Goal: Task Accomplishment & Management: Use online tool/utility

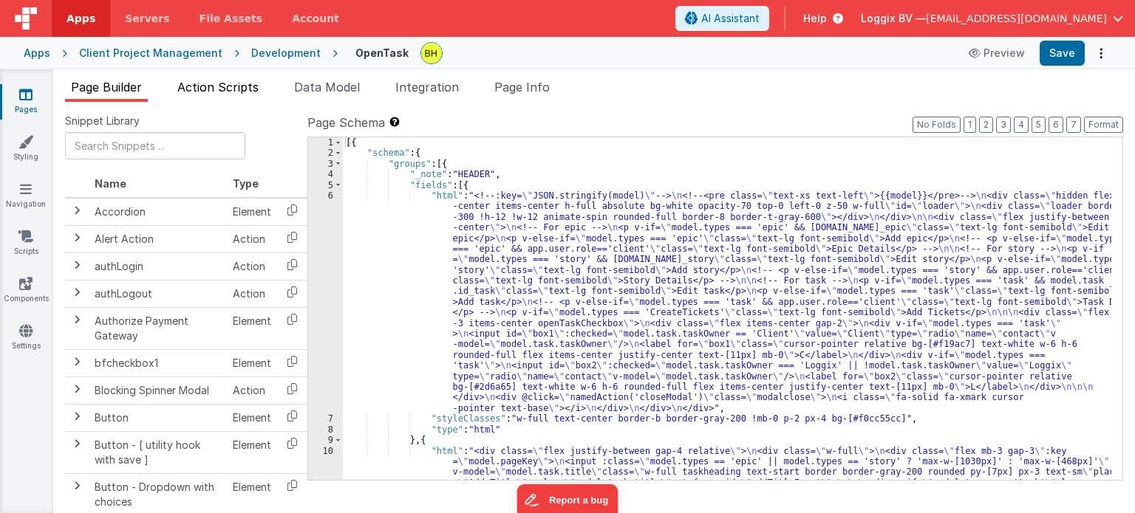
click at [225, 90] on span "Action Scripts" at bounding box center [217, 87] width 81 height 15
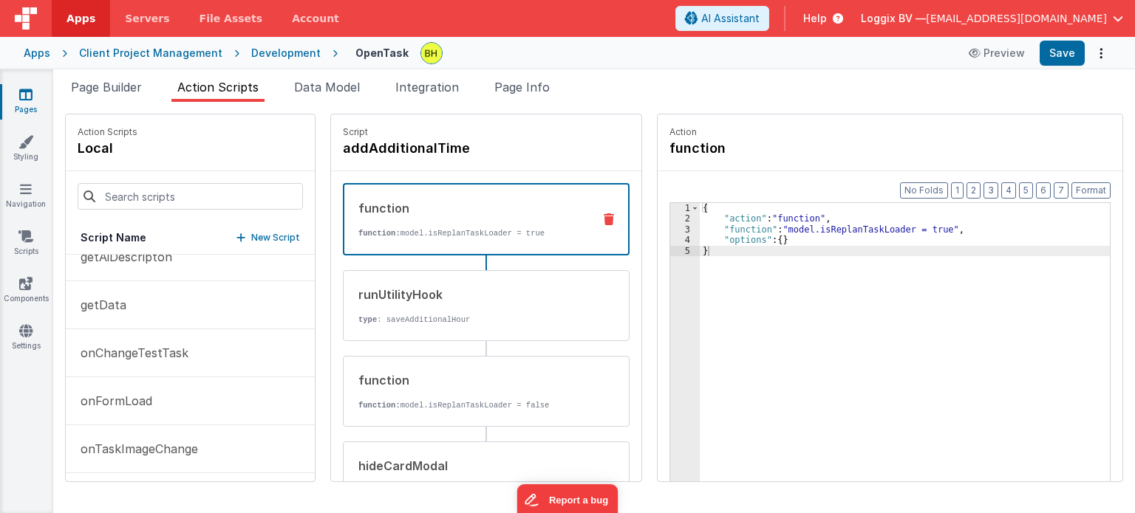
scroll to position [813, 0]
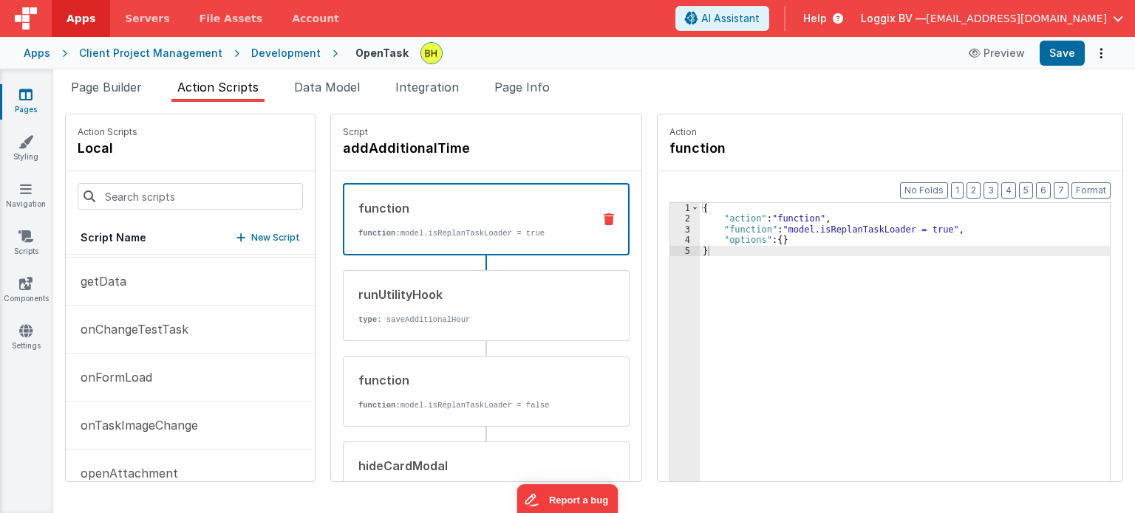
click at [175, 375] on button "onFormLoad" at bounding box center [190, 378] width 249 height 48
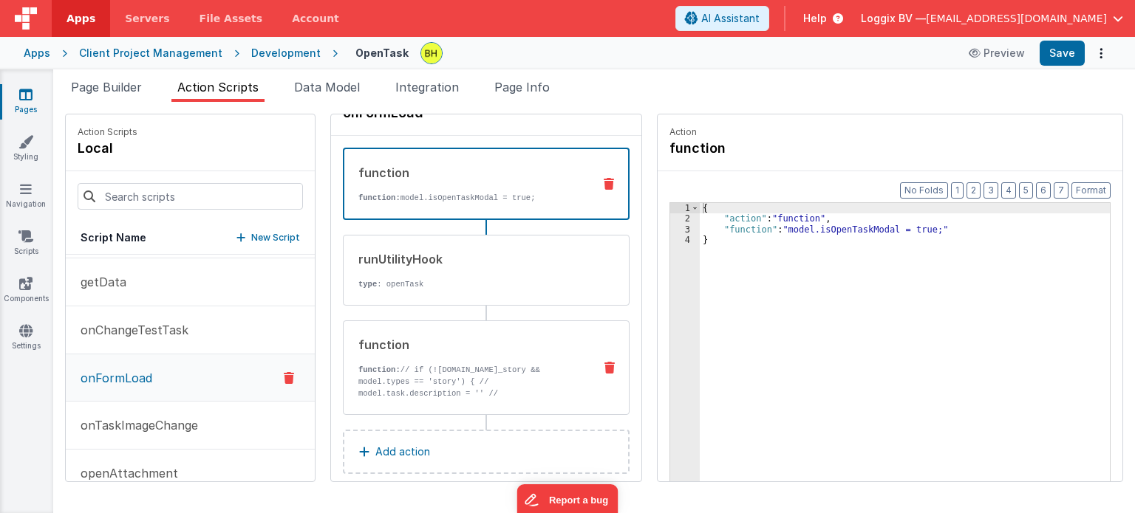
scroll to position [52, 0]
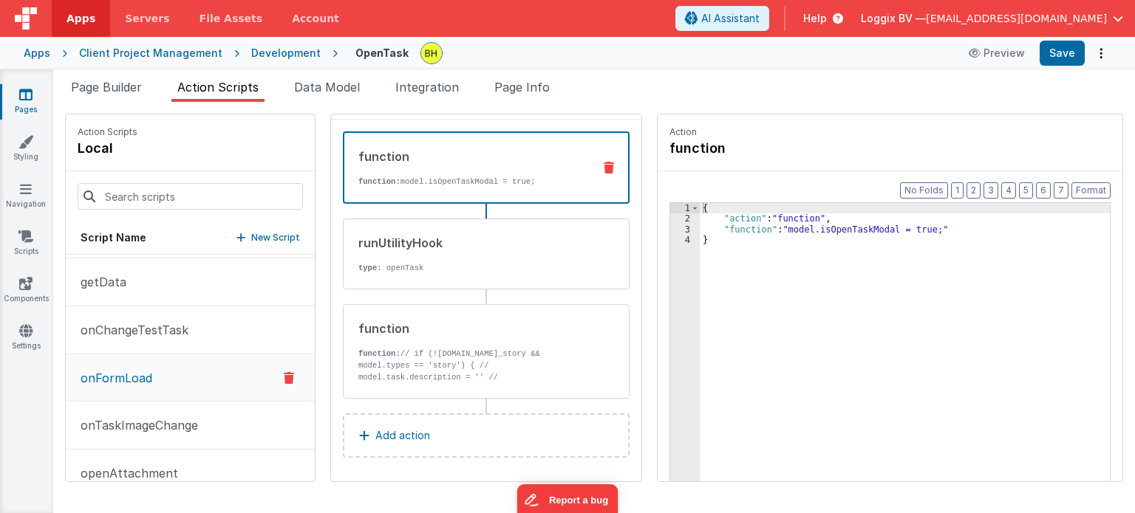
click at [472, 348] on p "function: // if (![DOMAIN_NAME]_story && model.types == 'story') { // model.tas…" at bounding box center [469, 377] width 223 height 59
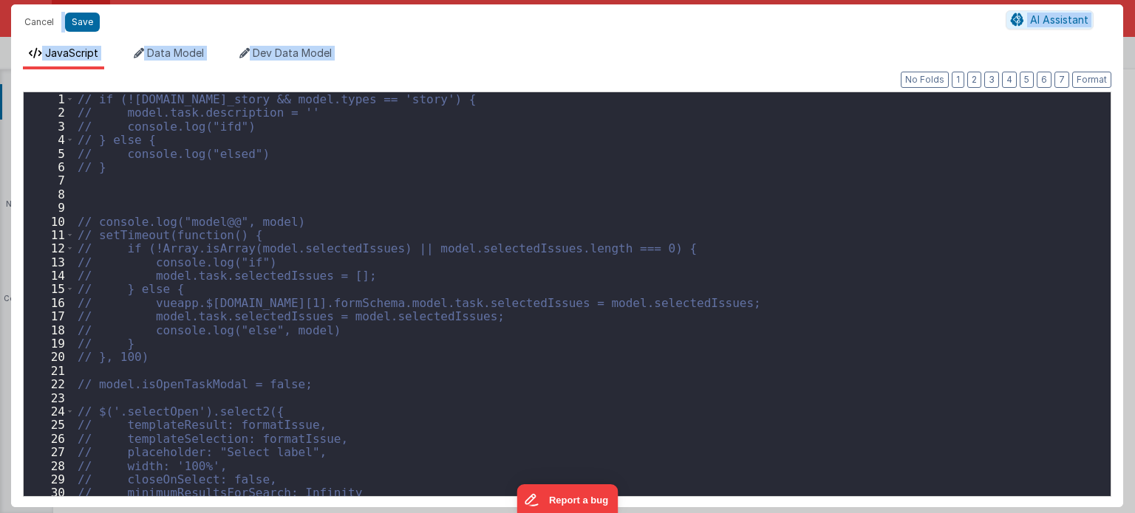
click at [680, 230] on div "// if (![DOMAIN_NAME]_story && model.types == 'story') { // model.task.descript…" at bounding box center [587, 308] width 1025 height 432
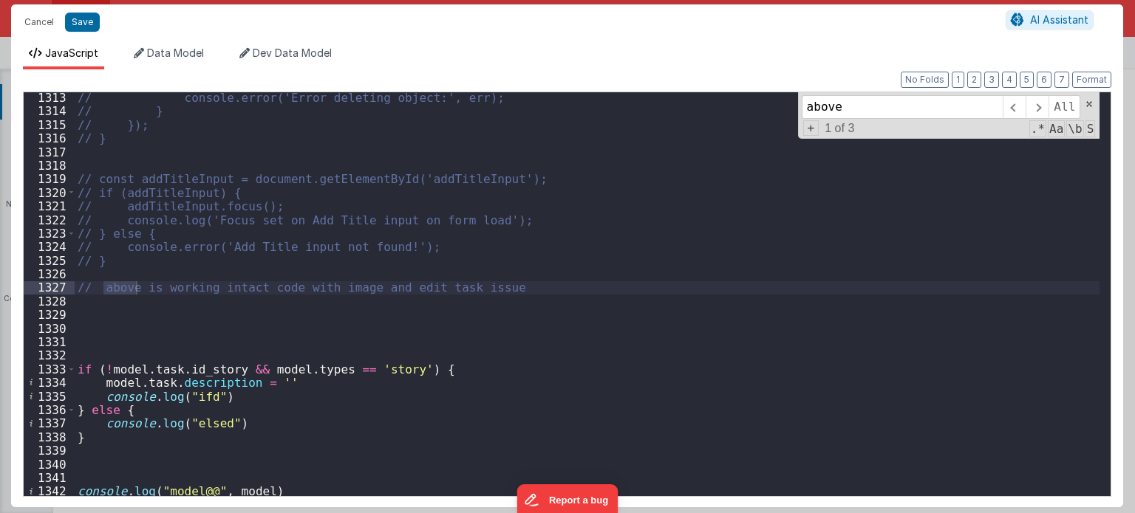
scroll to position [9938, 0]
type input "above"
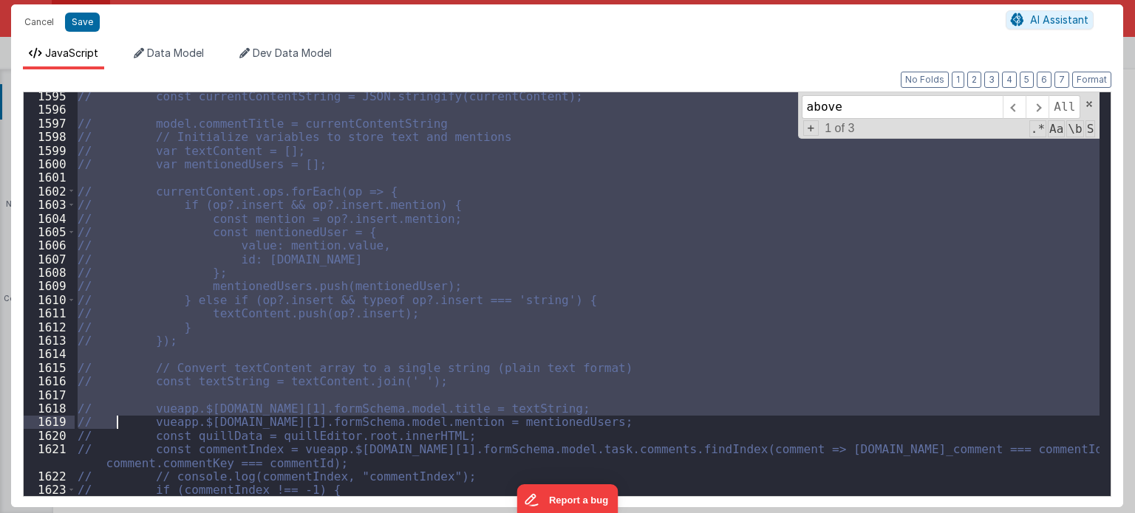
drag, startPoint x: 77, startPoint y: 361, endPoint x: 116, endPoint y: 420, distance: 71.5
click at [116, 420] on div "// const currentContentString = JSON.stringify(currentContent); // model.commen…" at bounding box center [587, 305] width 1025 height 432
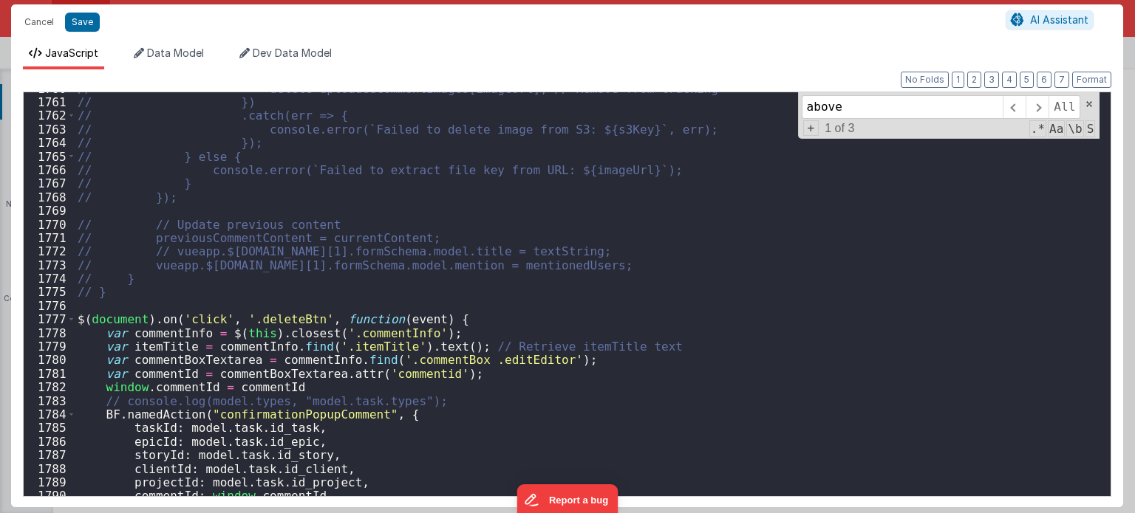
scroll to position [13364, 0]
click at [43, 18] on button "Cancel" at bounding box center [39, 22] width 44 height 21
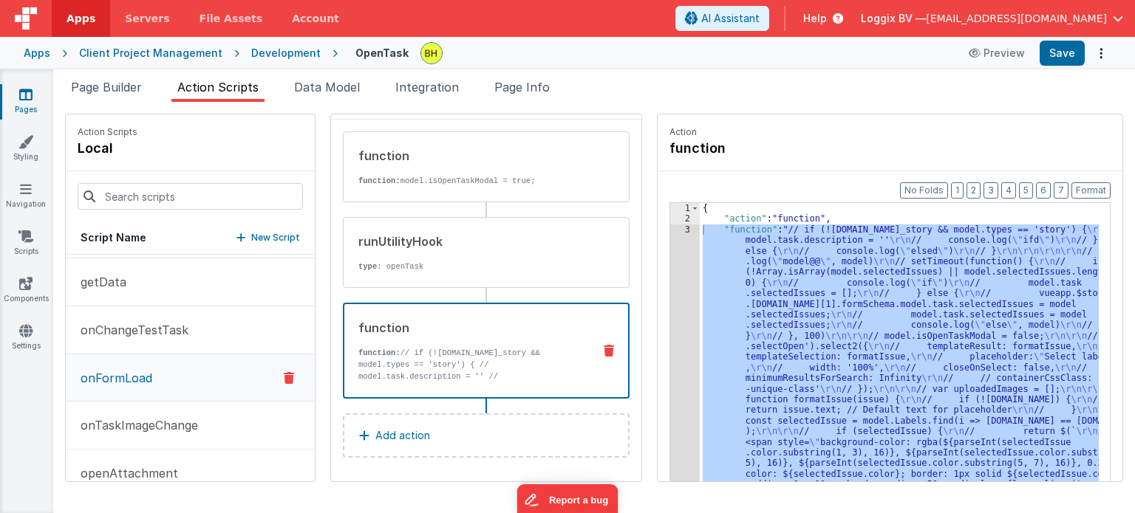
click at [21, 389] on div "Pages Styling Navigation Scripts Components Settings" at bounding box center [26, 291] width 53 height 444
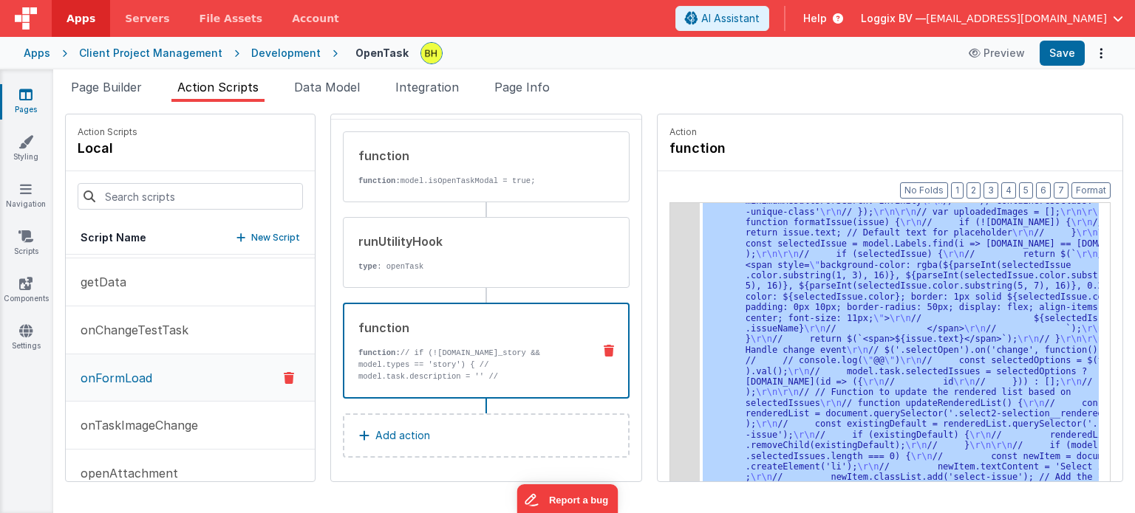
scroll to position [177, 0]
click at [105, 82] on span "Page Builder" at bounding box center [106, 87] width 71 height 15
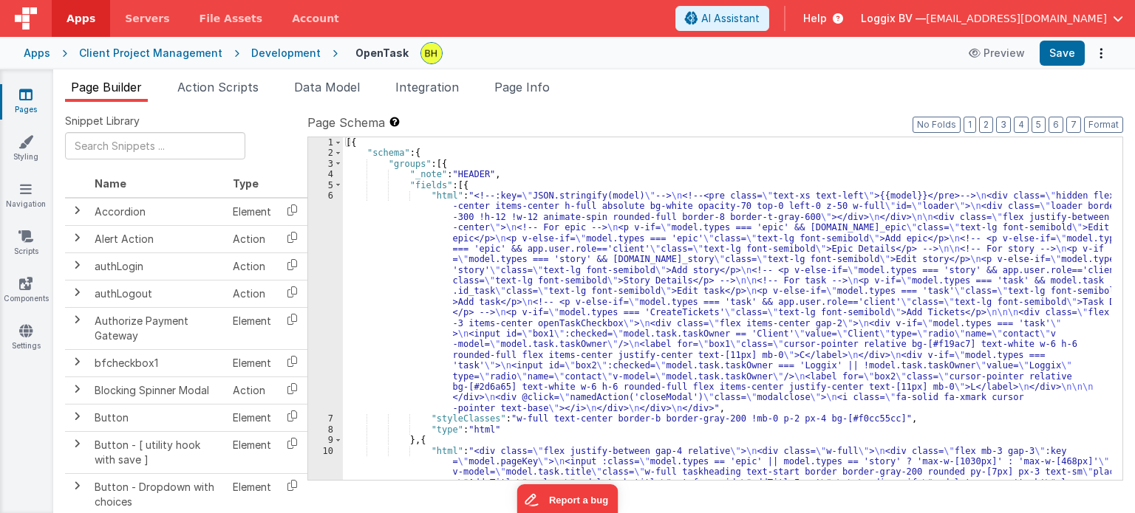
click at [280, 55] on div "Development" at bounding box center [285, 53] width 69 height 15
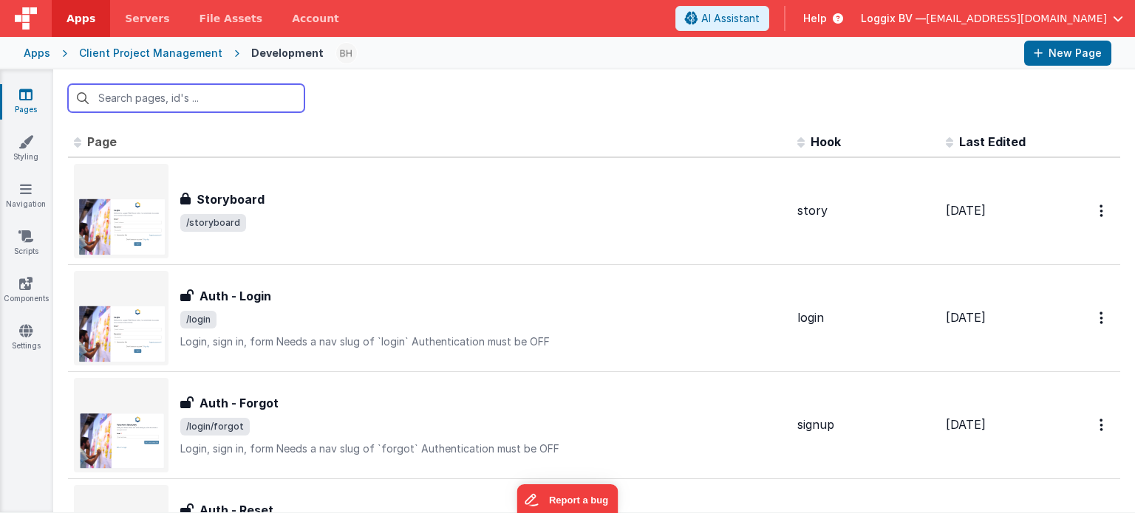
click at [126, 95] on input "text" at bounding box center [186, 98] width 236 height 28
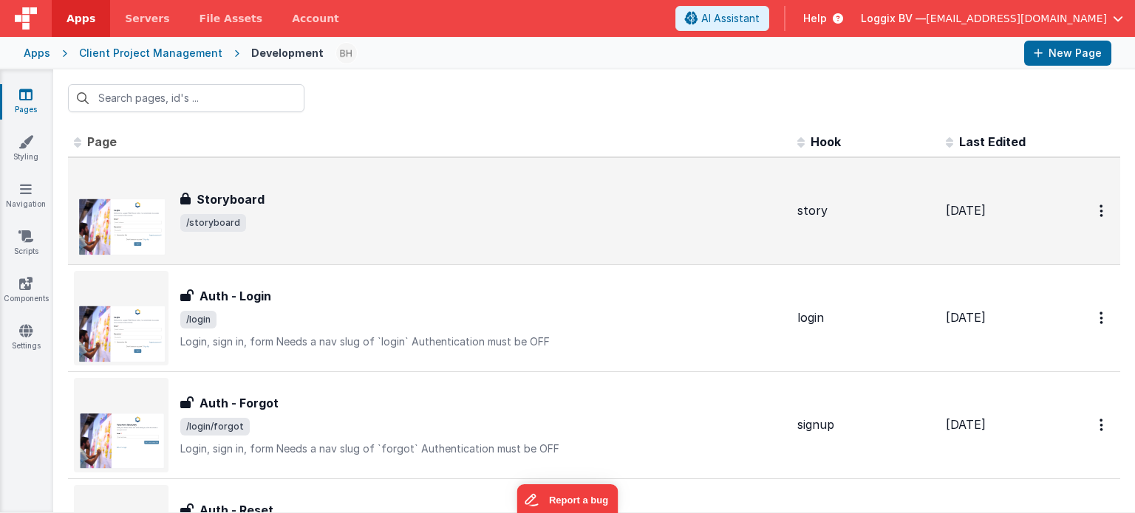
click at [397, 221] on span "/storyboard" at bounding box center [482, 223] width 605 height 18
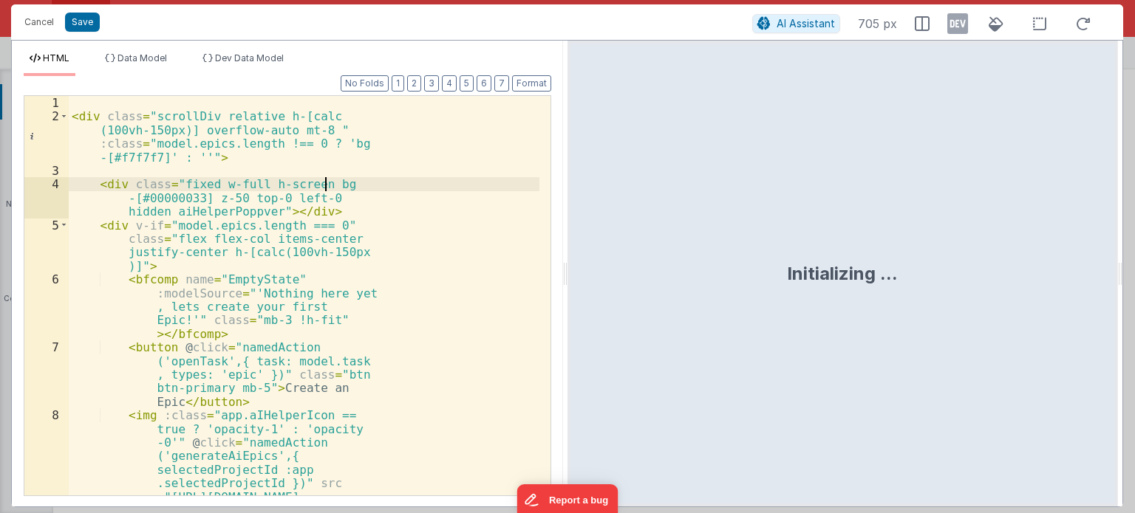
click at [436, 188] on div "< div class = "scrollDiv relative h-[calc (100vh-150px)] overflow-auto mt-8 " :…" at bounding box center [304, 386] width 471 height 581
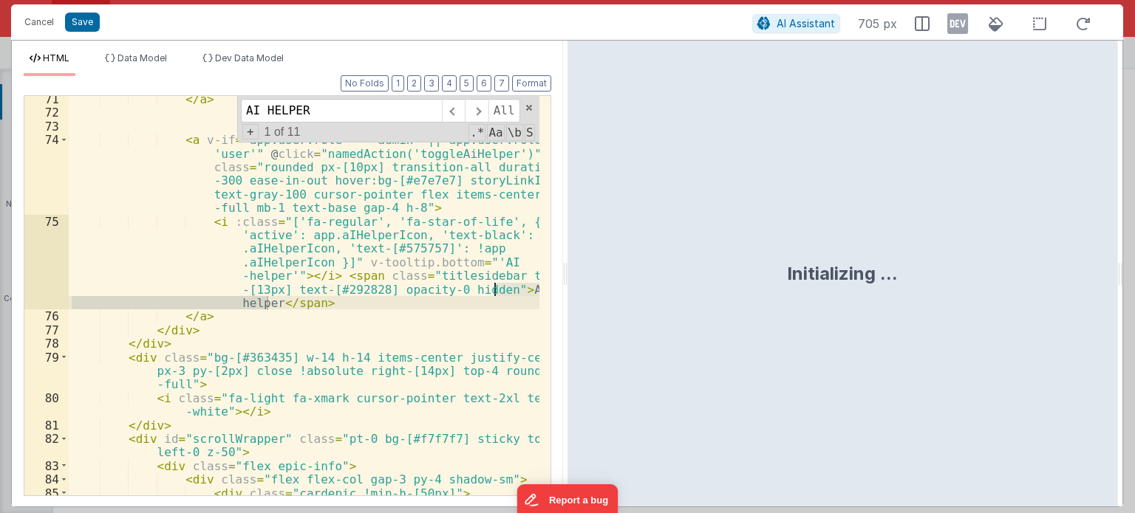
scroll to position [2097, 0]
type input "AI HELPER"
click at [340, 304] on div "</ a > < a v-if = "app.user.role == 'admin' || app.user.role == 'user'" @ click…" at bounding box center [304, 306] width 471 height 428
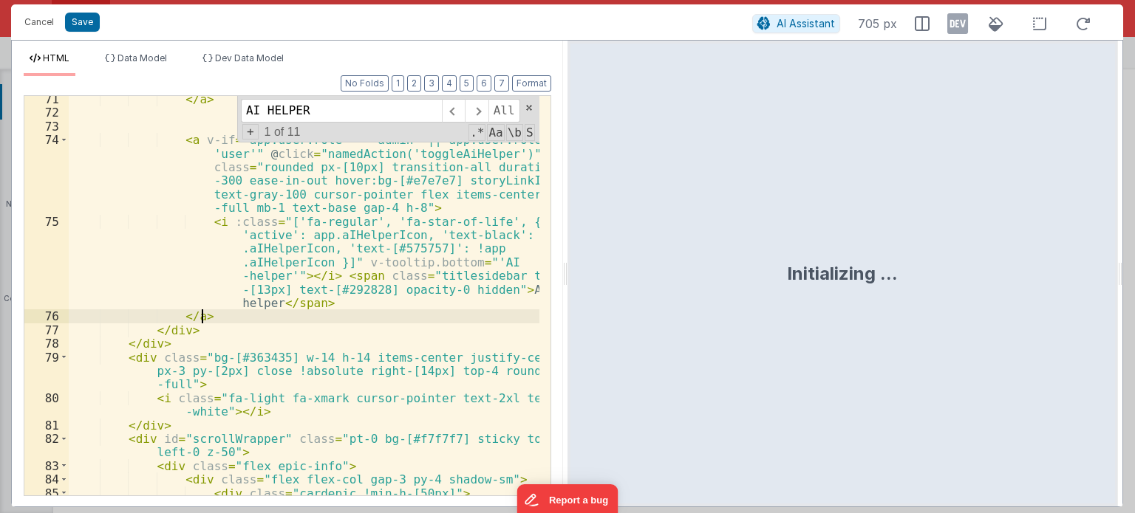
click at [223, 319] on div "</ a > < a v-if = "app.user.role == 'admin' || app.user.role == 'user'" @ click…" at bounding box center [304, 306] width 471 height 428
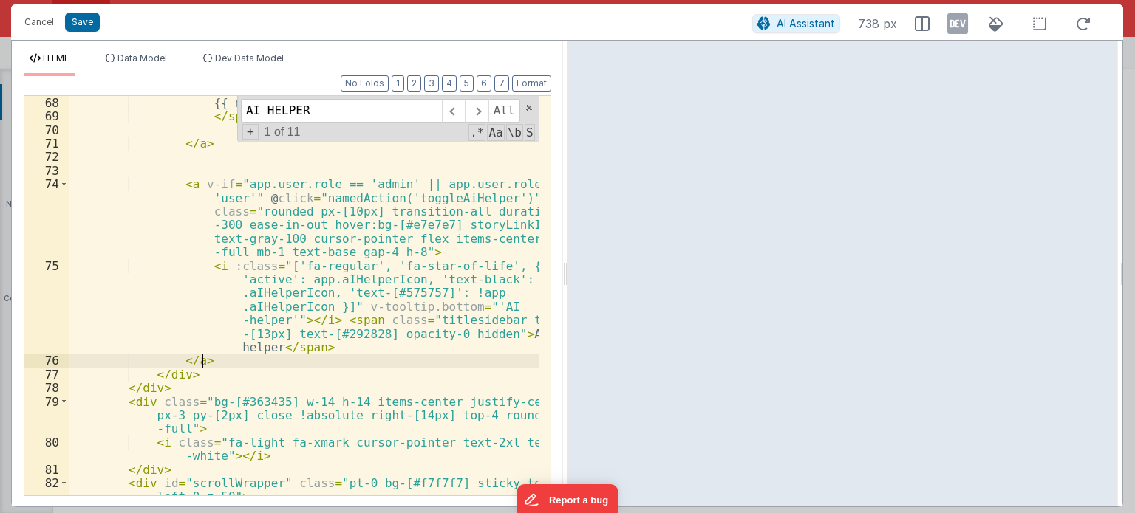
scroll to position [2052, 0]
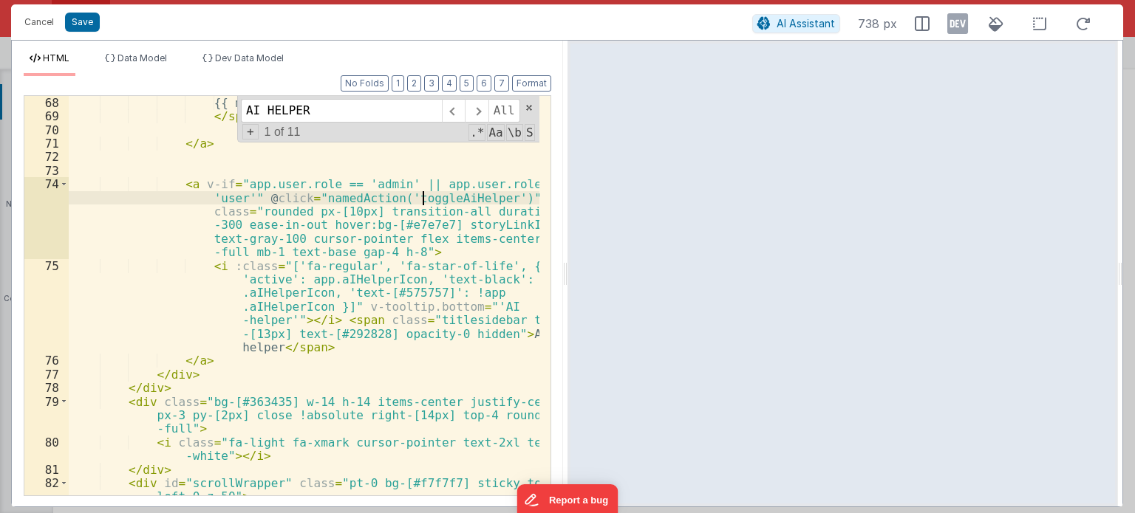
click at [423, 193] on div "{{ model.openOnly ? 'Show All' : 'Open only' }} </ span > </ a > < a v-if = "ap…" at bounding box center [304, 310] width 471 height 428
click at [485, 113] on span at bounding box center [476, 111] width 23 height 24
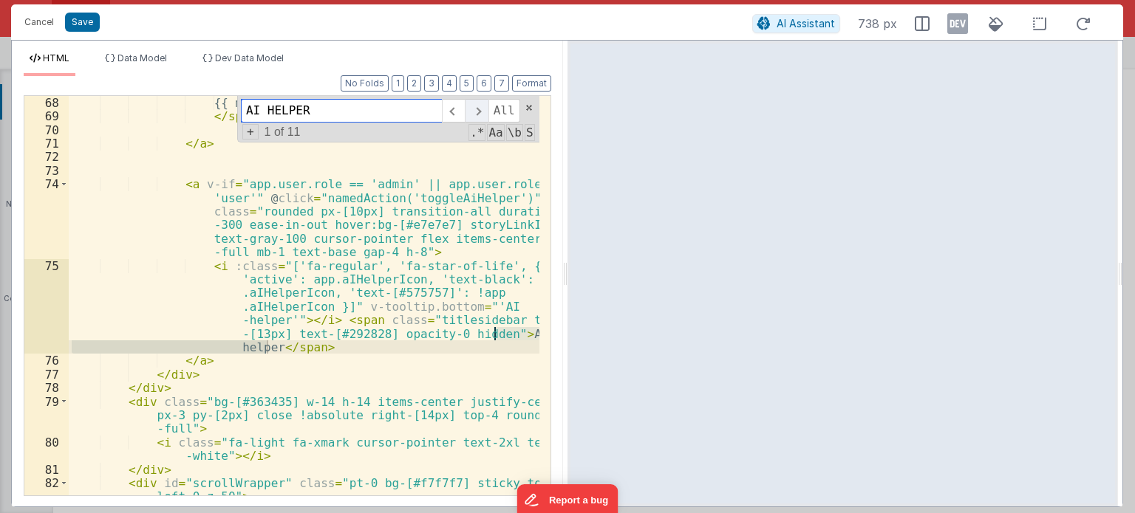
click at [485, 113] on span at bounding box center [476, 111] width 23 height 24
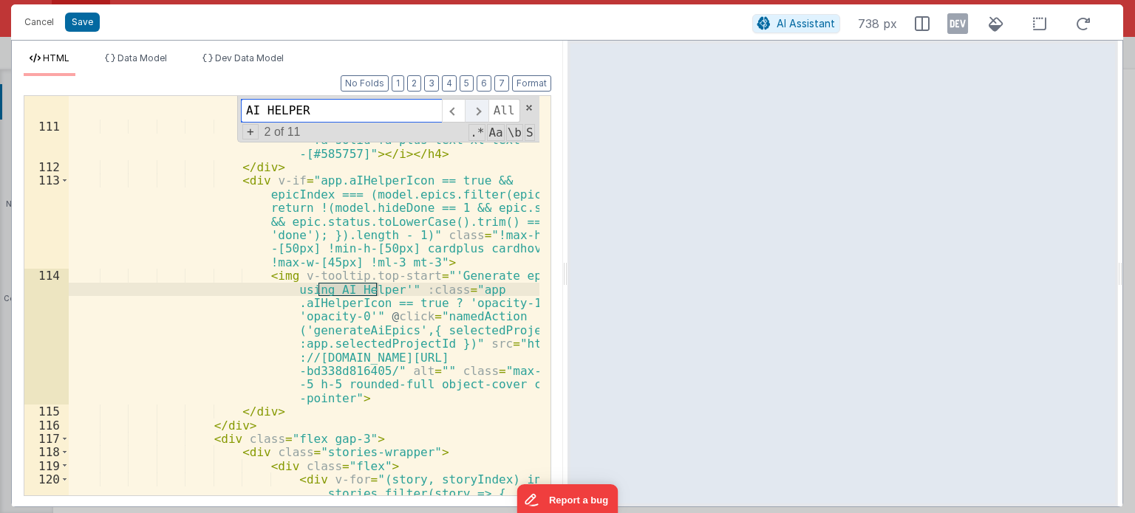
scroll to position [3415, 0]
click at [485, 113] on span at bounding box center [476, 111] width 23 height 24
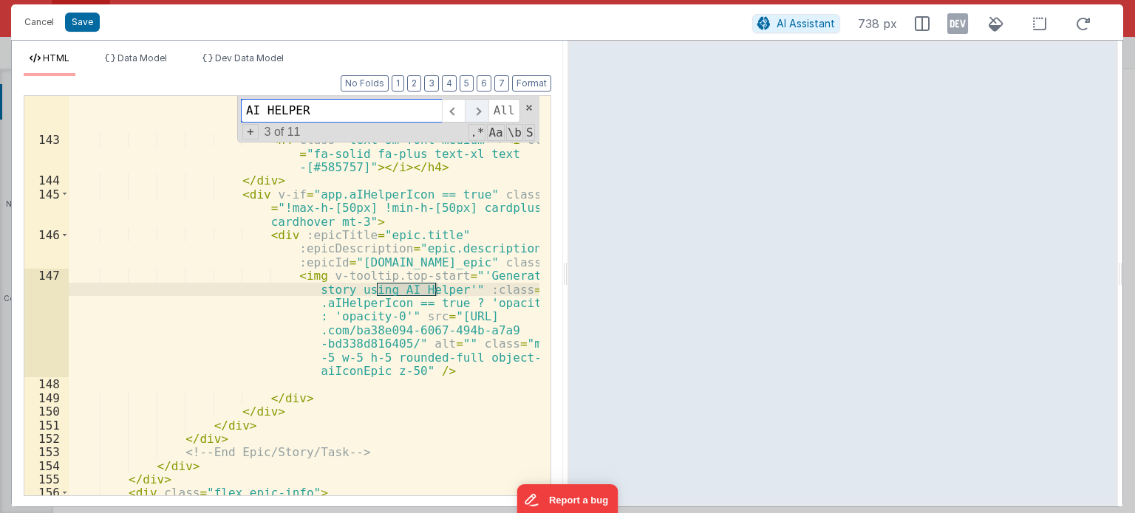
scroll to position [4761, 0]
click at [485, 113] on span at bounding box center [476, 111] width 23 height 24
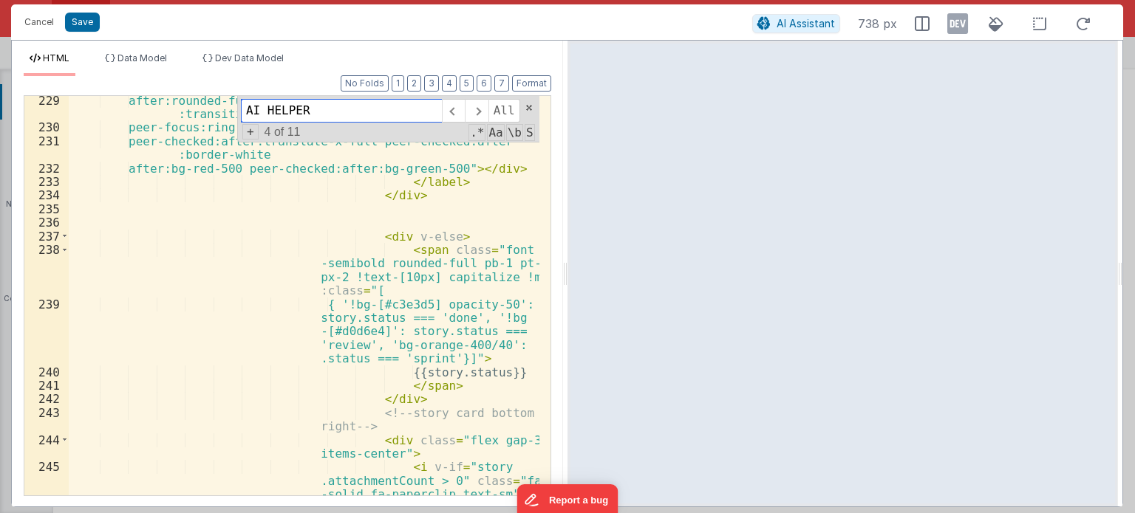
scroll to position [8111, 0]
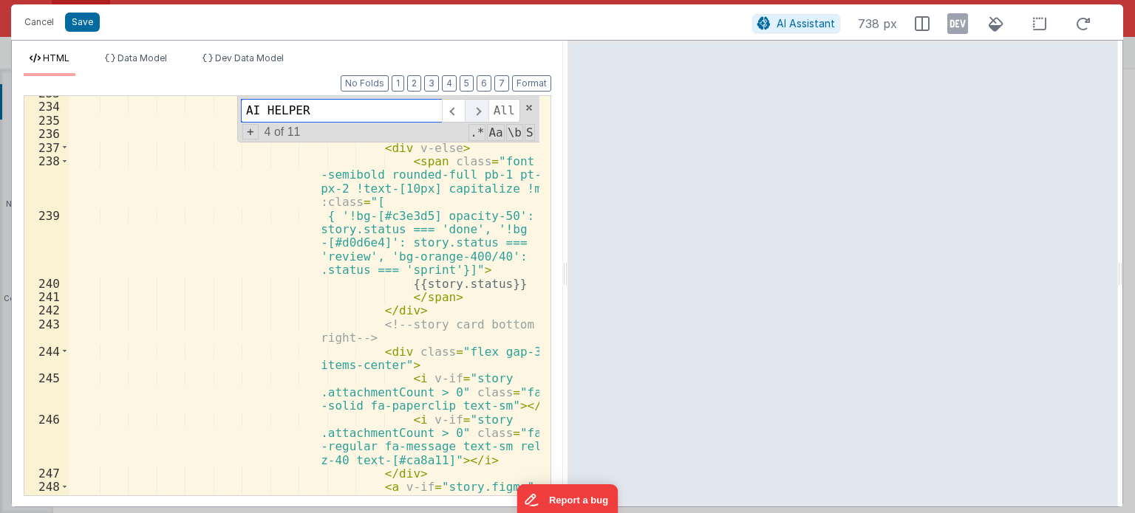
click at [479, 103] on span at bounding box center [476, 111] width 23 height 24
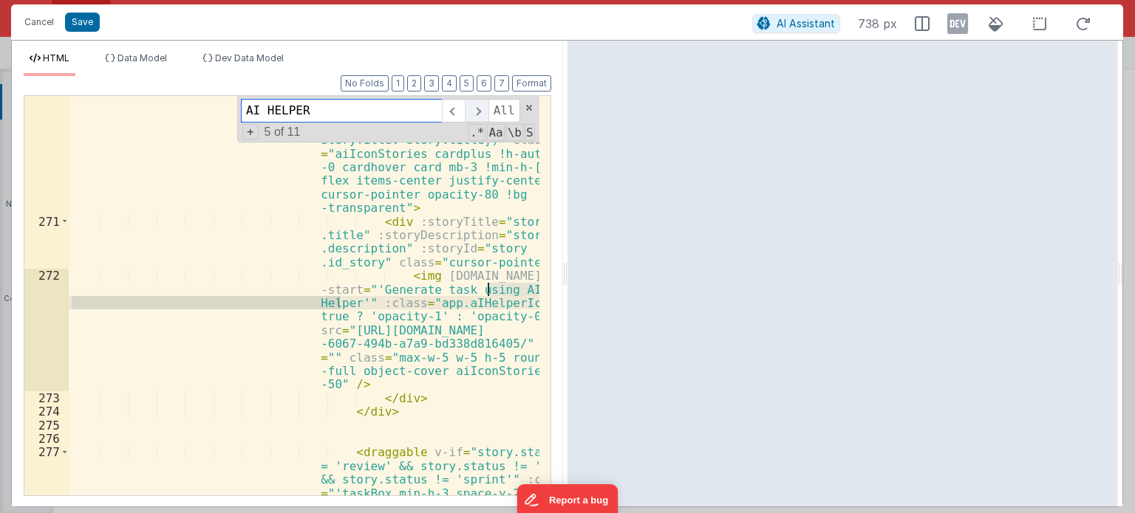
click at [479, 103] on span at bounding box center [476, 111] width 23 height 24
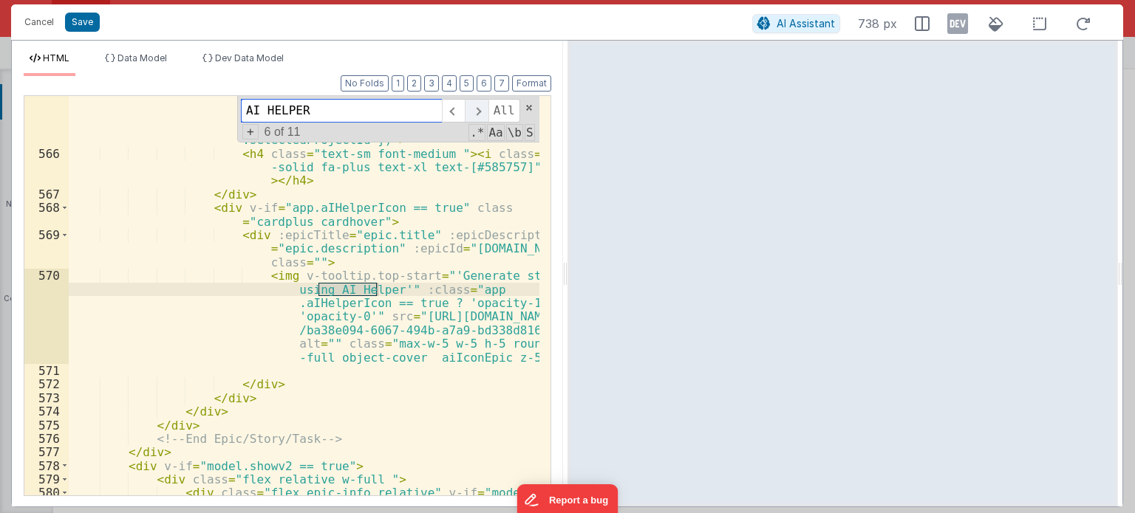
scroll to position [18218, 0]
click at [479, 103] on span at bounding box center [476, 111] width 23 height 24
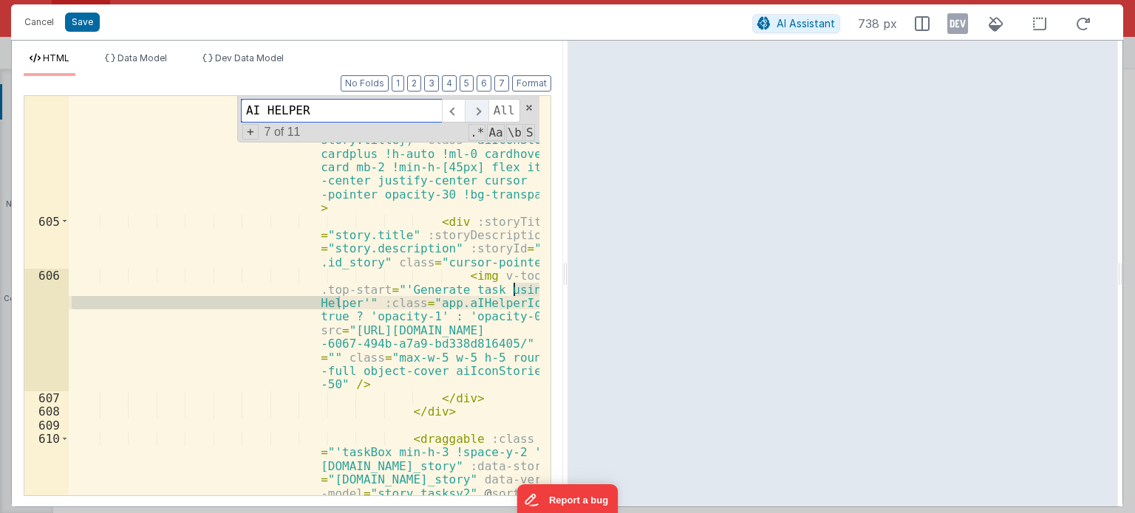
click at [479, 103] on span at bounding box center [476, 111] width 23 height 24
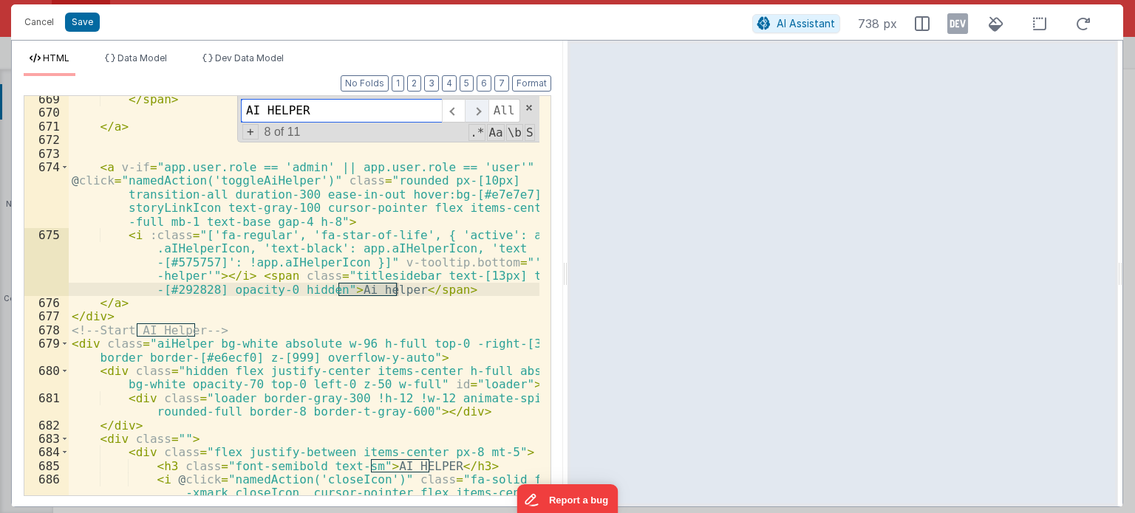
scroll to position [21862, 0]
click at [479, 103] on span at bounding box center [476, 111] width 23 height 24
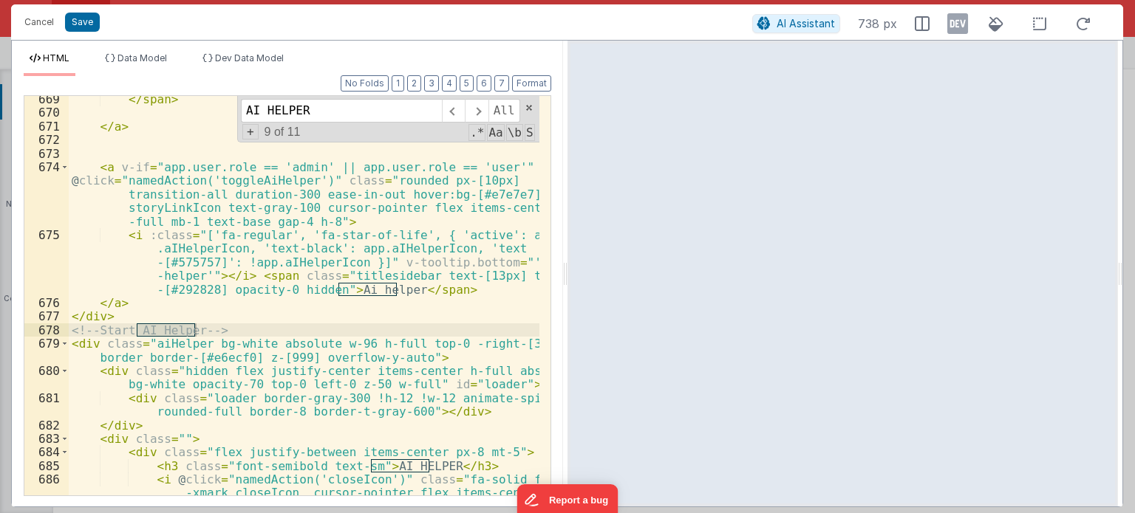
click at [393, 286] on div "</ span > </ a > < a v-if = "app.user.role == 'admin' || app.user.role == 'user…" at bounding box center [304, 319] width 471 height 455
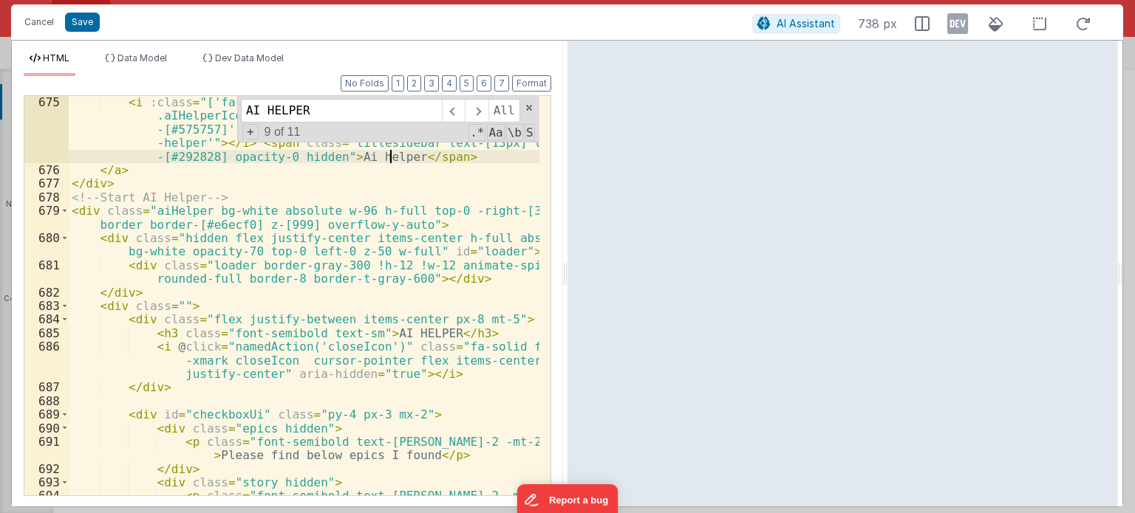
scroll to position [21995, 0]
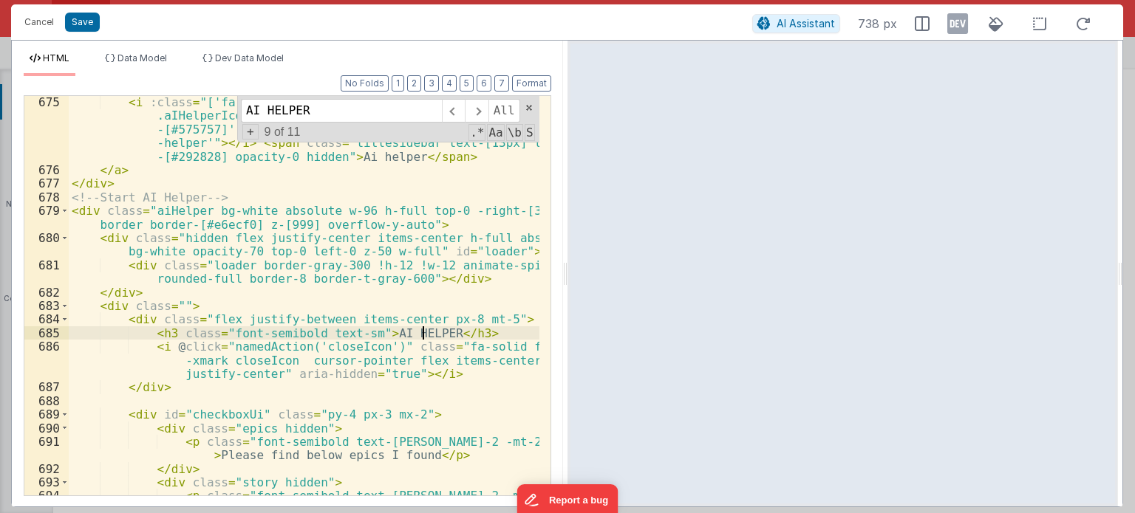
click at [423, 332] on div "< i :class = "['fa-regular', 'fa-star-of-life', { 'active': app .aIHelperIcon, …" at bounding box center [304, 343] width 471 height 496
click at [428, 327] on div "< i :class = "['fa-regular', 'fa-star-of-life', { 'active': app .aIHelperIcon, …" at bounding box center [304, 343] width 471 height 496
click at [80, 17] on button "Save" at bounding box center [82, 22] width 35 height 19
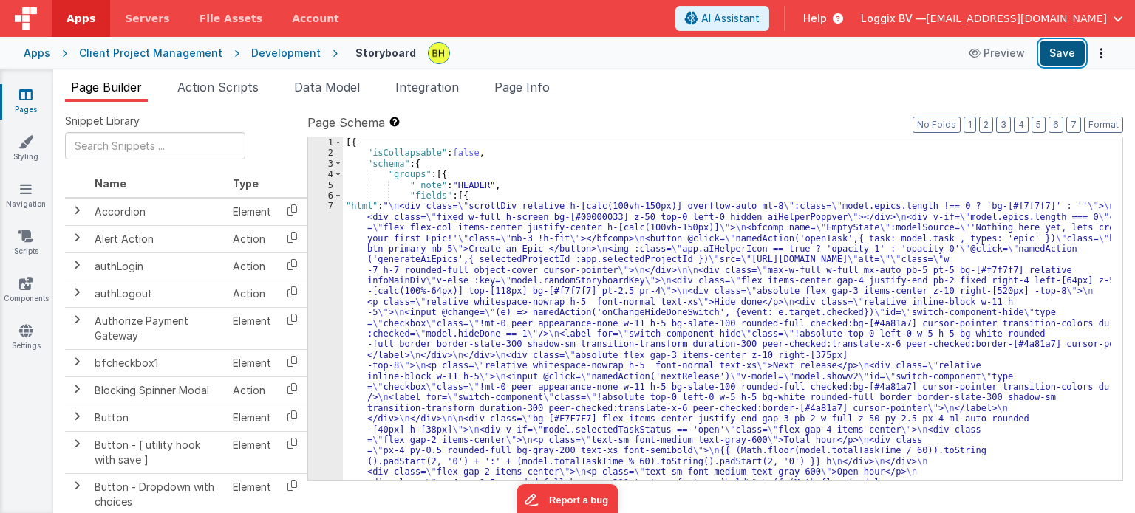
click at [1053, 62] on button "Save" at bounding box center [1061, 53] width 45 height 25
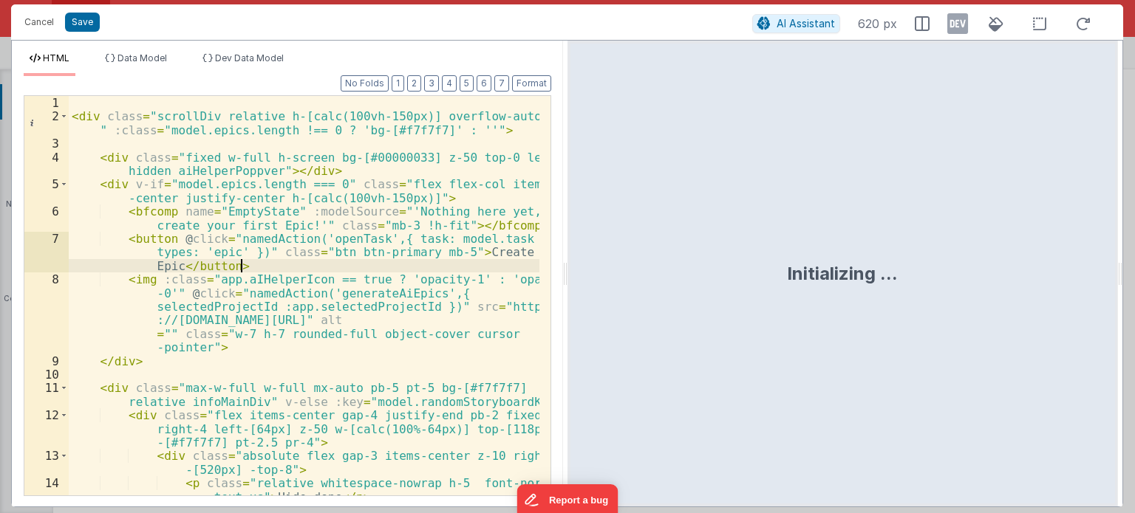
click at [464, 264] on div "< div class = "scrollDiv relative h-[calc(100vh-150px)] overflow-auto mt-8 " :c…" at bounding box center [304, 310] width 471 height 428
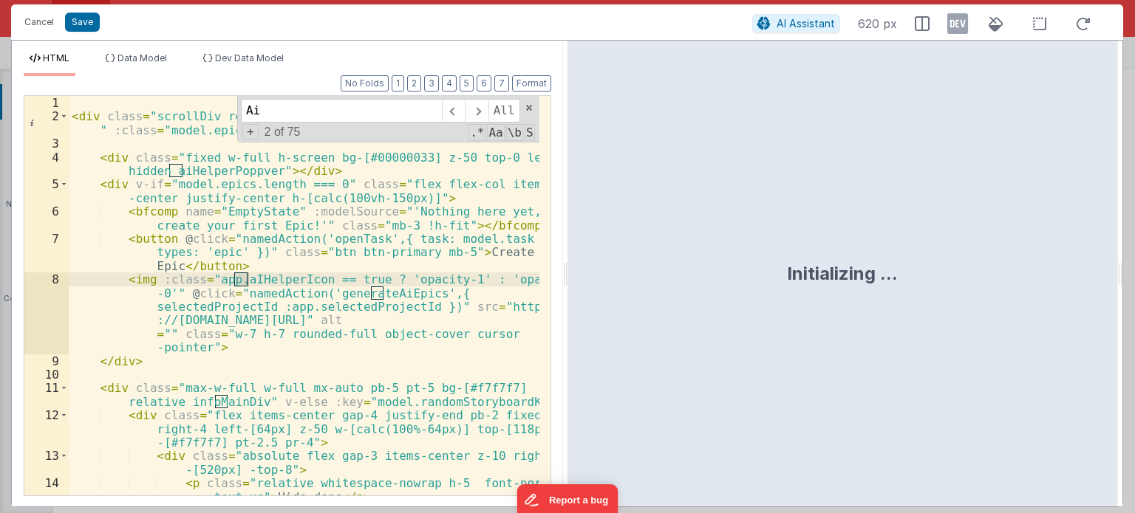
type input "A"
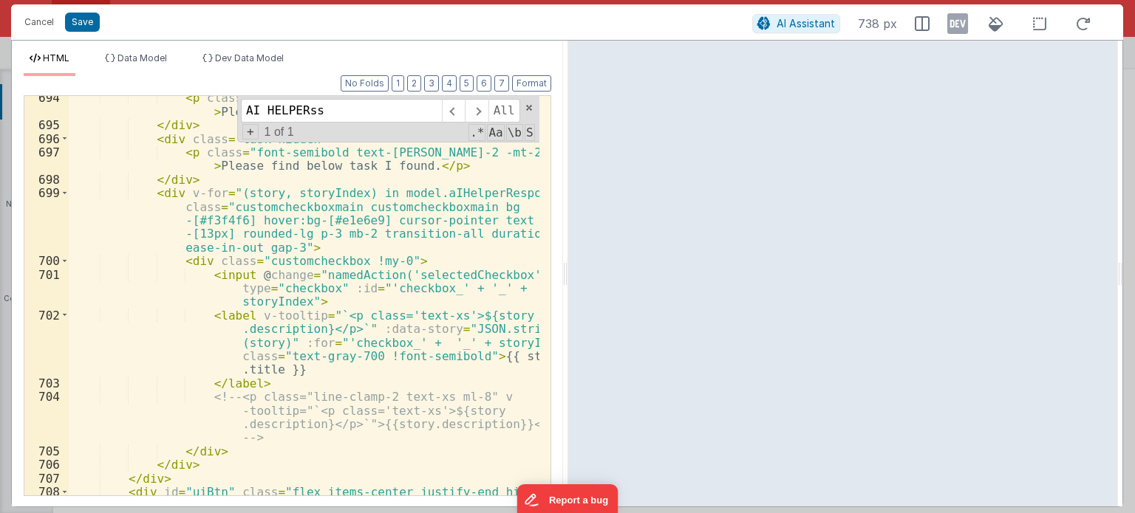
scroll to position [22437, 0]
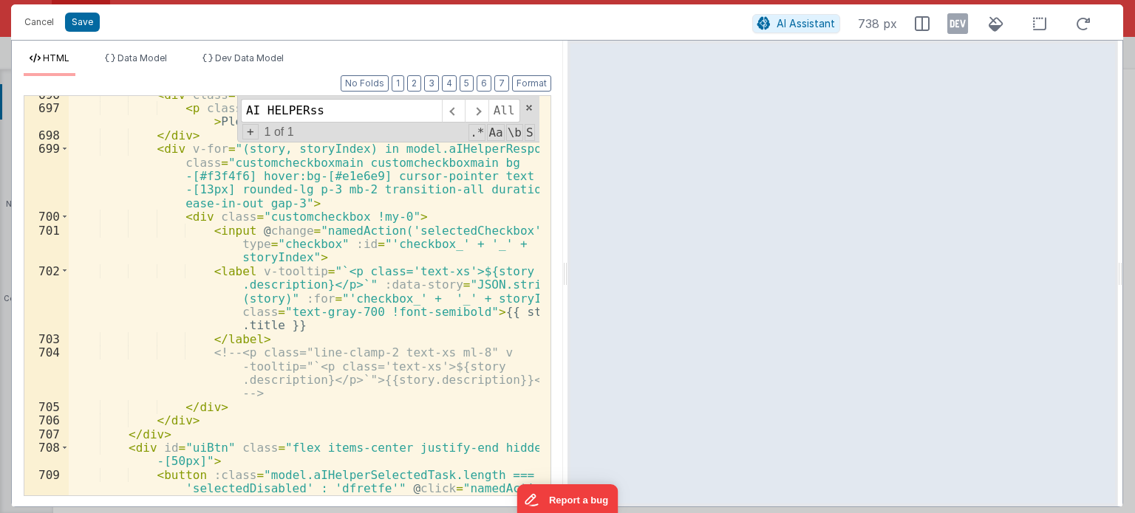
type input "AI HELPERss"
click at [526, 109] on span at bounding box center [529, 108] width 10 height 10
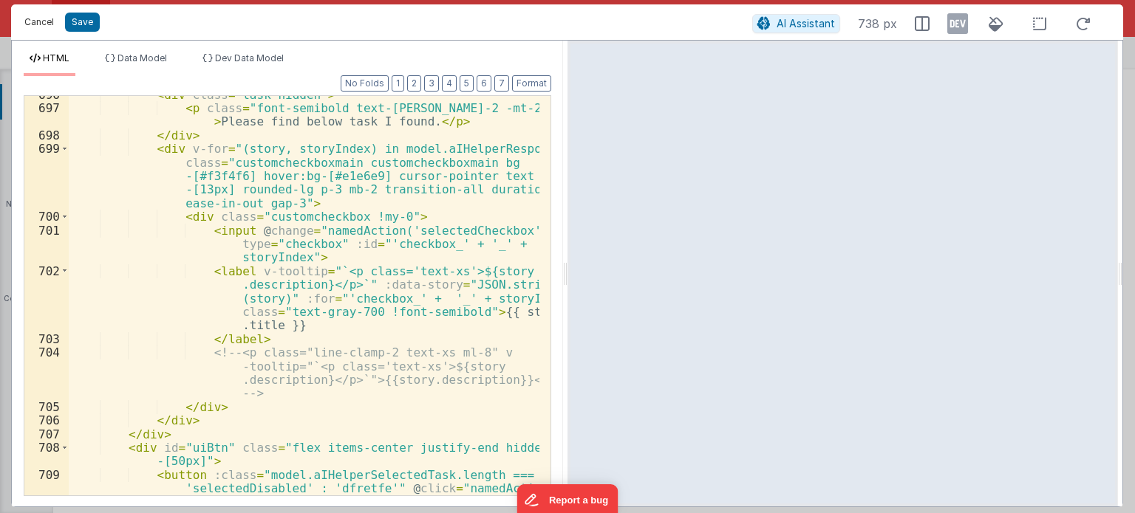
click at [30, 12] on button "Cancel" at bounding box center [39, 22] width 44 height 21
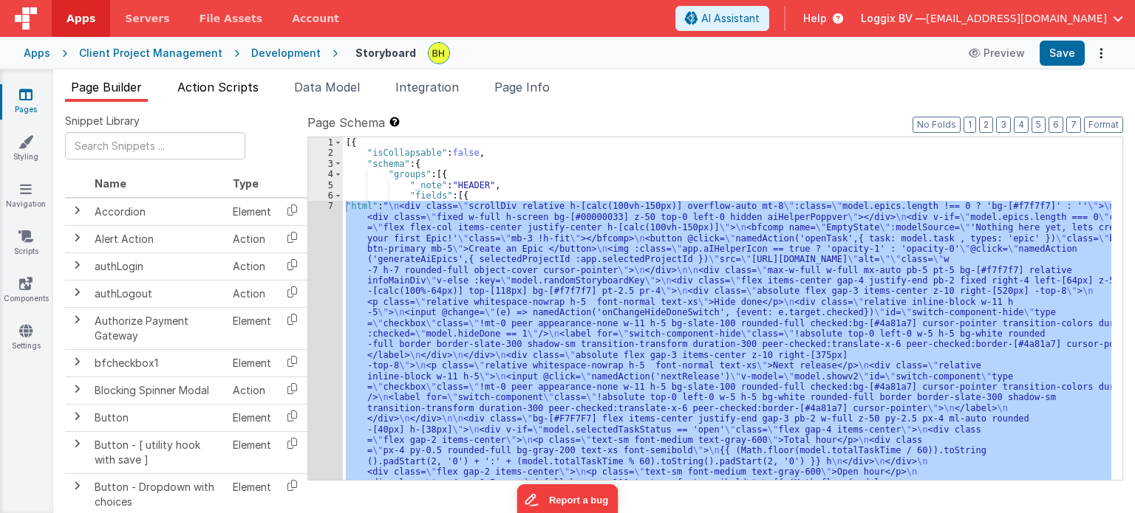
click at [210, 88] on span "Action Scripts" at bounding box center [217, 87] width 81 height 15
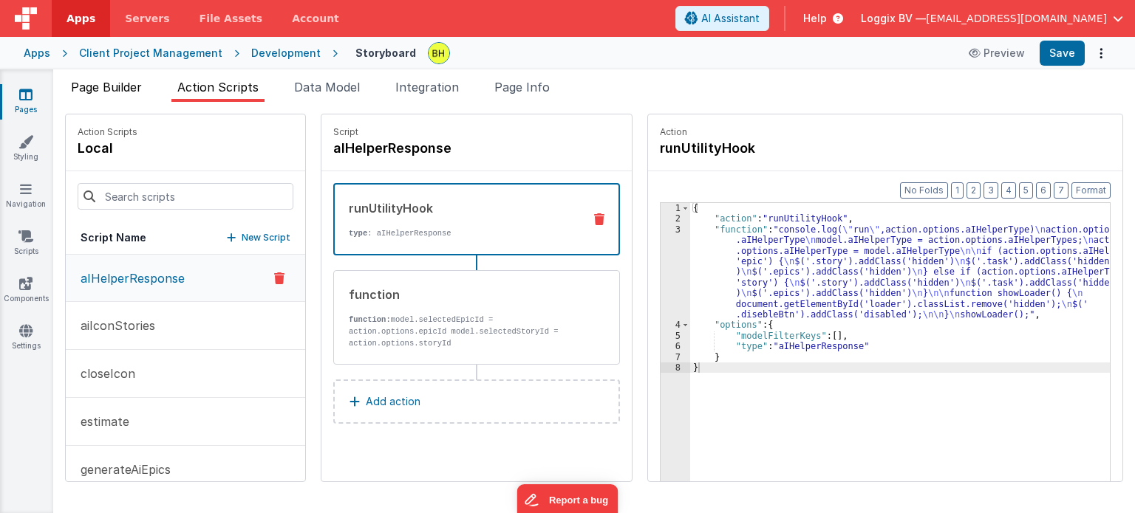
click at [120, 87] on span "Page Builder" at bounding box center [106, 87] width 71 height 15
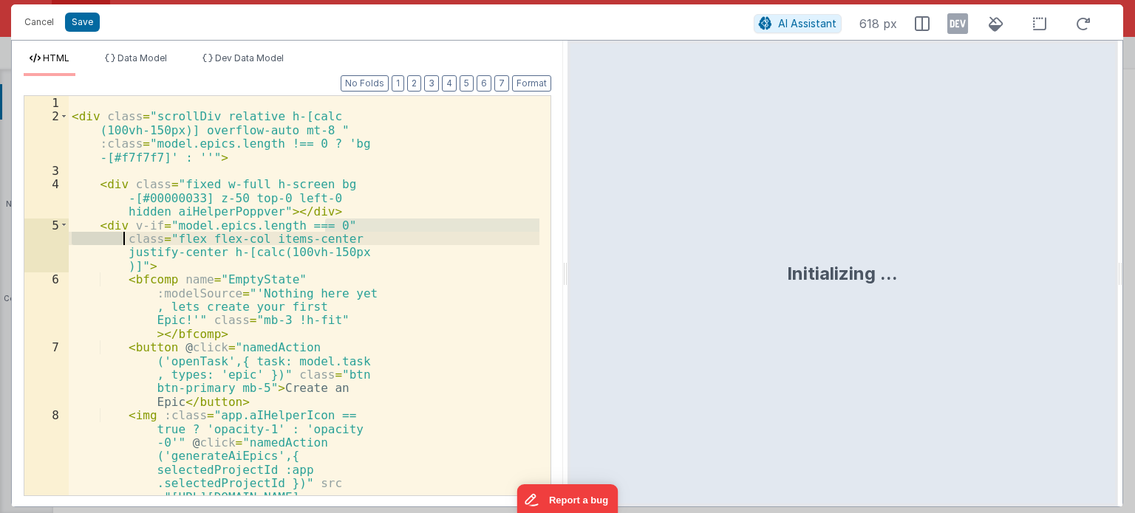
click at [502, 183] on div "< div class = "scrollDiv relative h-[calc (100vh-150px)] overflow-auto mt-8 " :…" at bounding box center [304, 378] width 471 height 564
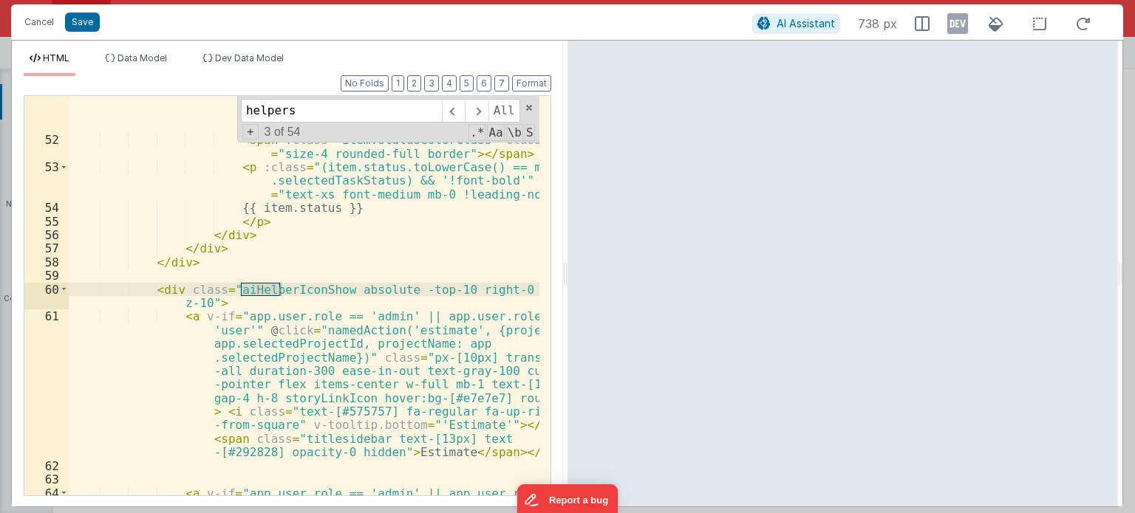
scroll to position [22038, 0]
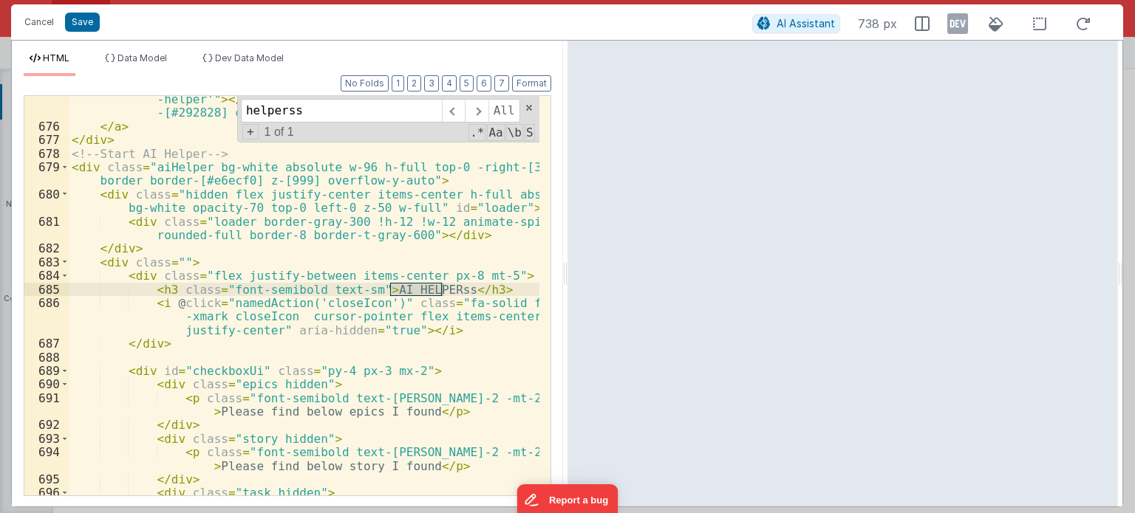
type input "helperss"
click at [438, 287] on div "< i :class = "['fa-regular', 'fa-star-of-life', { 'active': app .aIHelperIcon, …" at bounding box center [304, 296] width 471 height 400
click at [440, 287] on div "< i :class = "['fa-regular', 'fa-star-of-life', { 'active': app .aIHelperIcon, …" at bounding box center [304, 300] width 471 height 496
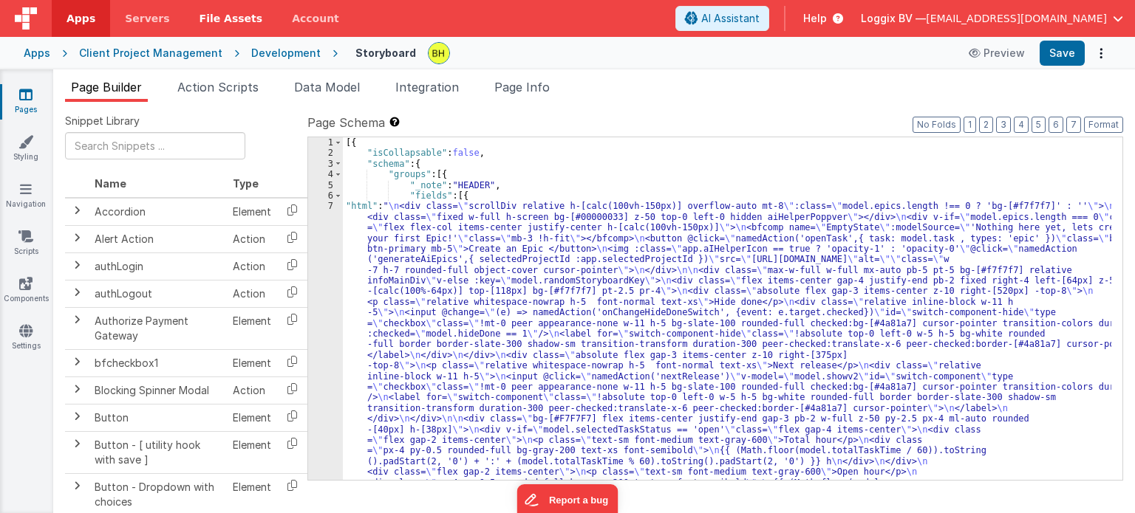
drag, startPoint x: 271, startPoint y: 57, endPoint x: 245, endPoint y: 4, distance: 59.1
click at [271, 57] on div "Development" at bounding box center [285, 53] width 69 height 15
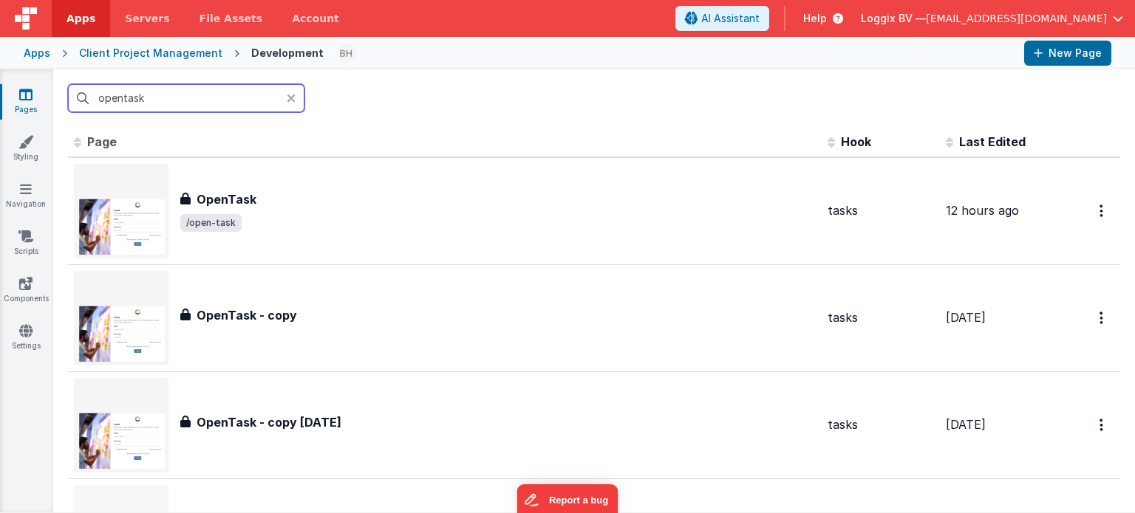
click at [210, 93] on input "opentask" at bounding box center [186, 98] width 236 height 28
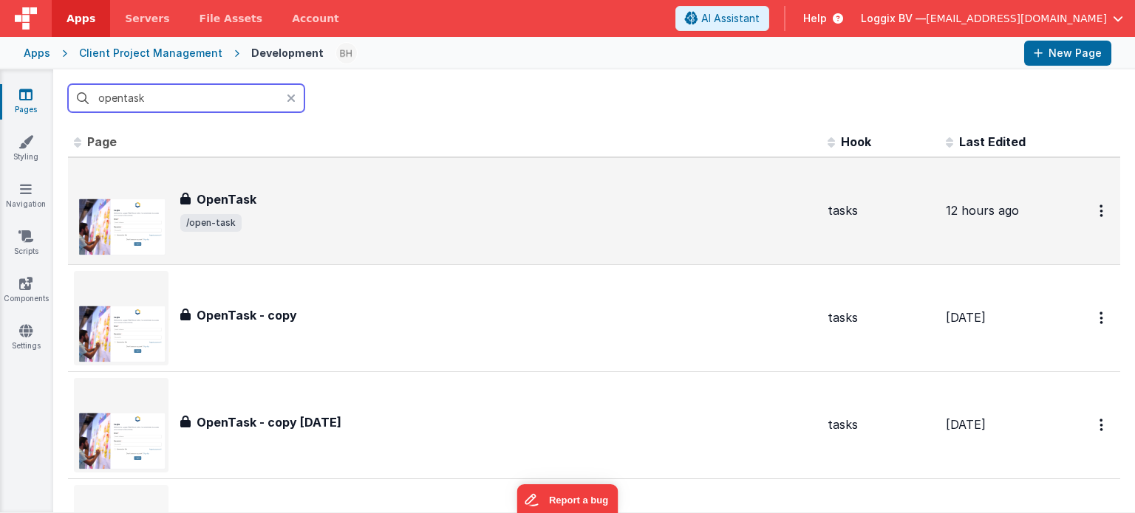
type input "opentask"
click at [383, 239] on div "OpenTask OpenTask /open-task" at bounding box center [445, 211] width 742 height 95
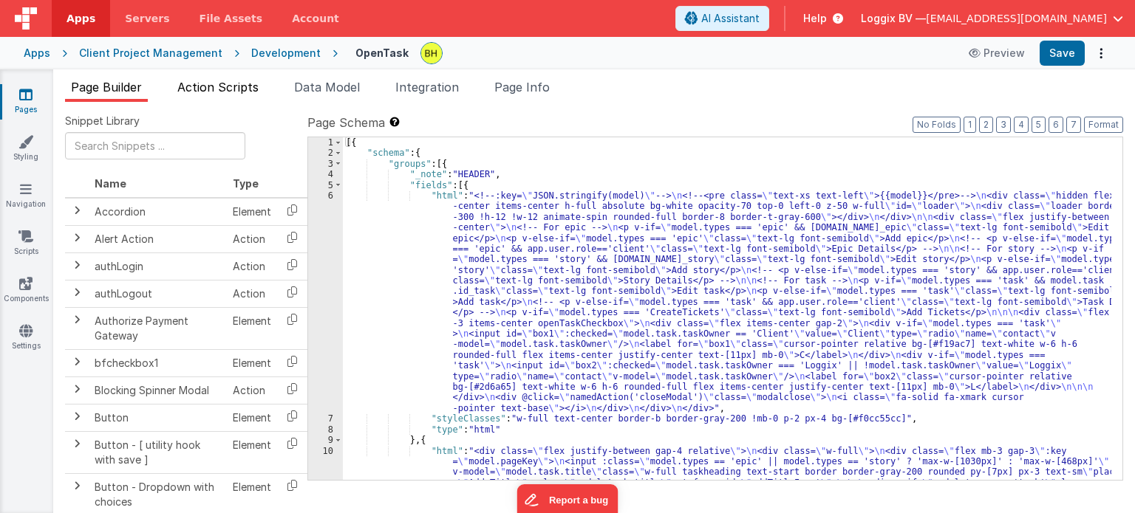
click at [186, 82] on span "Action Scripts" at bounding box center [217, 87] width 81 height 15
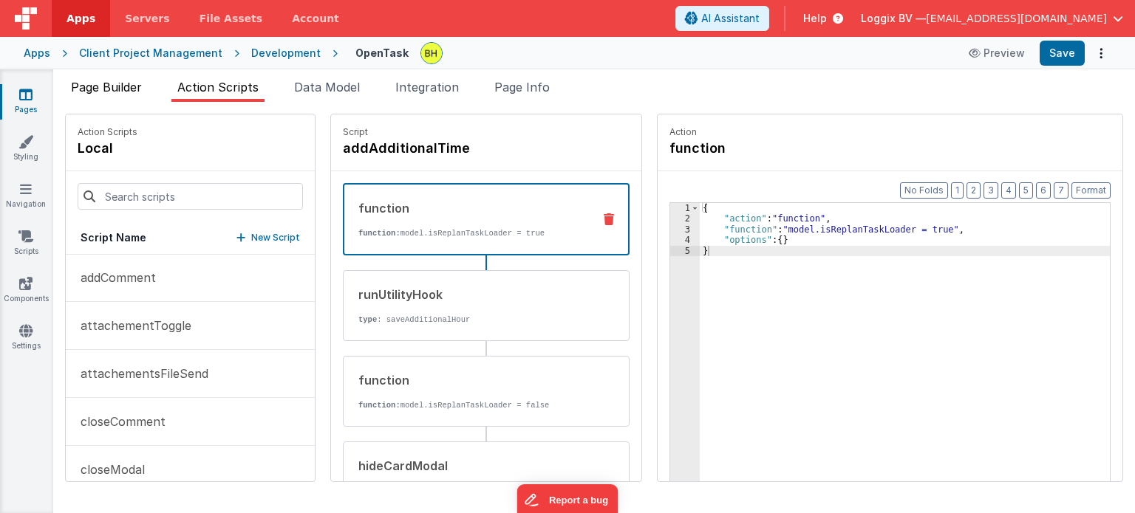
scroll to position [74, 0]
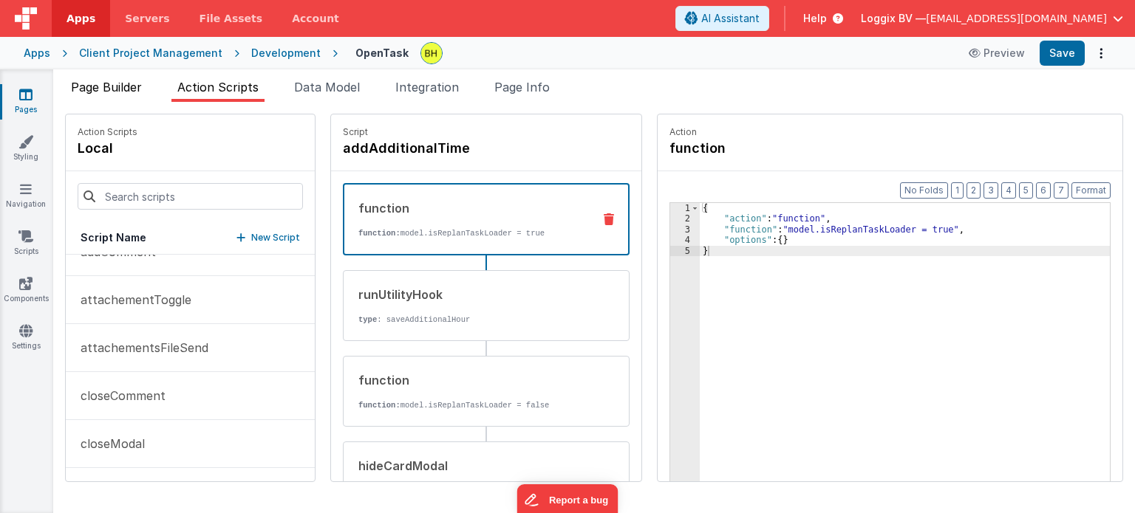
click at [123, 88] on span "Page Builder" at bounding box center [106, 87] width 71 height 15
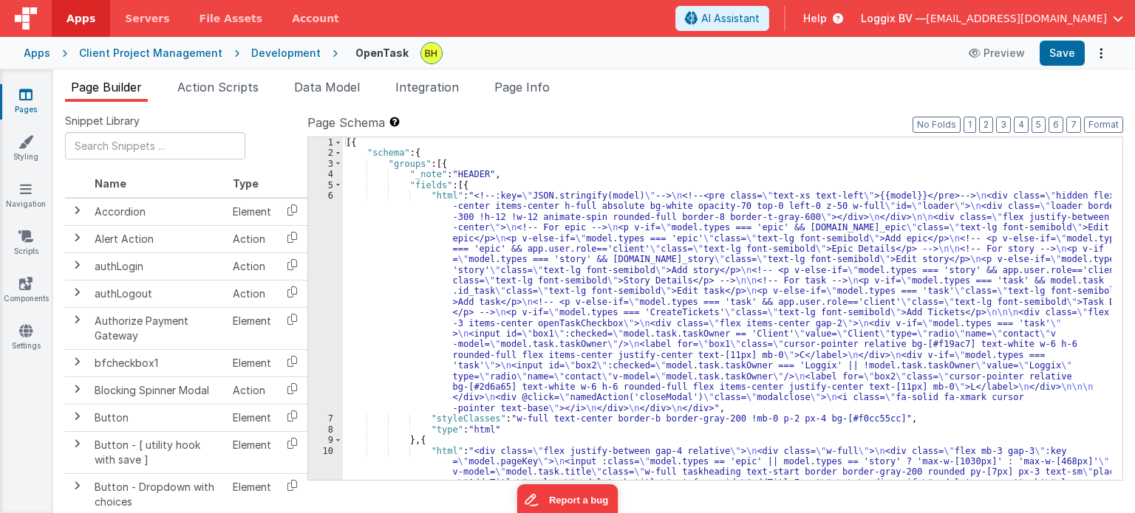
click at [330, 197] on div "6" at bounding box center [325, 302] width 35 height 223
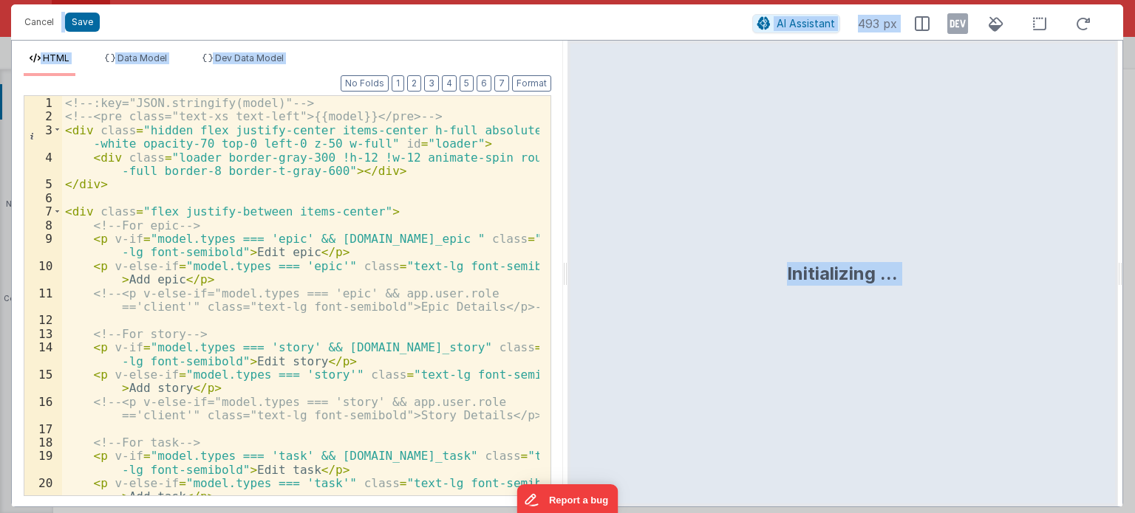
click at [446, 227] on div "<!-- :key="JSON.stringify(model)" --> <!-- <pre class="text-xs text-left">{{mod…" at bounding box center [300, 316] width 477 height 441
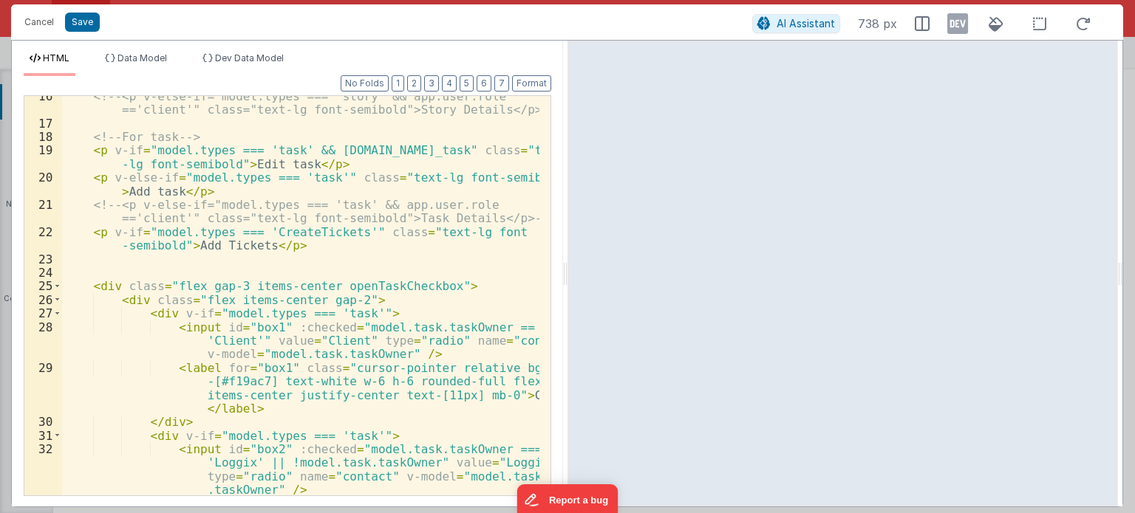
scroll to position [216, 0]
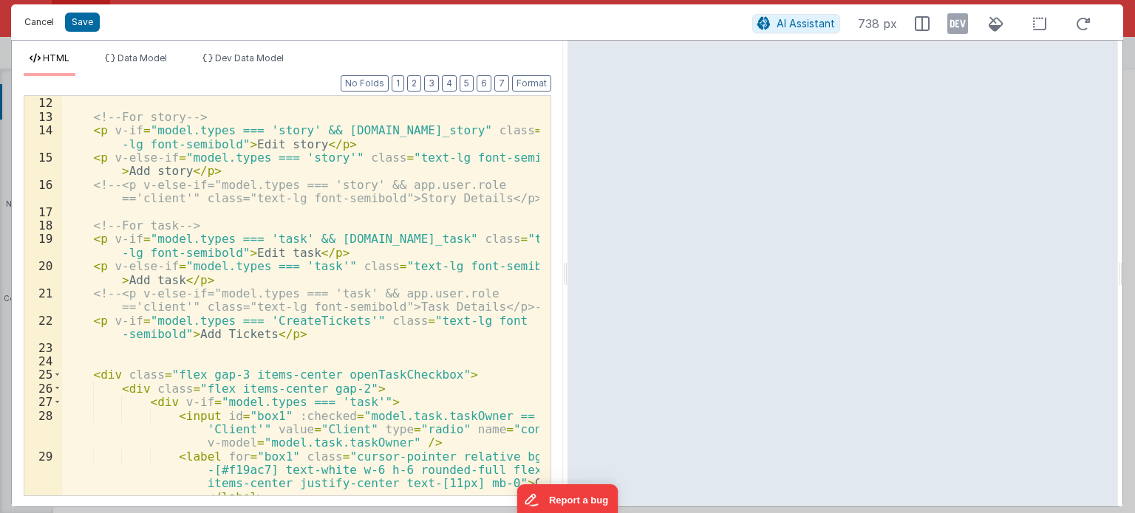
click at [38, 23] on button "Cancel" at bounding box center [39, 22] width 44 height 21
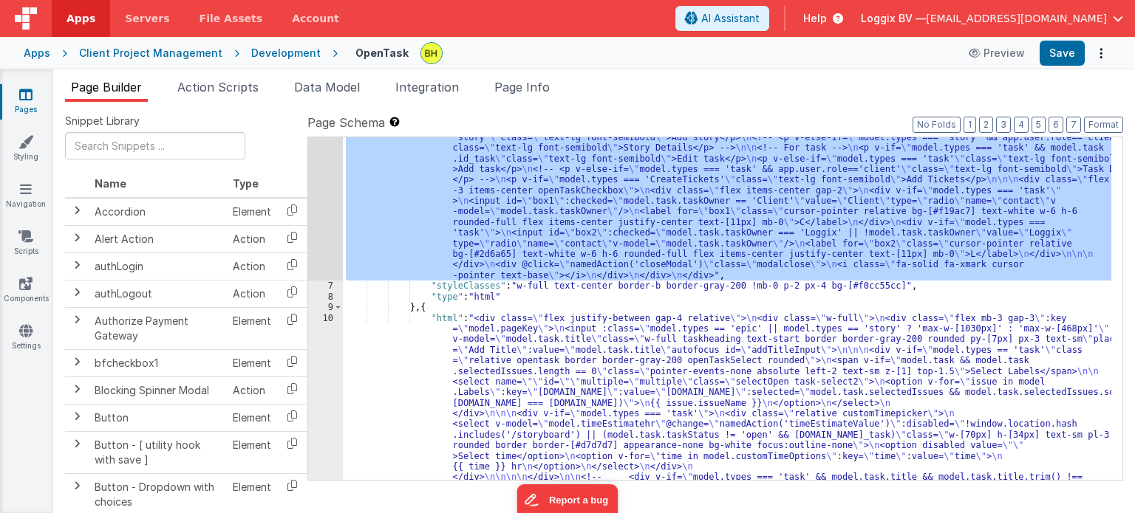
scroll to position [133, 0]
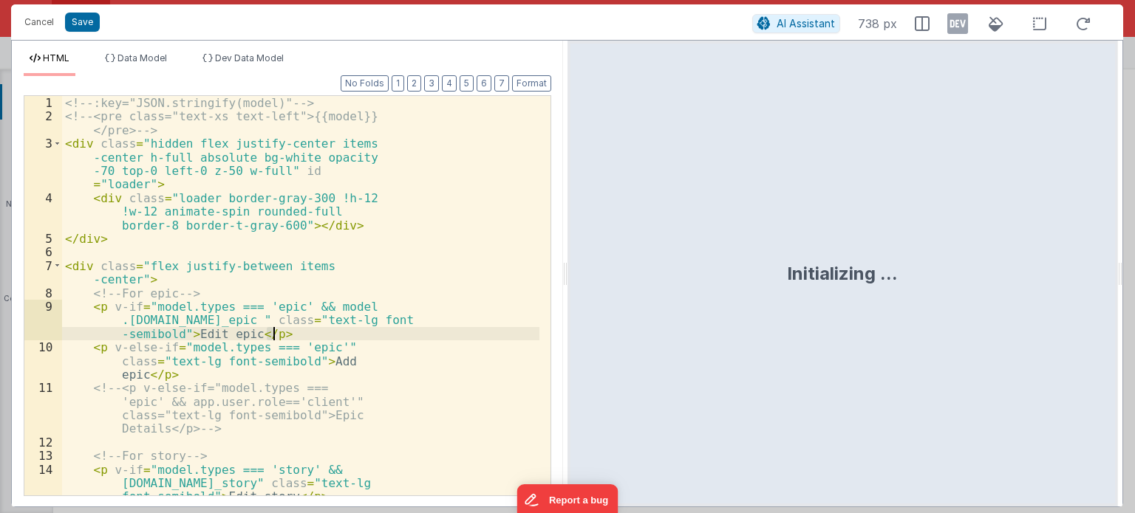
click at [468, 256] on div "<!-- :key="JSON.stringify(model)" --> <!-- <pre class="text-xs text-left">{{mod…" at bounding box center [300, 323] width 477 height 455
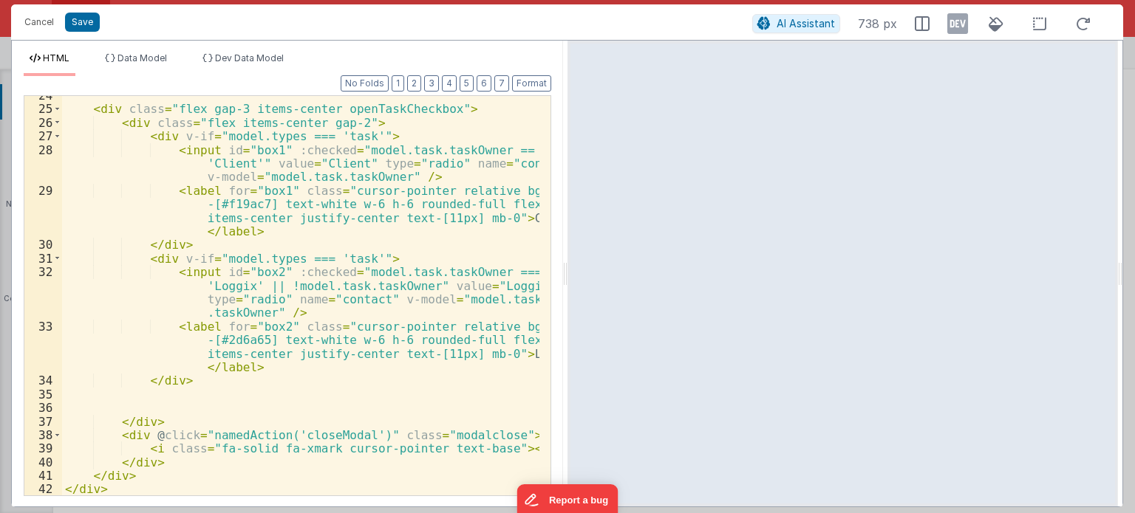
scroll to position [483, 0]
click at [44, 17] on button "Cancel" at bounding box center [39, 22] width 44 height 21
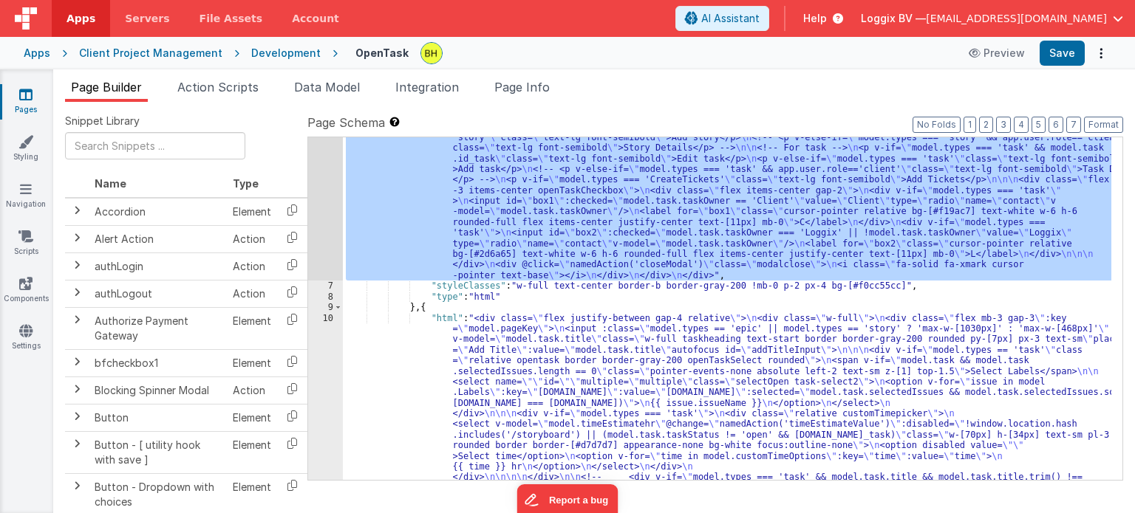
click at [412, 341] on div "Format 7 6 5 4 3 2 1 No Folds" at bounding box center [287, 279] width 527 height 401
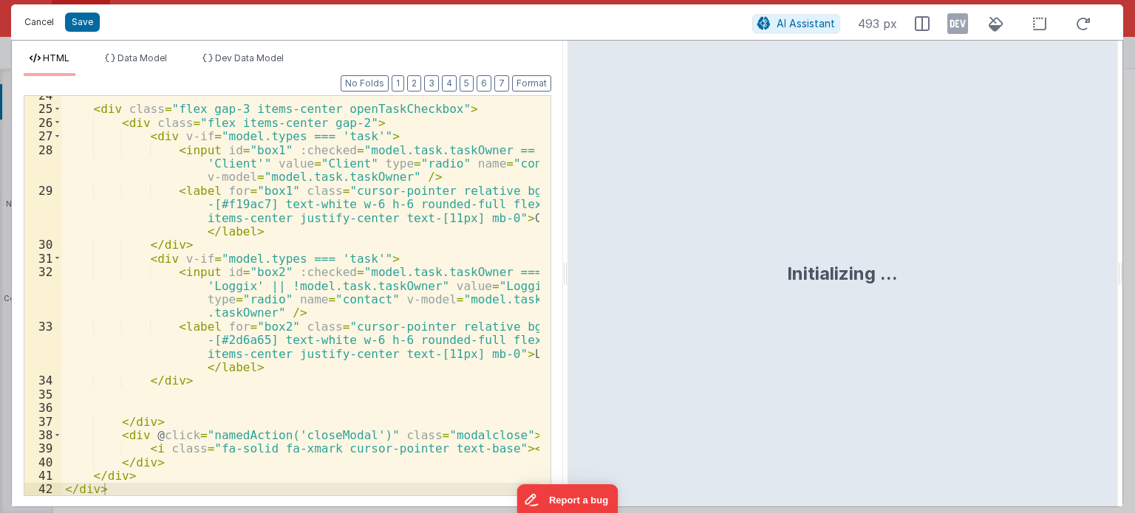
click at [33, 21] on button "Cancel" at bounding box center [39, 22] width 44 height 21
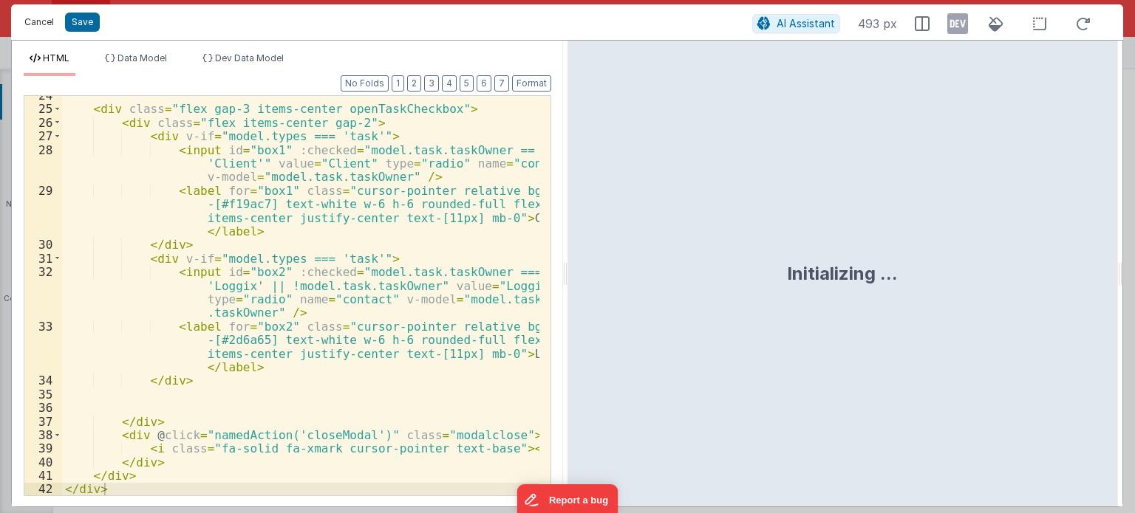
click at [27, 21] on button "Cancel" at bounding box center [39, 22] width 44 height 21
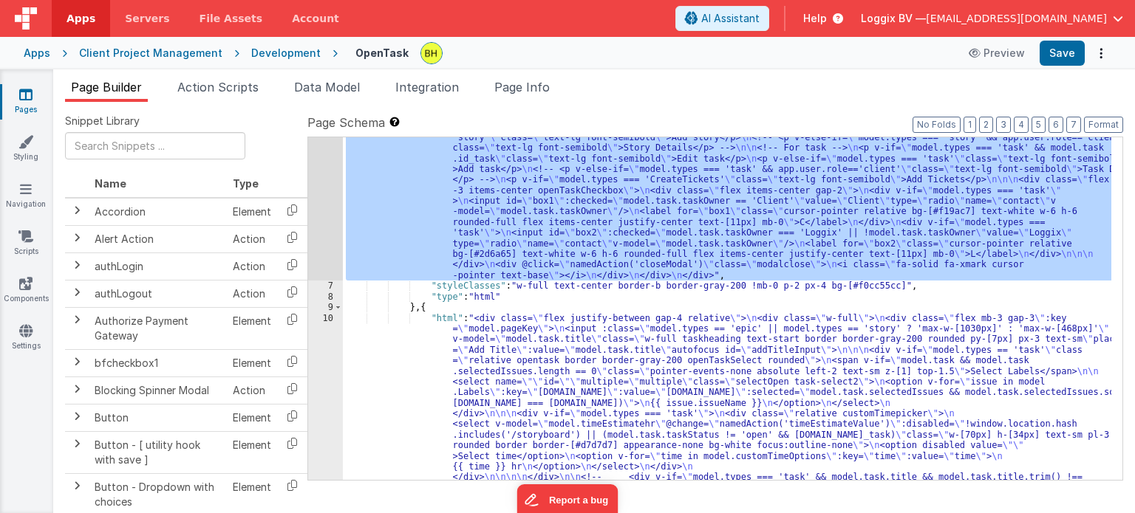
click at [923, 253] on div at bounding box center [567, 256] width 1135 height 513
click at [923, 253] on div ""html" : "<!--:key= \" JSON.stringify(model) \" --> \n <!--<pre class= \" text-…" at bounding box center [727, 308] width 768 height 343
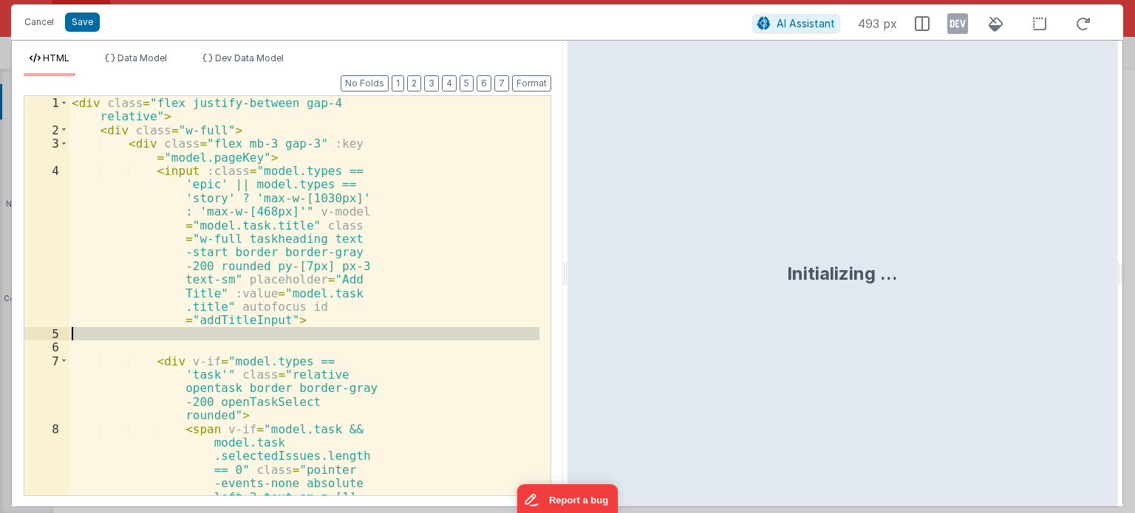
click at [330, 317] on div "< div class = "flex justify-between gap-4 relative" > < div class = "w-full" > …" at bounding box center [304, 364] width 471 height 536
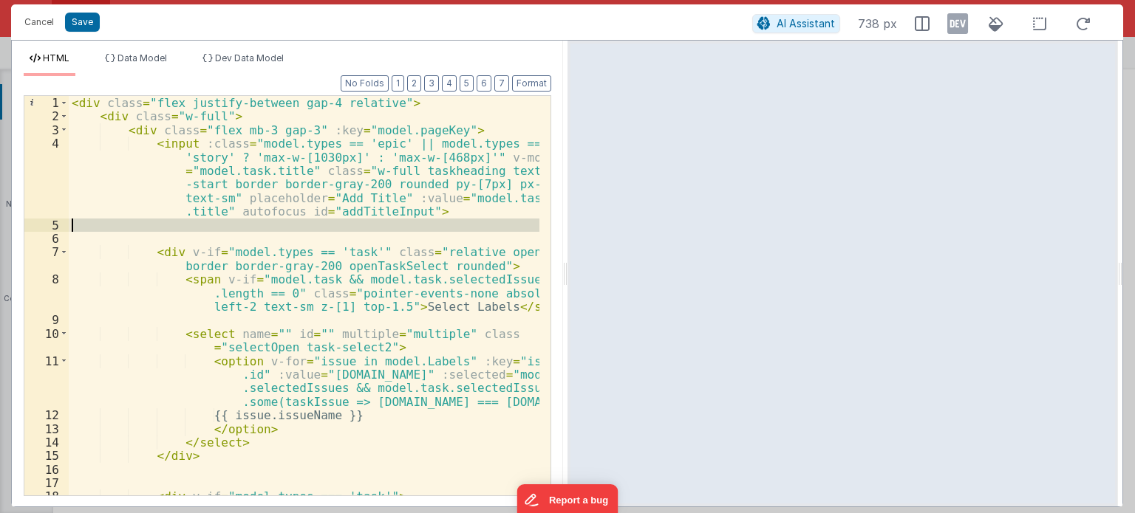
scroll to position [0, 0]
click at [354, 247] on div "< div class = "flex justify-between gap-4 relative" > < div class = "w-full" > …" at bounding box center [304, 310] width 471 height 428
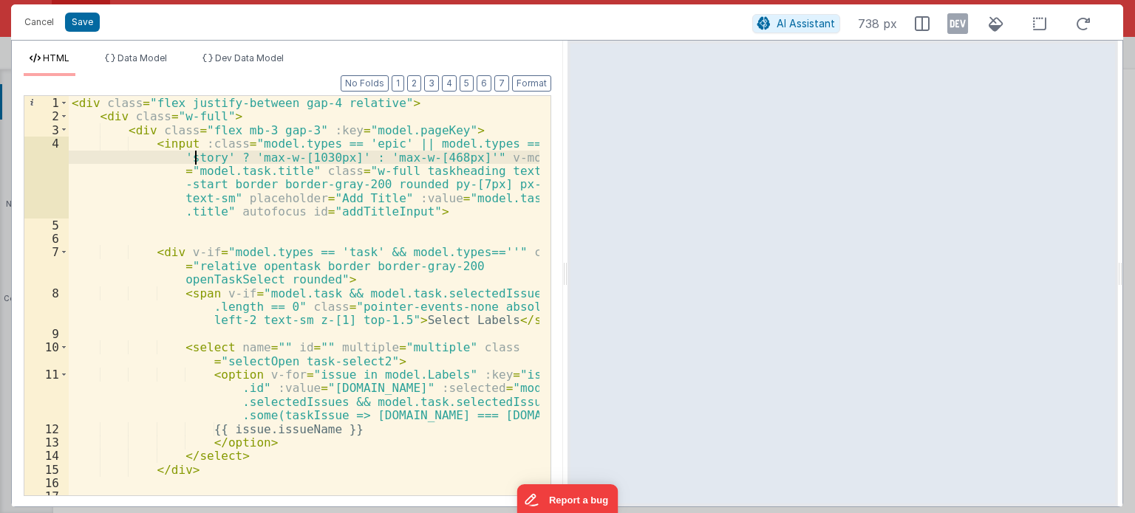
click at [195, 155] on div "< div class = "flex justify-between gap-4 relative" > < div class = "w-full" > …" at bounding box center [304, 310] width 471 height 428
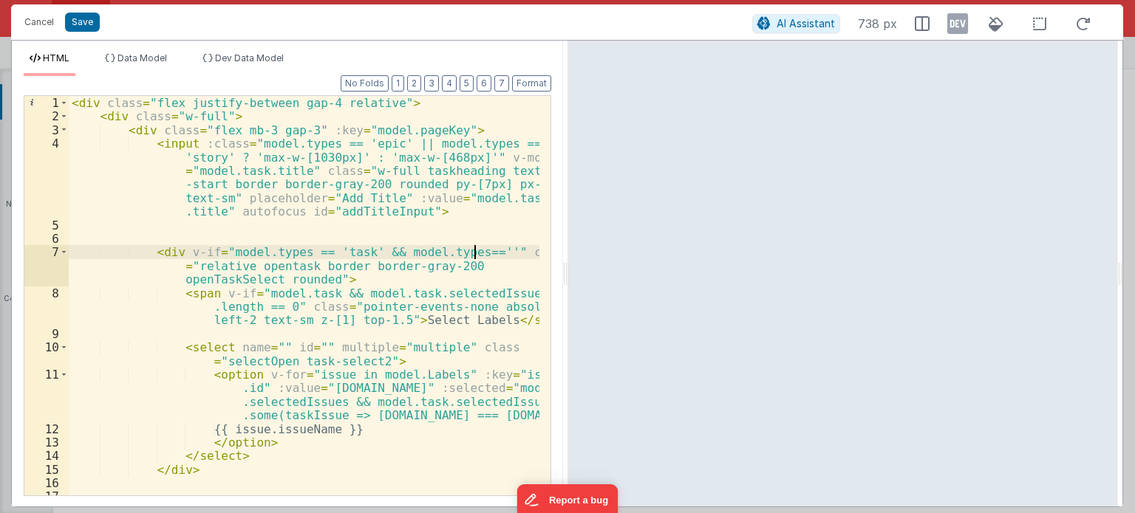
click at [473, 248] on div "< div class = "flex justify-between gap-4 relative" > < div class = "w-full" > …" at bounding box center [304, 310] width 471 height 428
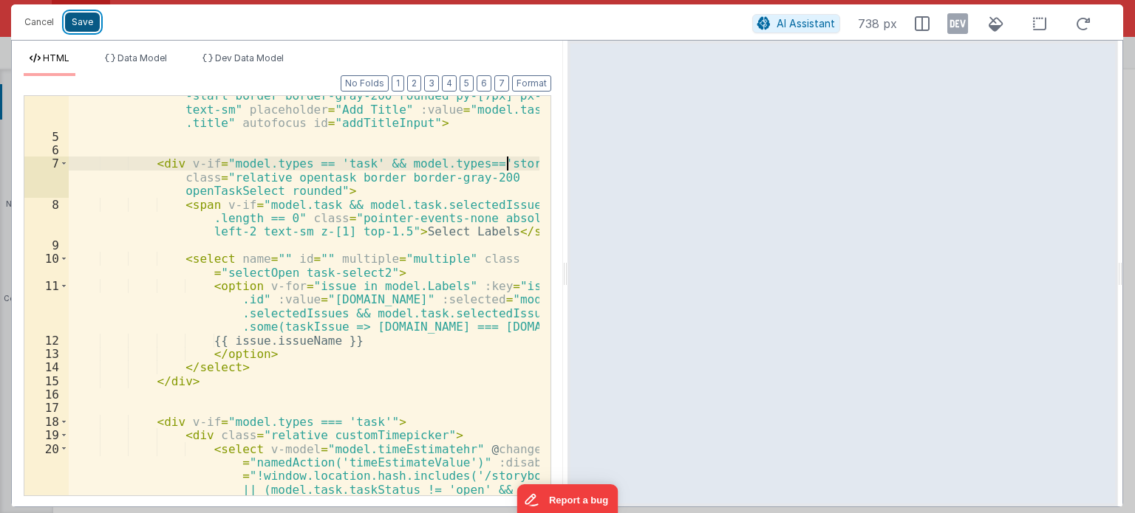
click at [86, 16] on button "Save" at bounding box center [82, 22] width 35 height 19
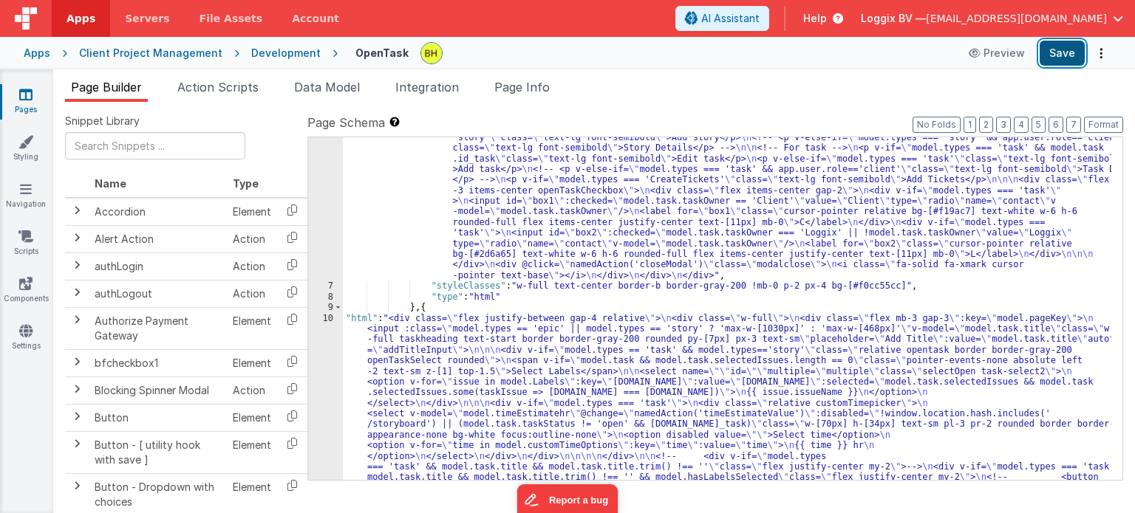
click at [1062, 58] on button "Save" at bounding box center [1061, 53] width 45 height 25
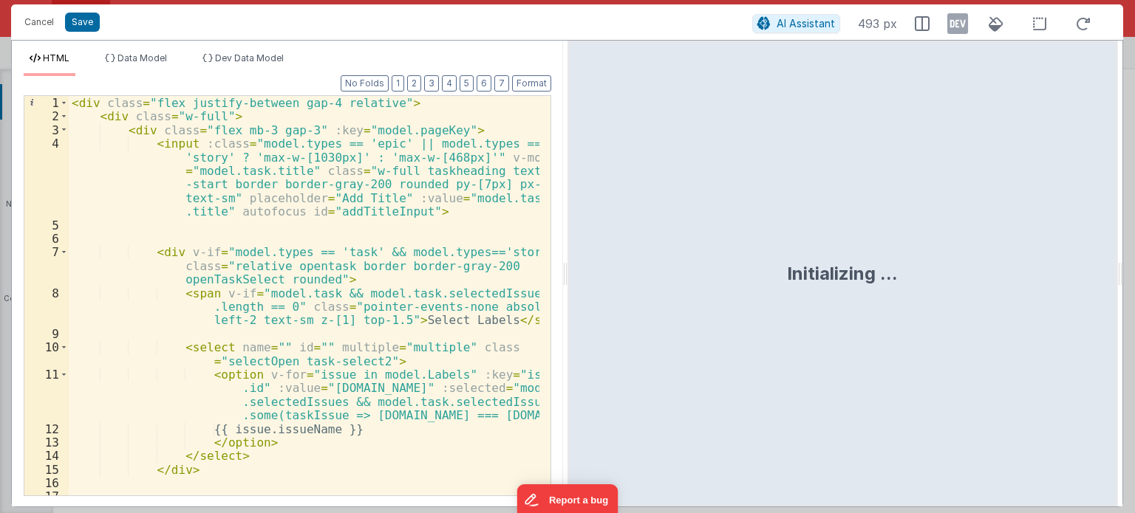
click at [482, 234] on div "< div class = "flex justify-between gap-4 relative" > < div class = "w-full" > …" at bounding box center [304, 310] width 471 height 428
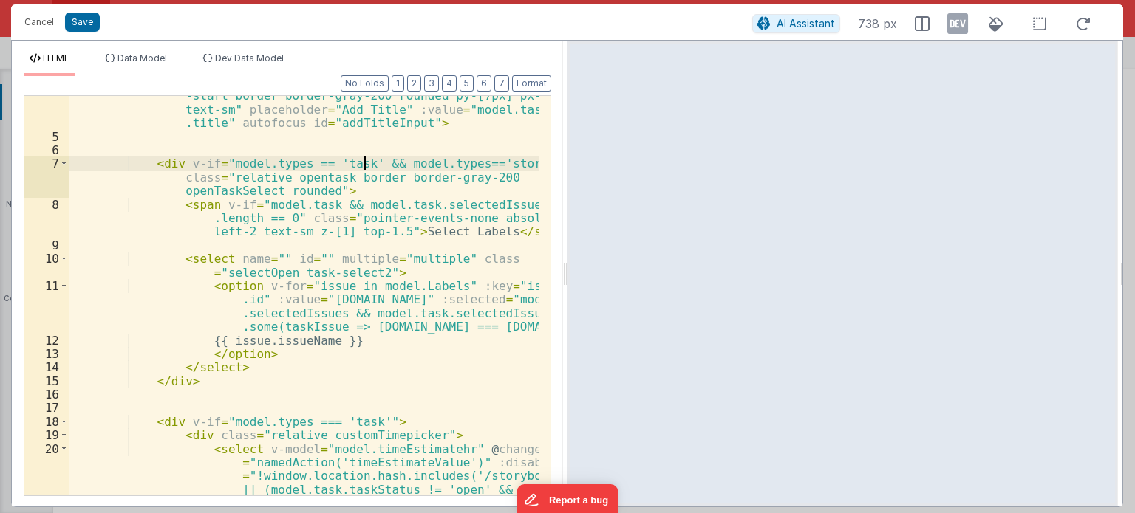
click at [363, 159] on div "< input :class = "model.types == 'epic' || model.types == 'story' ? 'max-w-[103…" at bounding box center [304, 336] width 471 height 577
drag, startPoint x: 363, startPoint y: 159, endPoint x: 511, endPoint y: 161, distance: 148.5
click at [511, 161] on div "< input :class = "model.types == 'epic' || model.types == 'story' ? 'max-w-[103…" at bounding box center [304, 336] width 471 height 577
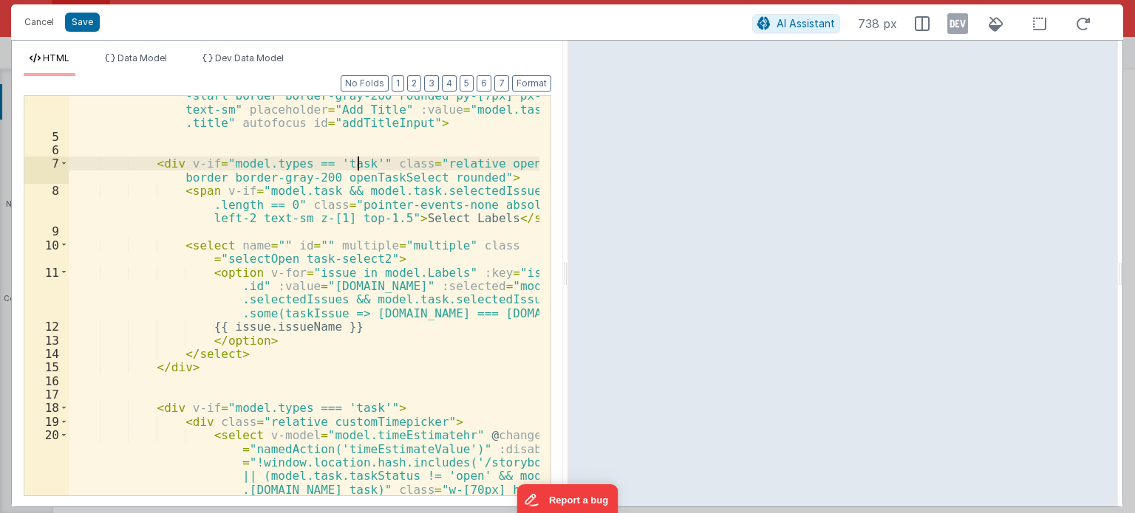
click at [151, 162] on div "< input :class = "model.types == 'epic' || model.types == 'story' ? 'max-w-[103…" at bounding box center [304, 336] width 471 height 577
click at [156, 162] on div "< input :class = "model.types == 'epic' || model.types == 'story' ? 'max-w-[103…" at bounding box center [304, 296] width 471 height 400
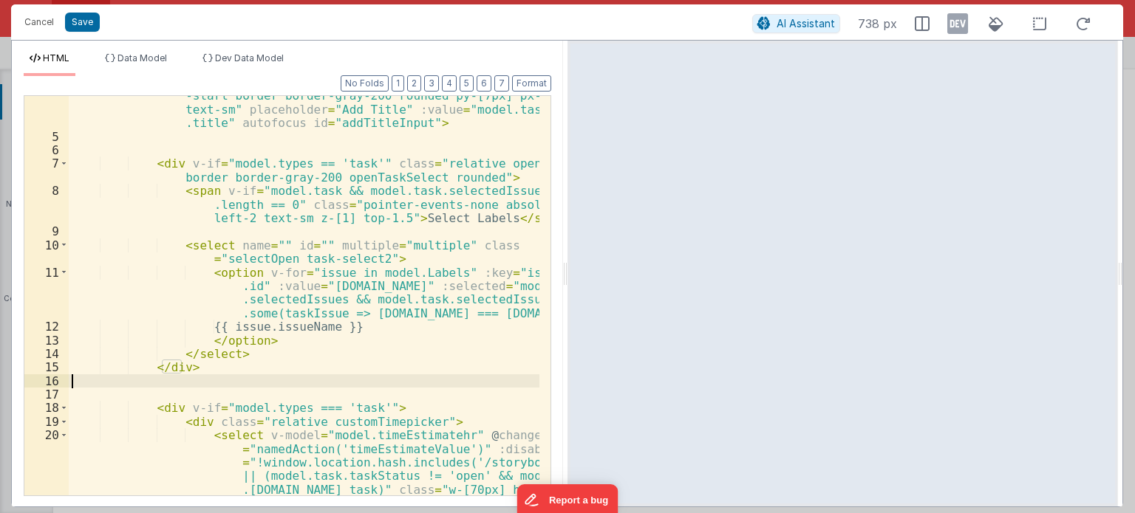
click at [212, 375] on div "< input :class = "model.types == 'epic' || model.types == 'story' ? 'max-w-[103…" at bounding box center [304, 336] width 471 height 577
click at [205, 372] on div "< input :class = "model.types == 'epic' || model.types == 'story' ? 'max-w-[103…" at bounding box center [304, 336] width 471 height 577
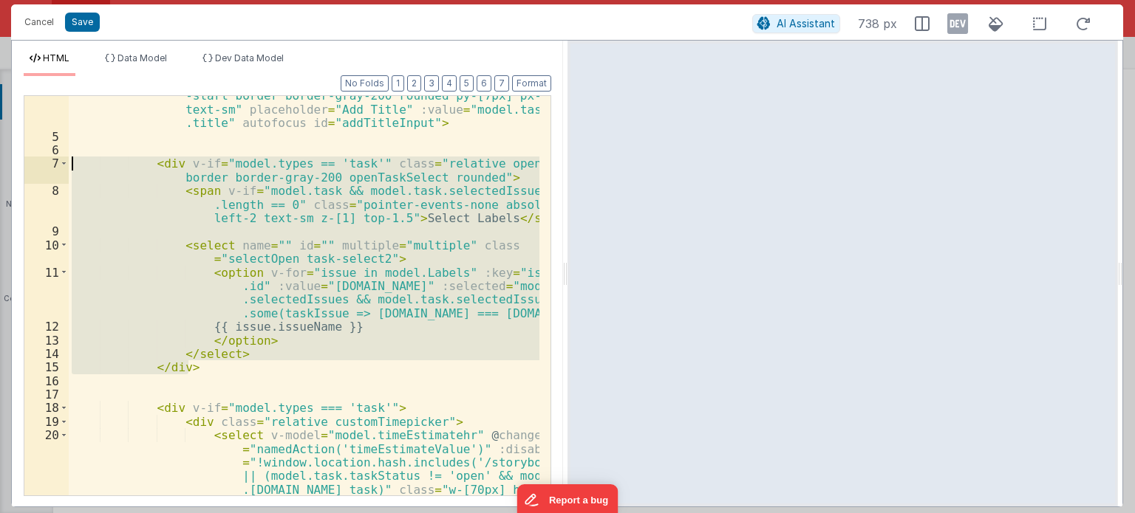
drag, startPoint x: 199, startPoint y: 372, endPoint x: 74, endPoint y: 161, distance: 245.2
click at [74, 161] on div "< input :class = "model.types == 'epic' || model.types == 'story' ? 'max-w-[103…" at bounding box center [304, 336] width 471 height 577
click at [416, 378] on div "< input :class = "model.types == 'epic' || model.types == 'story' ? 'max-w-[103…" at bounding box center [304, 336] width 471 height 577
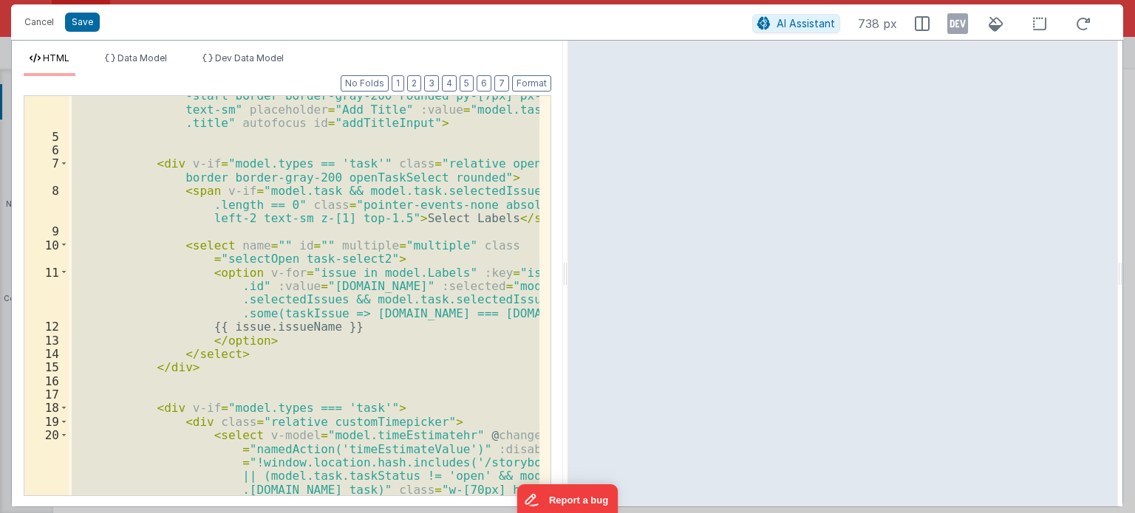
click at [319, 401] on div "< input :class = "model.types == 'epic' || model.types == 'story' ? 'max-w-[103…" at bounding box center [304, 296] width 471 height 400
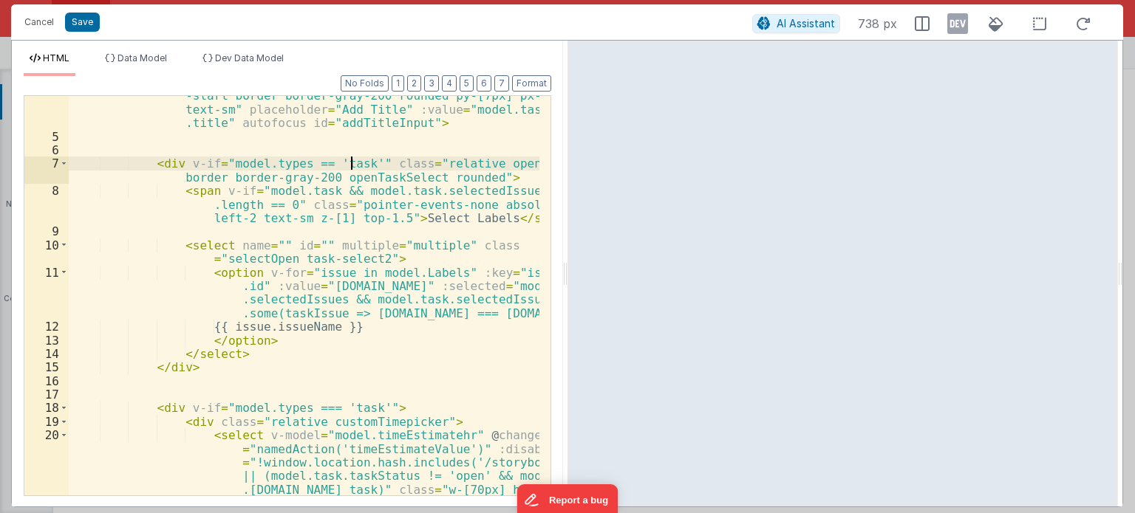
click at [354, 164] on div "< input :class = "model.types == 'epic' || model.types == 'story' ? 'max-w-[103…" at bounding box center [304, 336] width 471 height 577
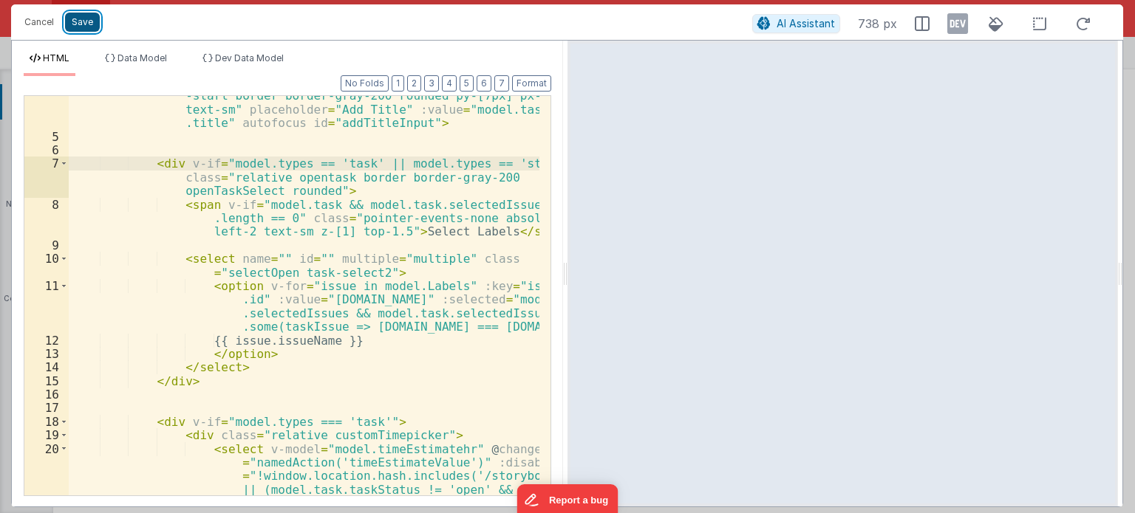
click at [86, 21] on button "Save" at bounding box center [82, 22] width 35 height 19
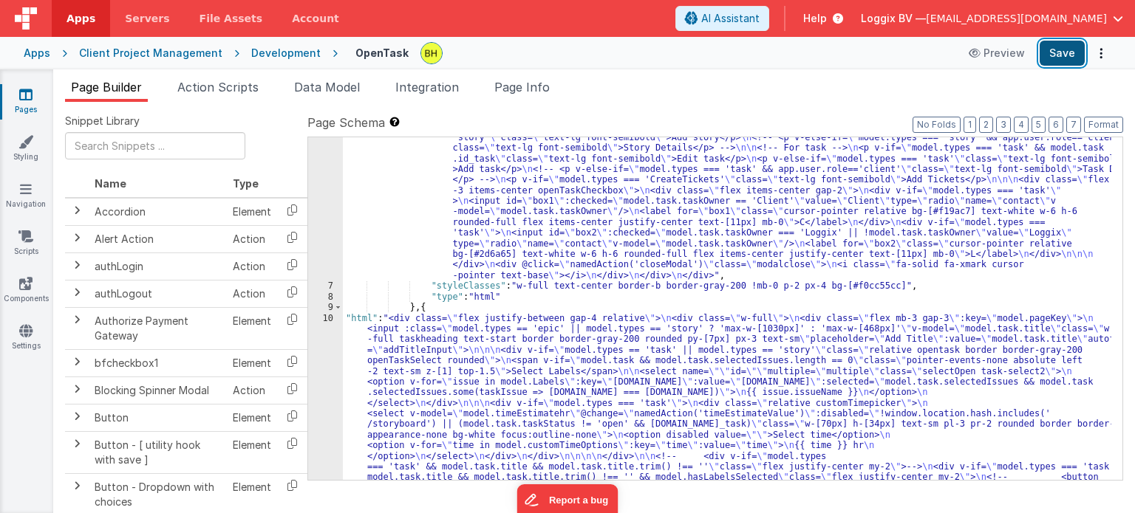
click at [1061, 61] on button "Save" at bounding box center [1061, 53] width 45 height 25
click at [325, 316] on div at bounding box center [567, 256] width 1135 height 513
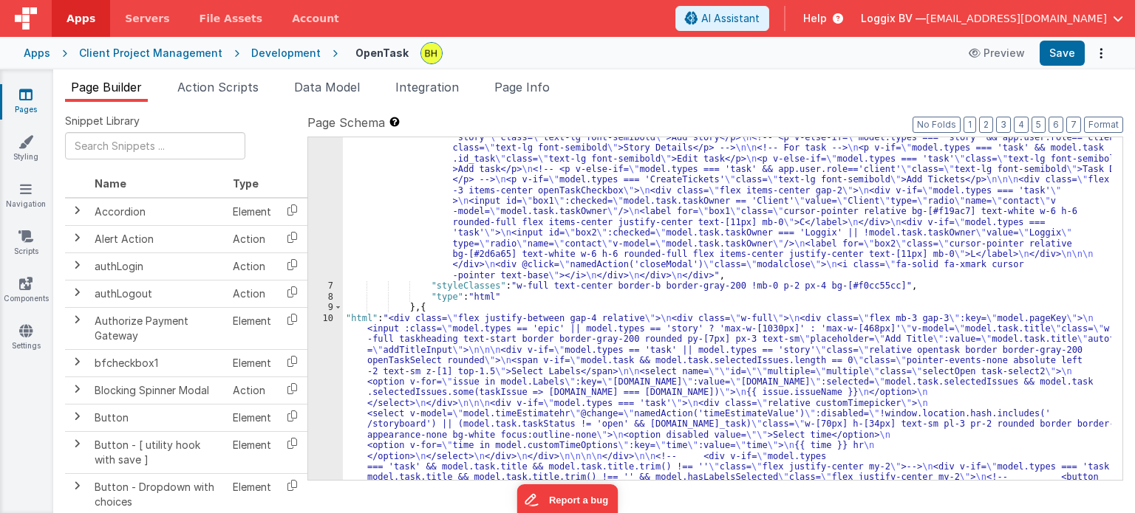
click at [325, 316] on div at bounding box center [567, 256] width 1135 height 513
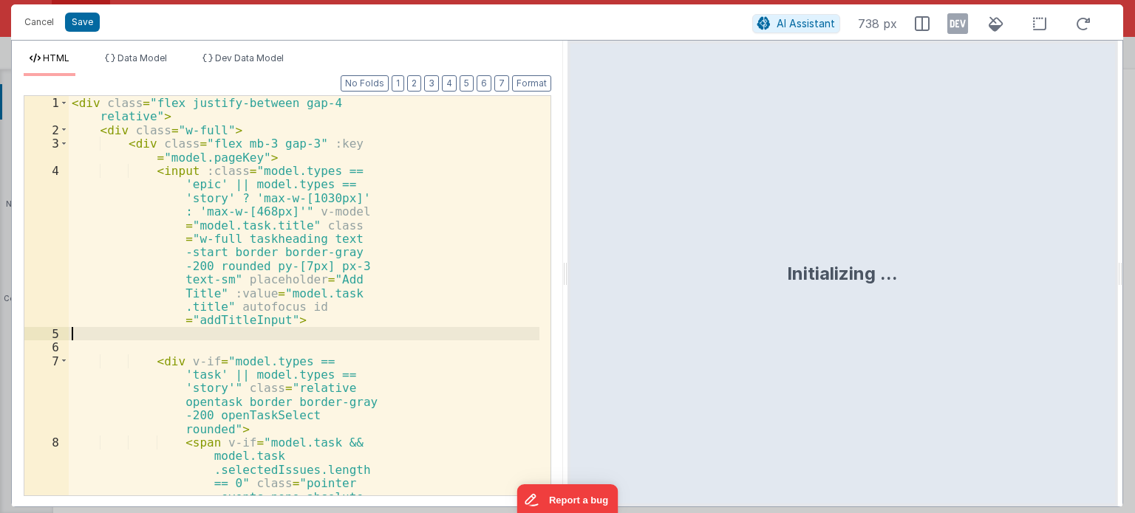
click at [491, 262] on div "< div class = "flex justify-between gap-4 relative" > < div class = "w-full" > …" at bounding box center [304, 364] width 471 height 536
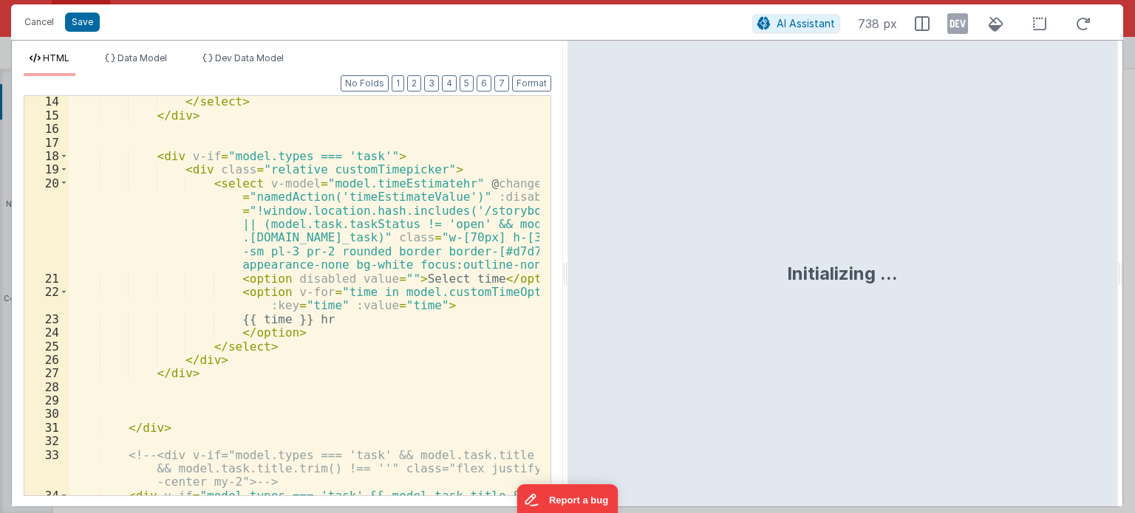
scroll to position [355, 0]
click at [421, 386] on div "</ select > </ div > < div v-if = "model.types === 'task'" > < div class = "rel…" at bounding box center [304, 322] width 471 height 455
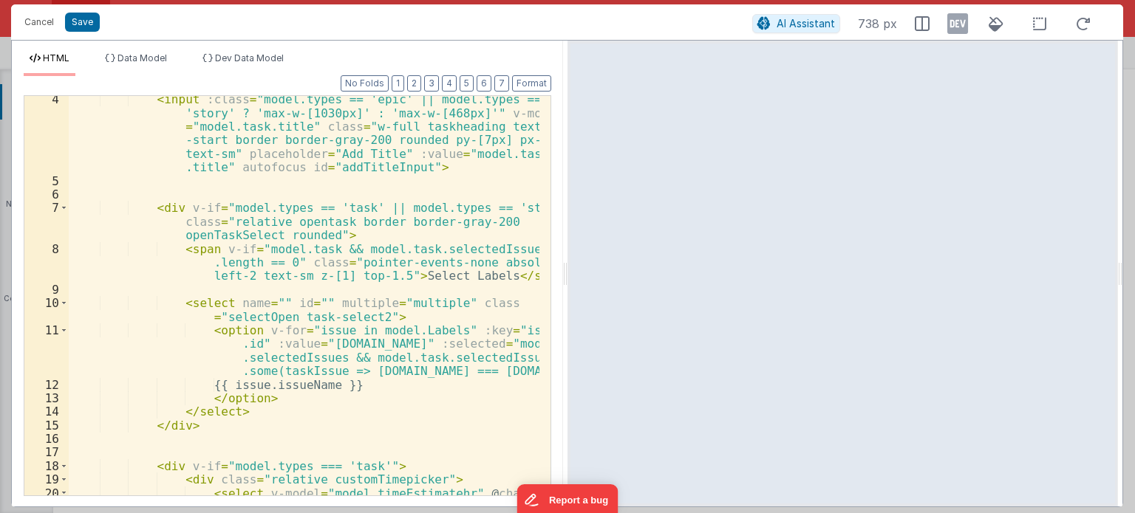
scroll to position [44, 0]
click at [361, 208] on div "< input :class = "model.types == 'epic' || model.types == 'story' ? 'max-w-[103…" at bounding box center [304, 380] width 471 height 577
drag, startPoint x: 361, startPoint y: 208, endPoint x: 522, endPoint y: 206, distance: 160.3
click at [522, 206] on div "< input :class = "model.types == 'epic' || model.types == 'story' ? 'max-w-[103…" at bounding box center [304, 380] width 471 height 577
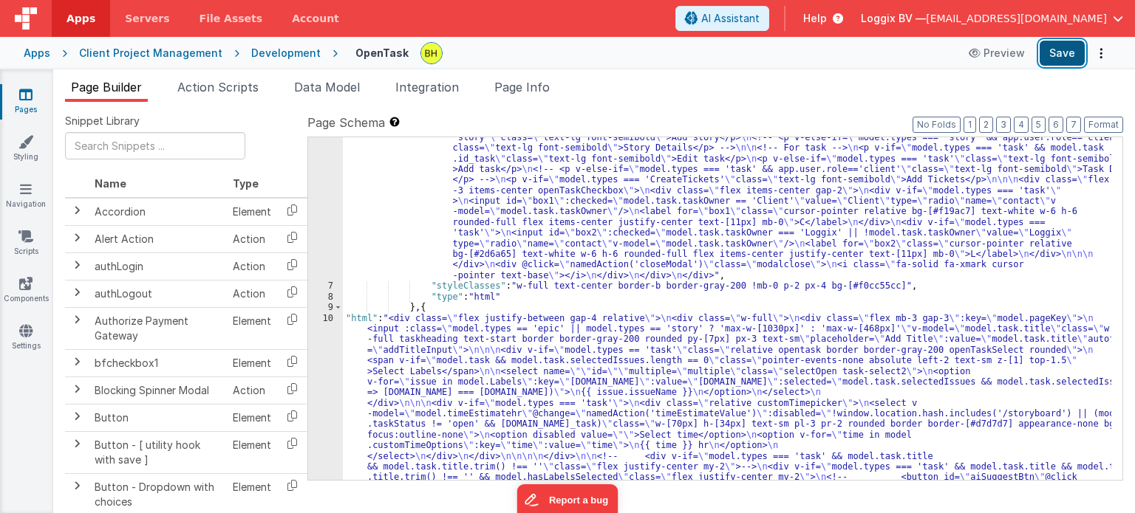
click at [1062, 48] on button "Save" at bounding box center [1061, 53] width 45 height 25
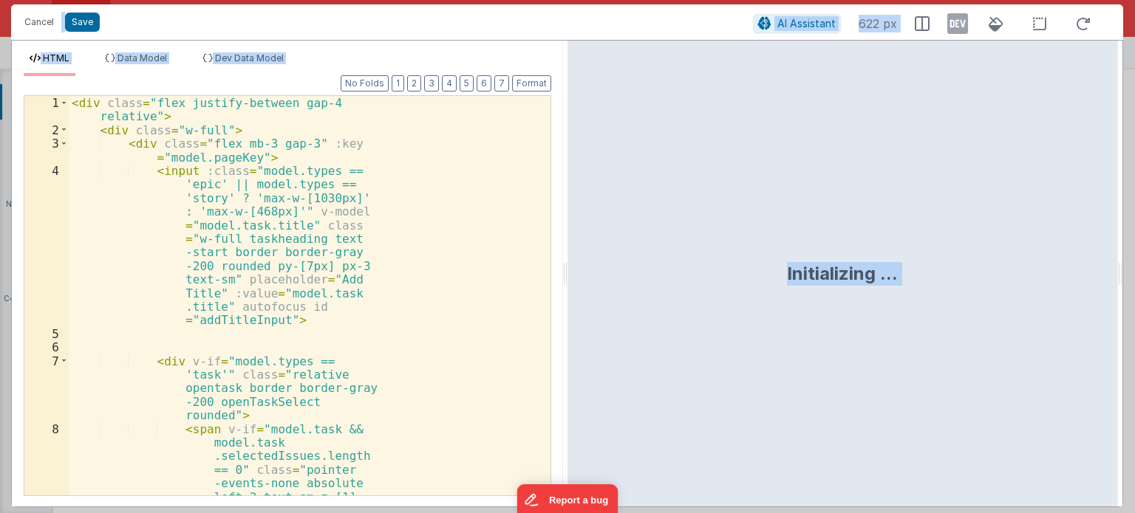
click at [378, 219] on div "< div class = "flex justify-between gap-4 relative" > < div class = "w-full" > …" at bounding box center [304, 364] width 471 height 536
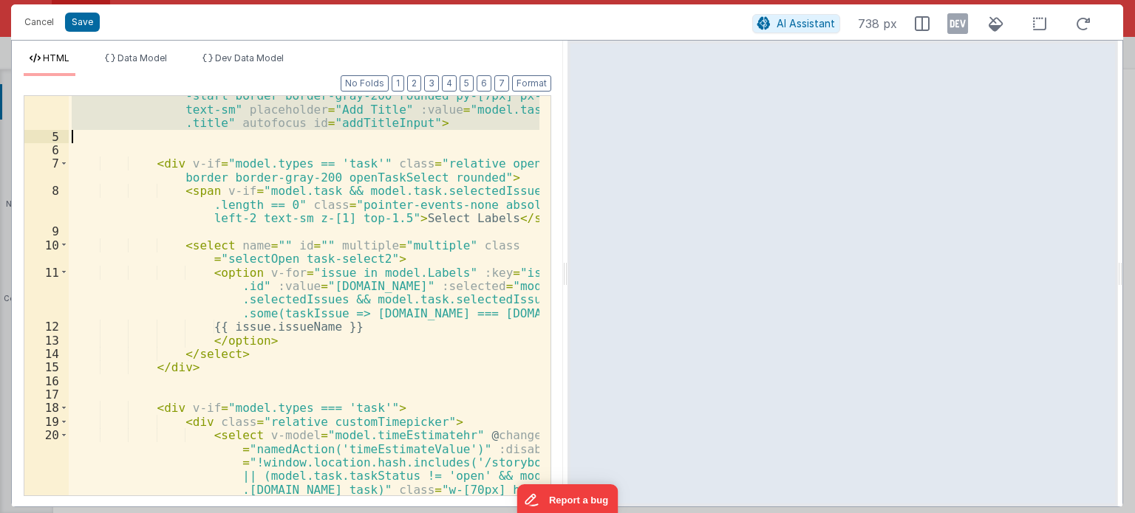
scroll to position [89, 0]
click at [77, 27] on button "Save" at bounding box center [82, 22] width 35 height 19
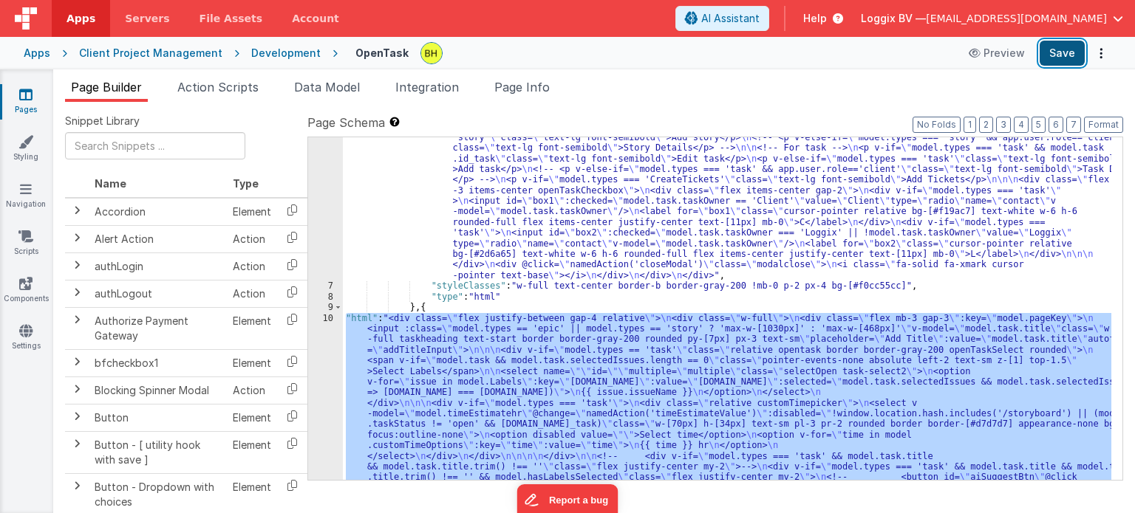
click at [1069, 53] on button "Save" at bounding box center [1061, 53] width 45 height 25
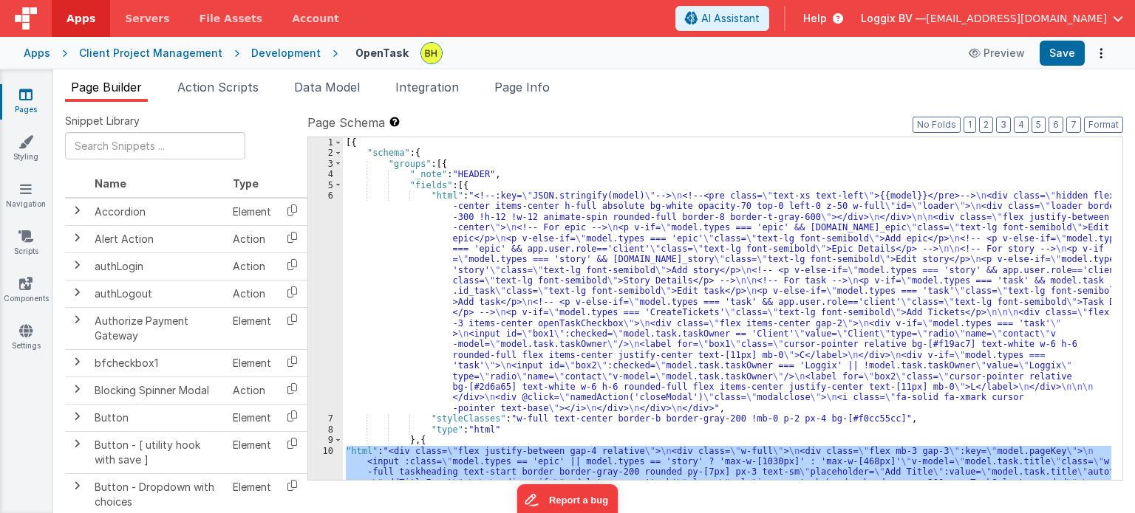
click at [179, 52] on div "Client Project Management" at bounding box center [150, 53] width 143 height 15
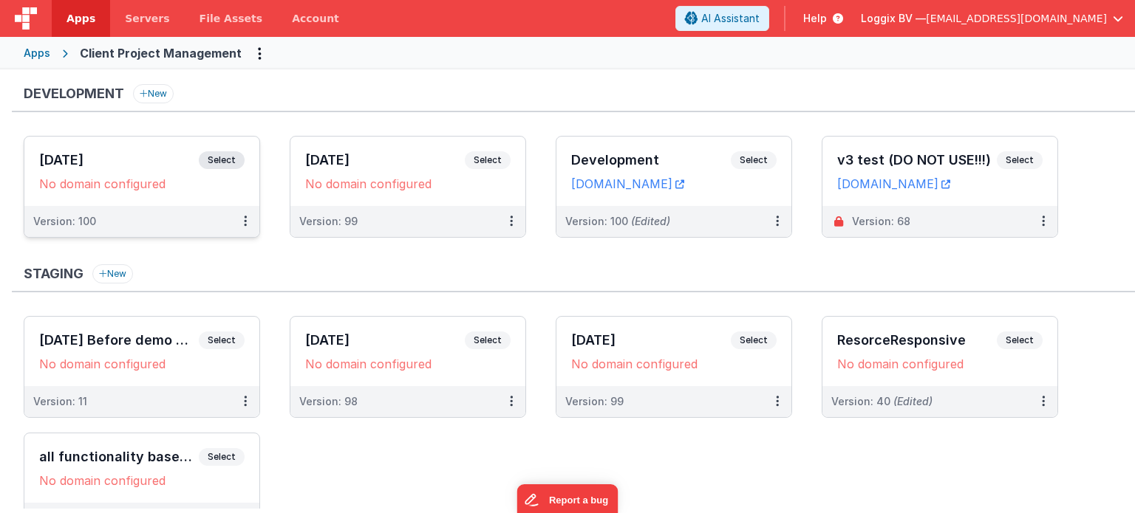
click at [219, 152] on span "Select" at bounding box center [222, 160] width 46 height 18
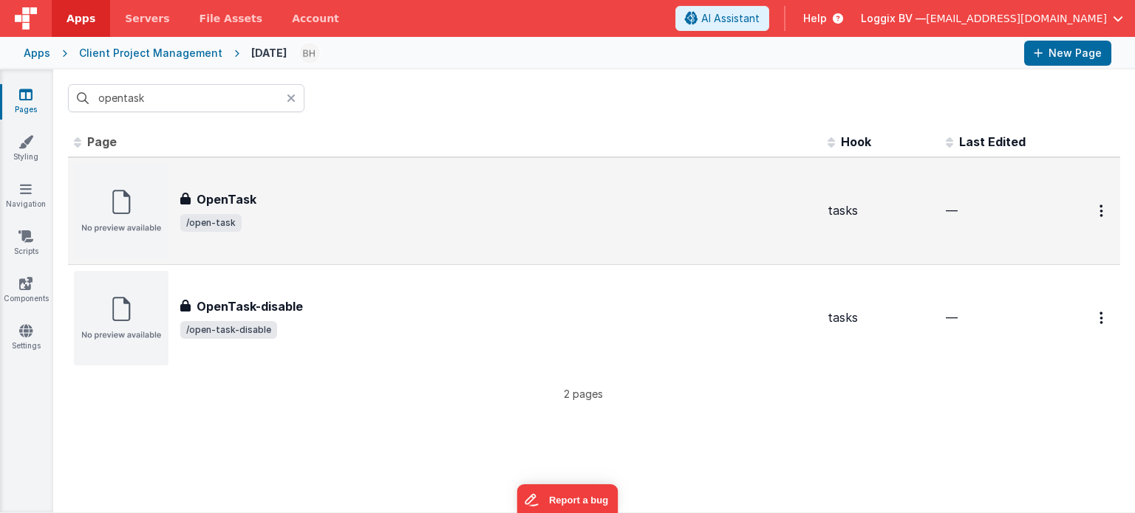
click at [372, 223] on span "/open-task" at bounding box center [497, 223] width 635 height 18
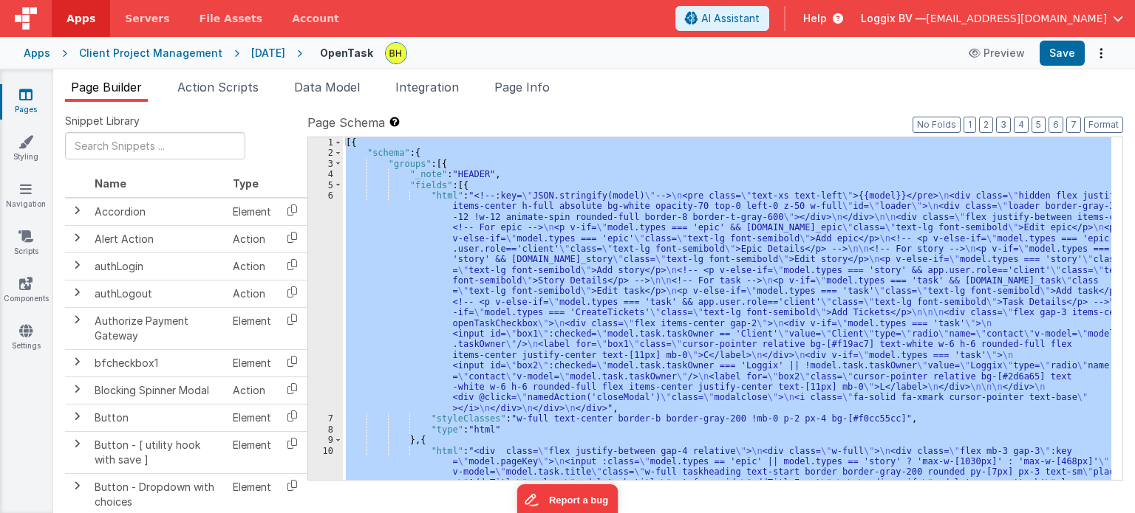
click at [201, 57] on div "Client Project Management" at bounding box center [150, 53] width 143 height 15
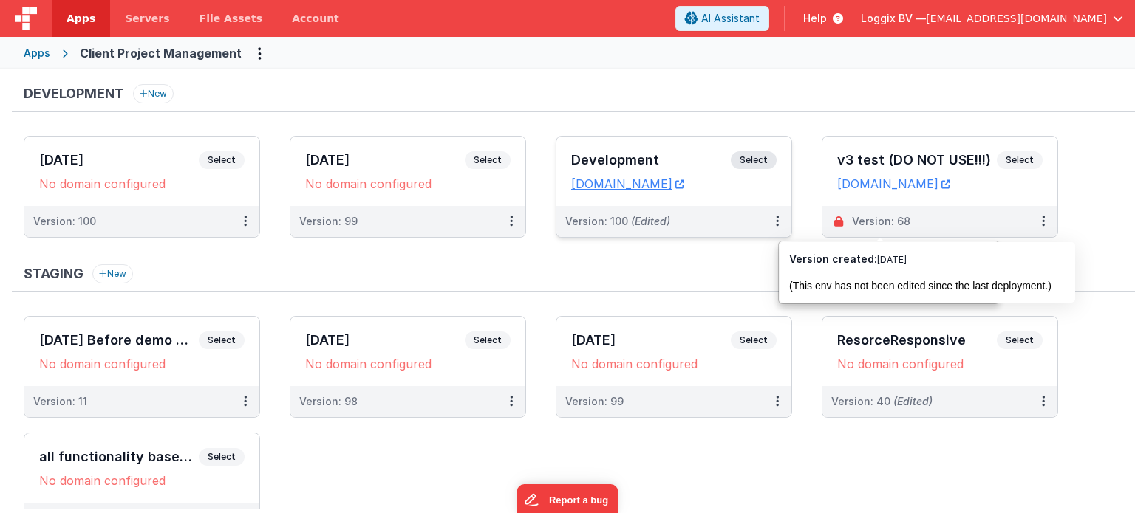
click at [748, 155] on span "Select" at bounding box center [754, 160] width 46 height 18
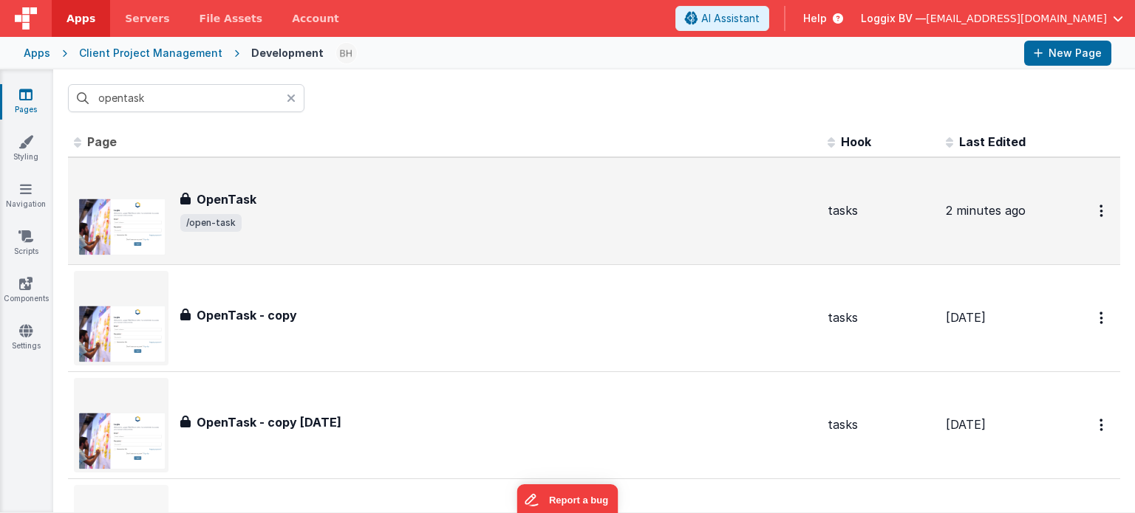
click at [390, 225] on span "/open-task" at bounding box center [497, 223] width 635 height 18
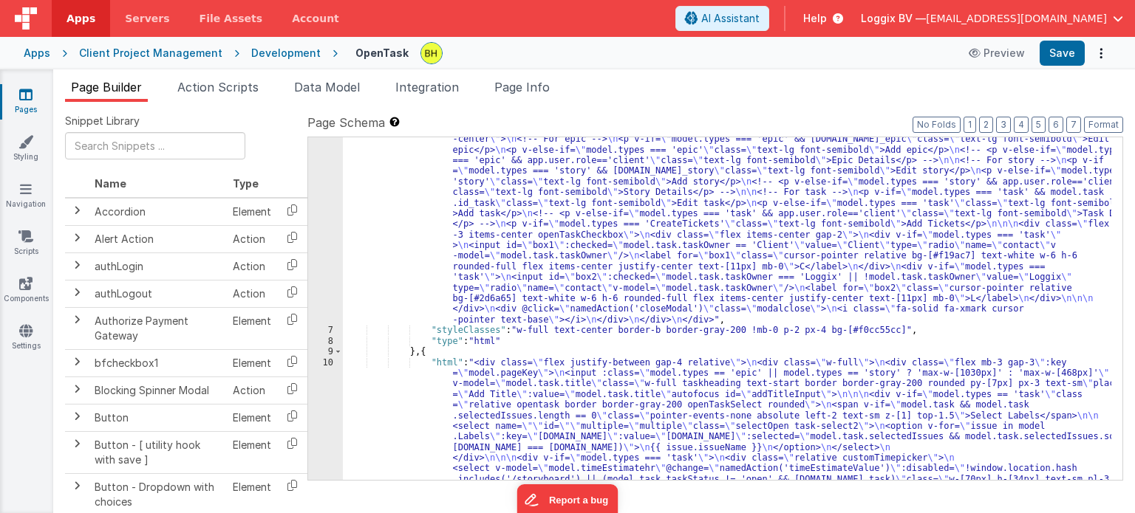
scroll to position [89, 0]
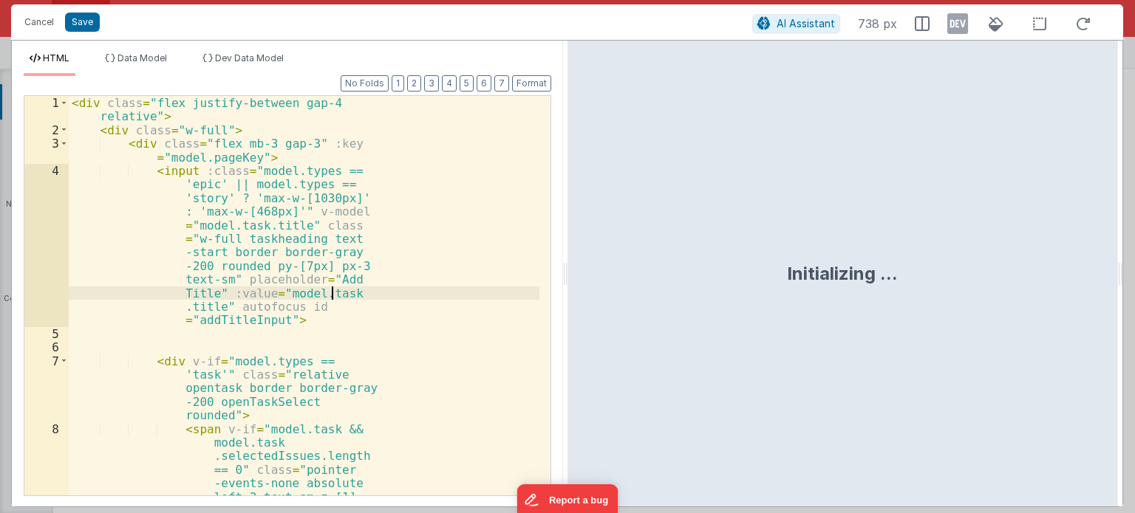
click at [418, 286] on div "< div class = "flex justify-between gap-4 relative" > < div class = "w-full" > …" at bounding box center [304, 364] width 471 height 536
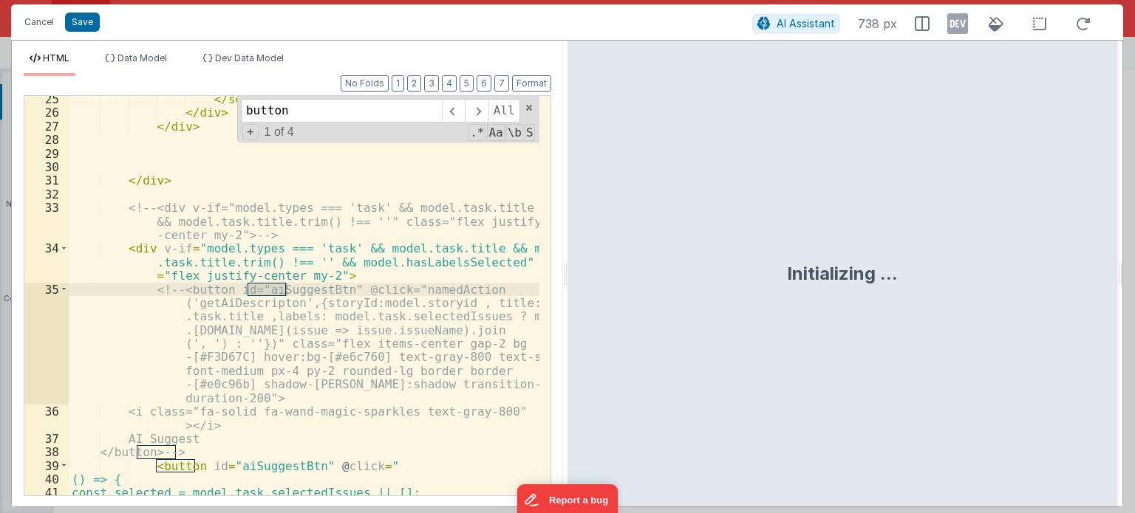
scroll to position [721, 0]
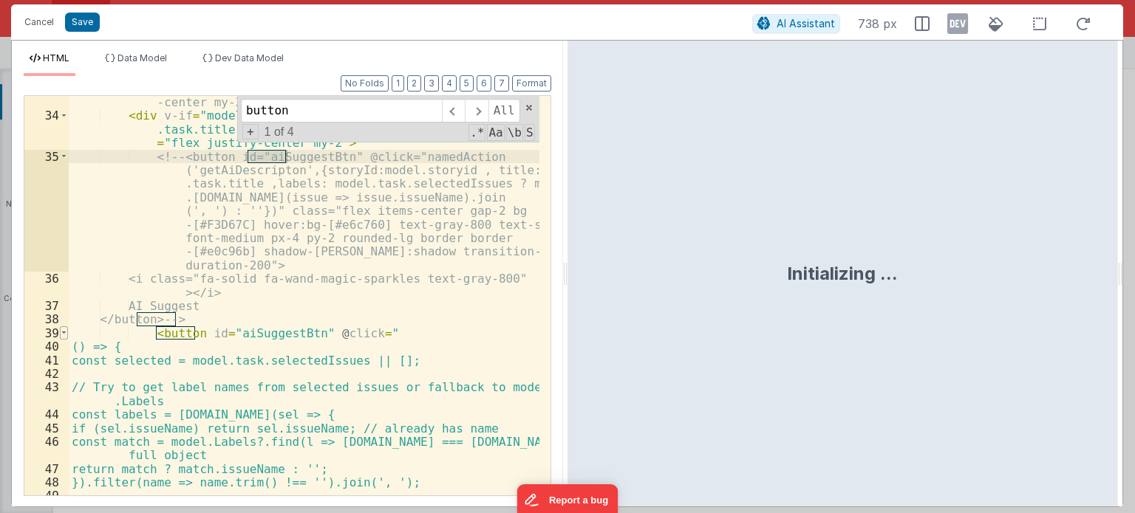
type input "button"
click at [61, 333] on span at bounding box center [64, 333] width 8 height 13
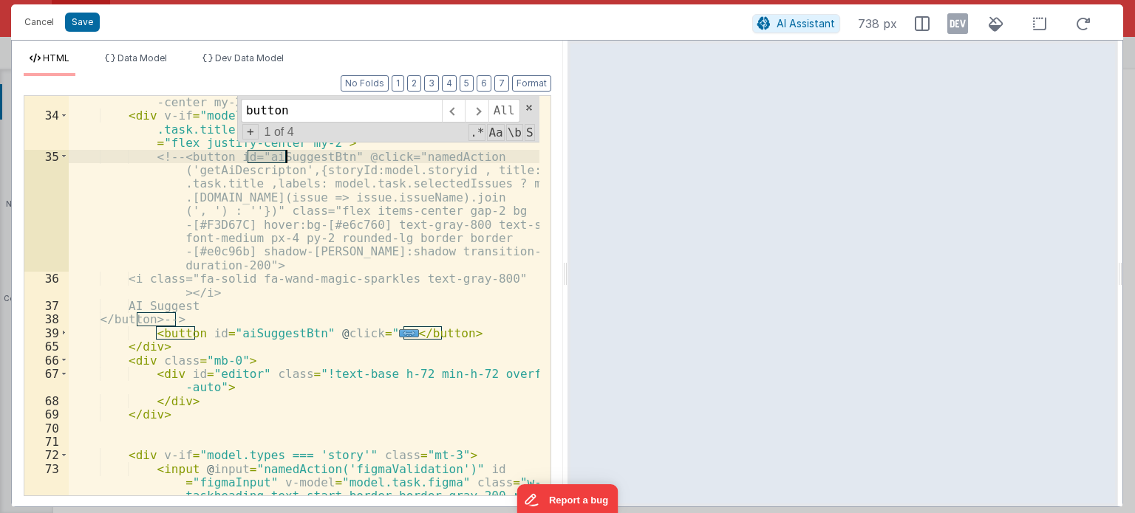
click at [468, 329] on div "<!-- <div v-if="model.types === 'task' && model.task.title && model.task.title.…" at bounding box center [304, 316] width 471 height 496
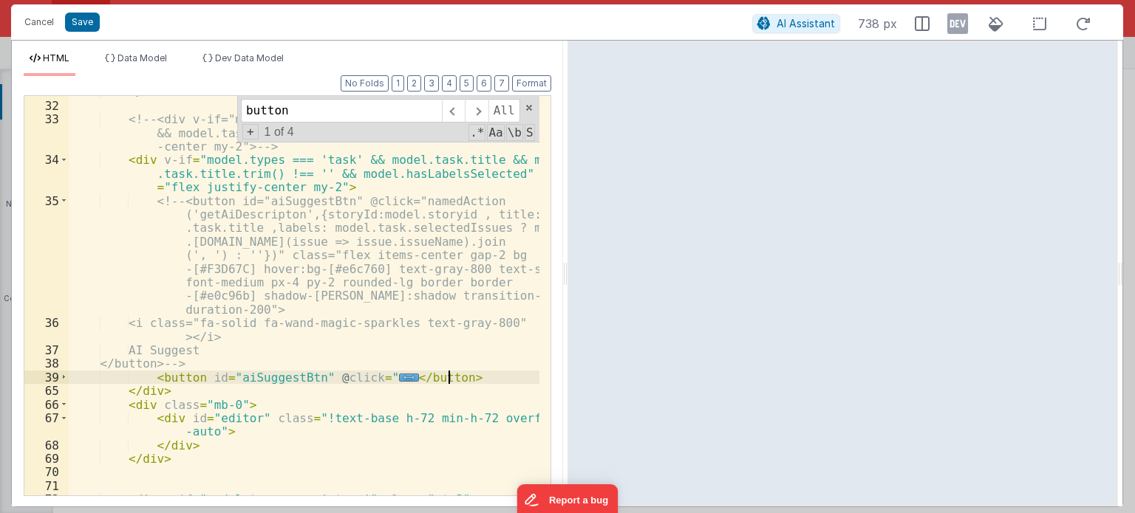
scroll to position [632, 0]
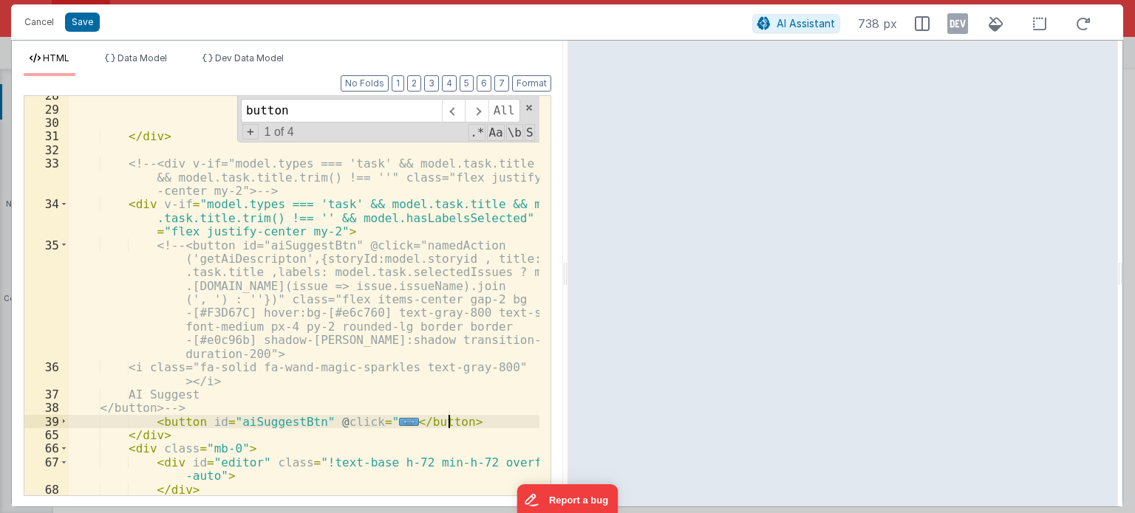
click at [117, 200] on div "</ div > <!-- <div v-if="model.types === 'task' && model.task.title && model.ta…" at bounding box center [304, 303] width 471 height 428
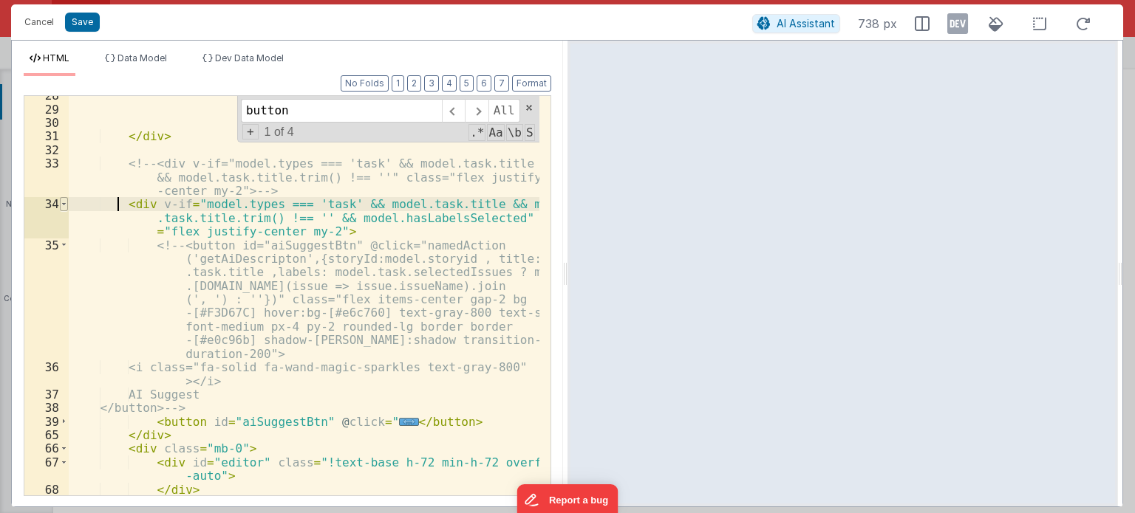
click at [61, 205] on span at bounding box center [64, 203] width 8 height 13
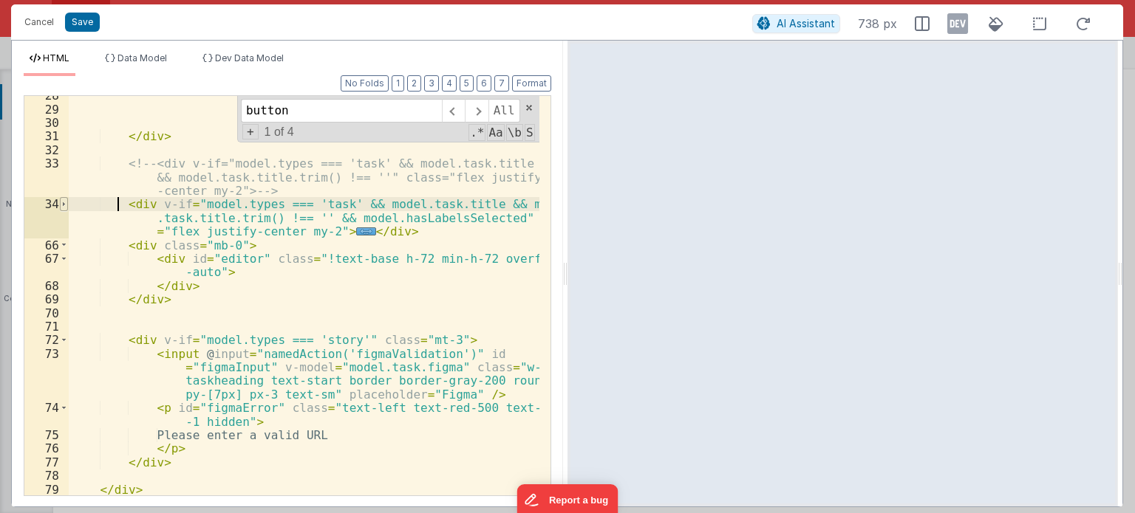
click at [61, 205] on span at bounding box center [64, 203] width 8 height 13
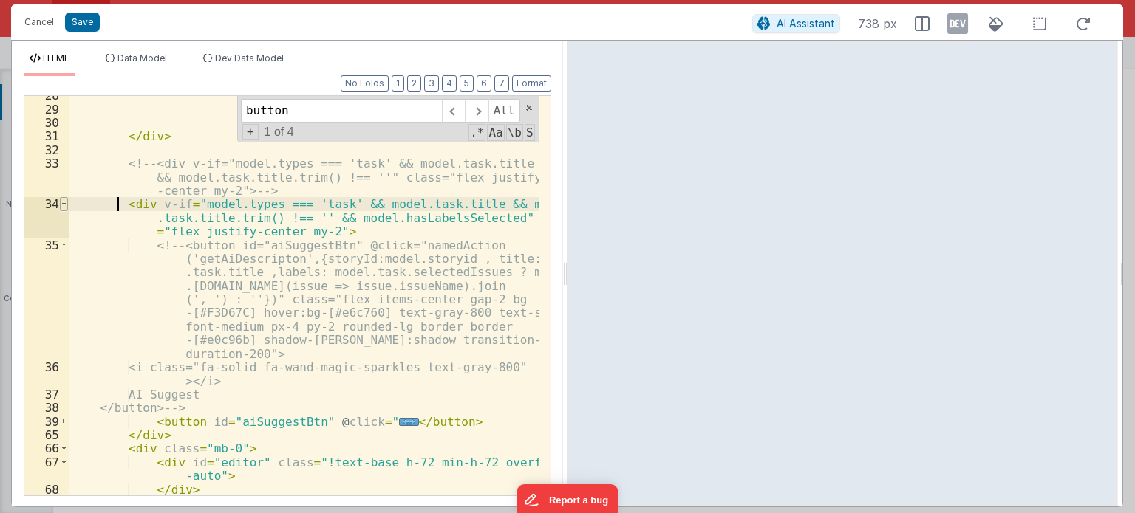
click at [61, 205] on span at bounding box center [64, 203] width 8 height 13
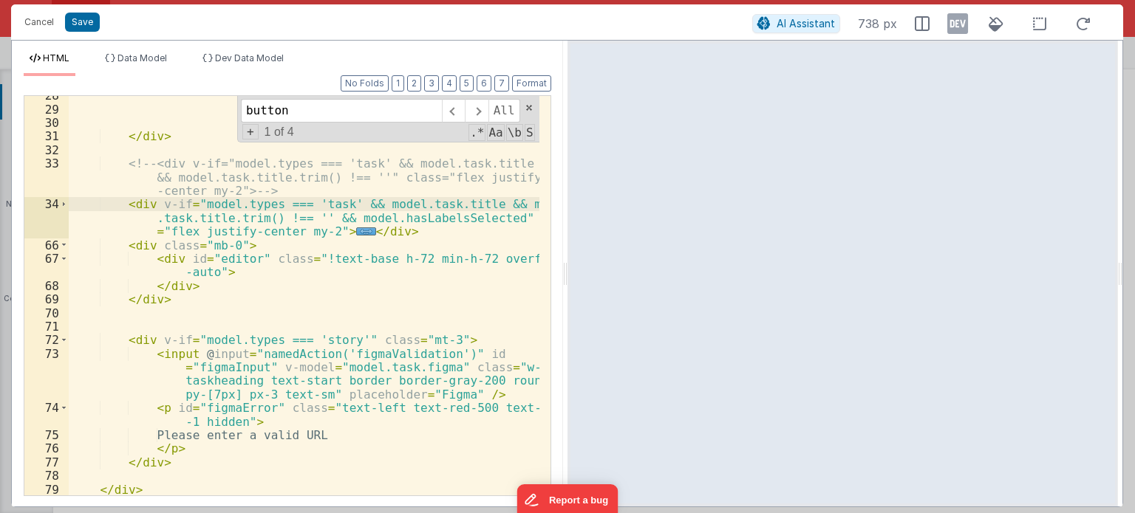
click at [124, 202] on div "</ div > <!-- <div v-if="model.types === 'task' && model.task.title && model.ta…" at bounding box center [304, 303] width 471 height 428
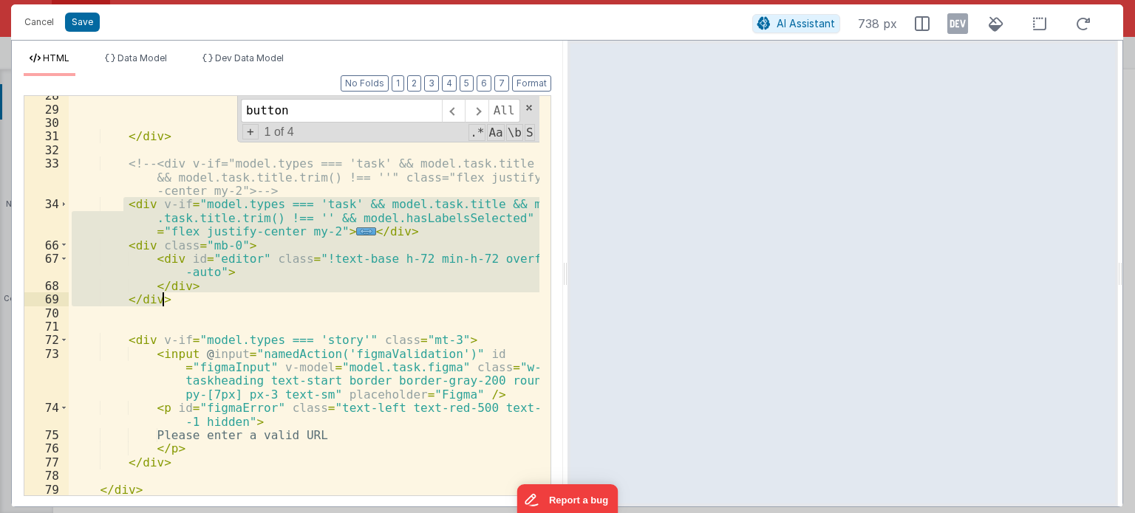
drag, startPoint x: 122, startPoint y: 203, endPoint x: 168, endPoint y: 296, distance: 103.1
click at [168, 296] on div "</ div > <!-- <div v-if="model.types === 'task' && model.task.title && model.ta…" at bounding box center [304, 303] width 471 height 428
click at [115, 159] on div "</ div > <!-- <div v-if="model.types === 'task' && model.task.title && model.ta…" at bounding box center [304, 303] width 471 height 428
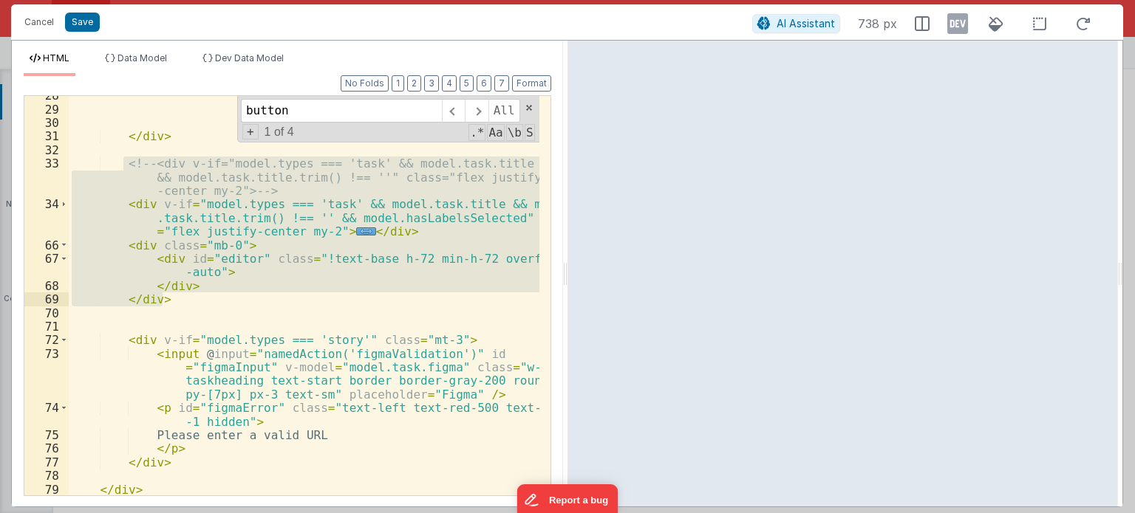
drag, startPoint x: 121, startPoint y: 161, endPoint x: 171, endPoint y: 301, distance: 149.1
click at [171, 301] on div "</ div > <!-- <div v-if="model.types === 'task' && model.task.title && model.ta…" at bounding box center [304, 303] width 471 height 428
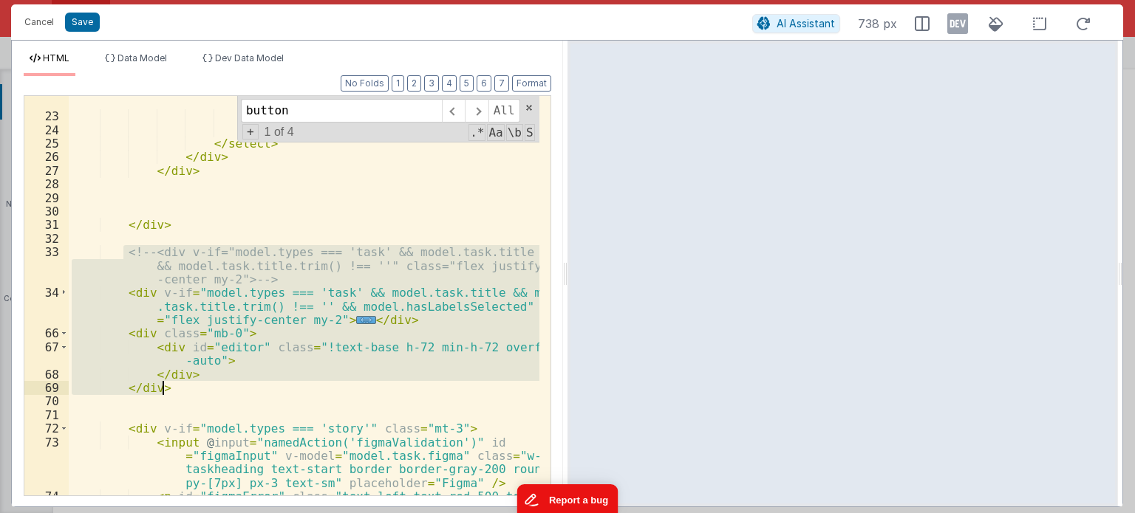
scroll to position [544, 0]
click at [27, 20] on button "Cancel" at bounding box center [39, 22] width 44 height 21
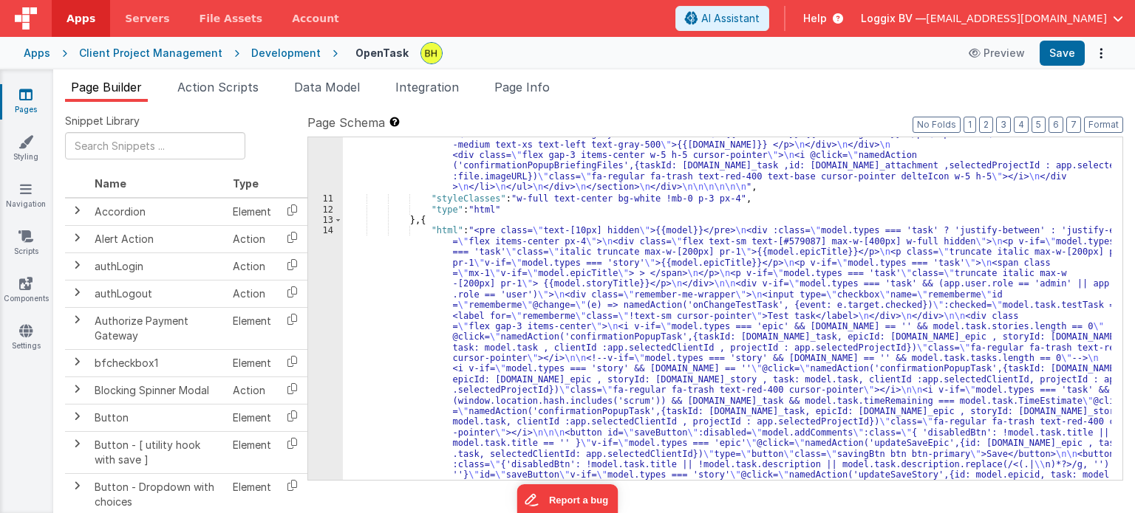
scroll to position [2060, 0]
click at [328, 230] on div "14" at bounding box center [325, 427] width 35 height 404
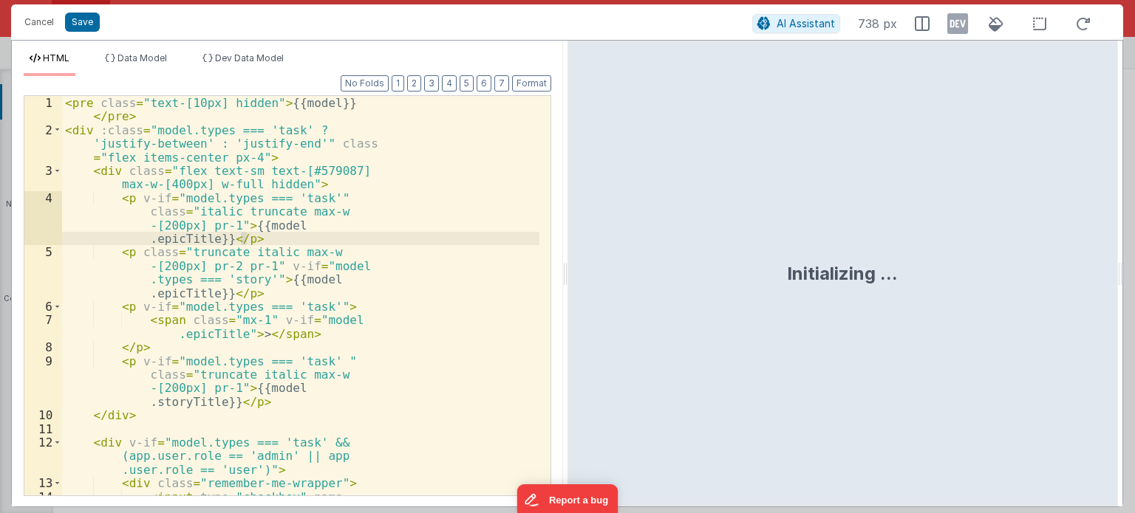
click at [491, 336] on div "< pre class = "text-[10px] hidden" > {{model}} </ pre > < div :class = "model.t…" at bounding box center [300, 364] width 477 height 536
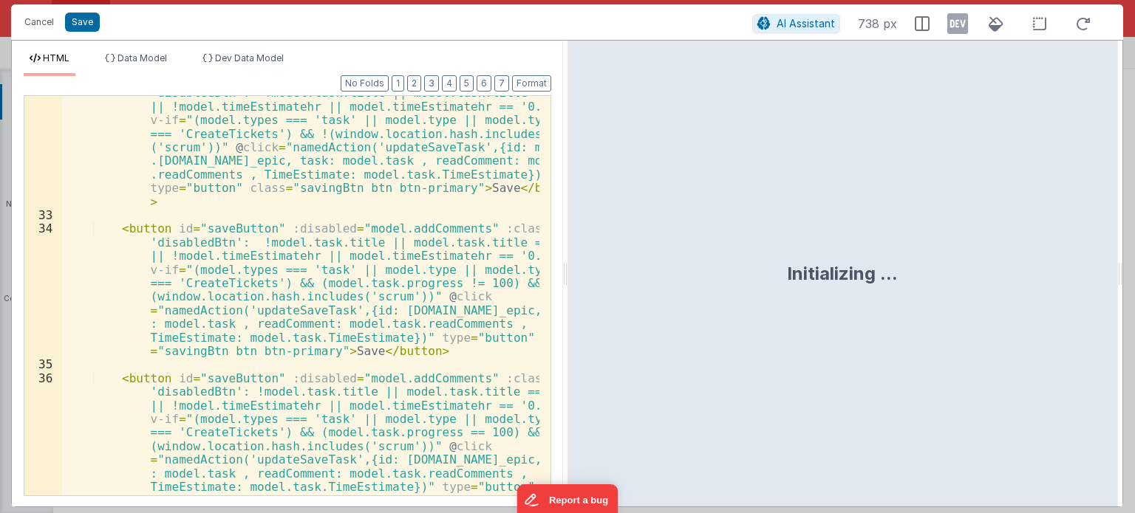
scroll to position [975, 0]
click at [36, 22] on button "Cancel" at bounding box center [39, 22] width 44 height 21
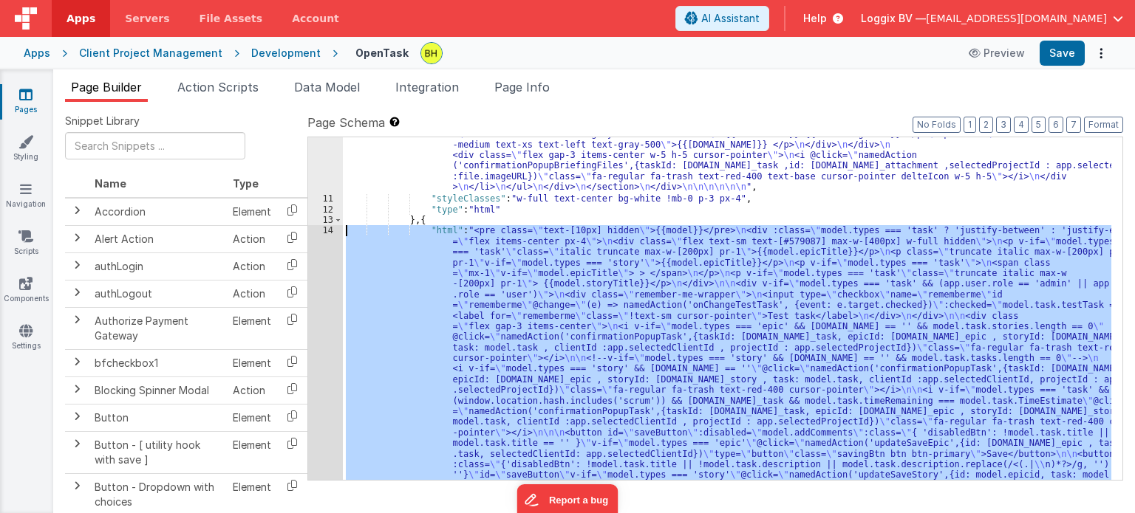
click at [359, 251] on div ""html" : "<div class= \" flex justify-between gap-4 relative \" > \n <div class…" at bounding box center [727, 308] width 768 height 343
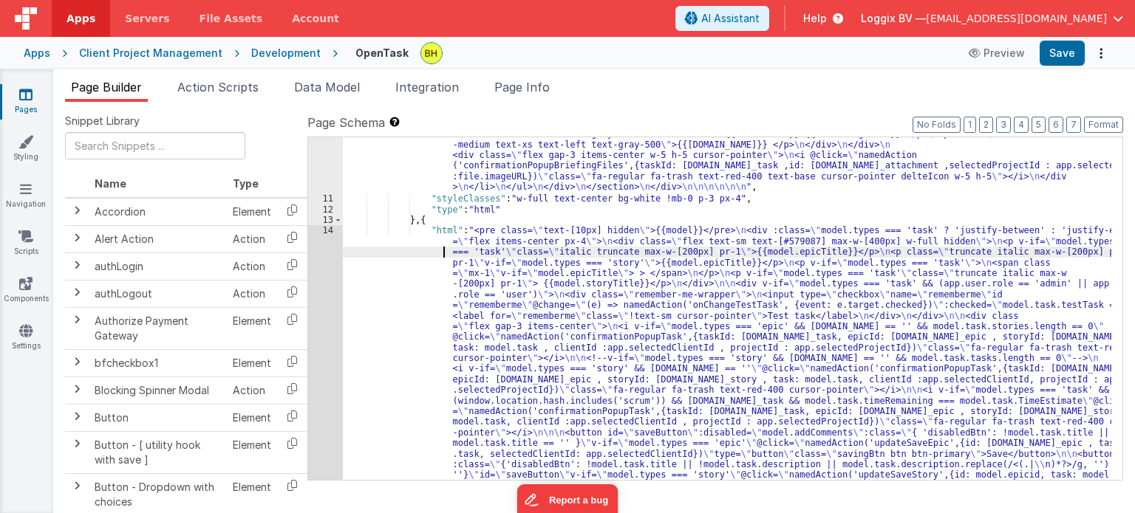
click at [326, 230] on div "14" at bounding box center [325, 427] width 35 height 404
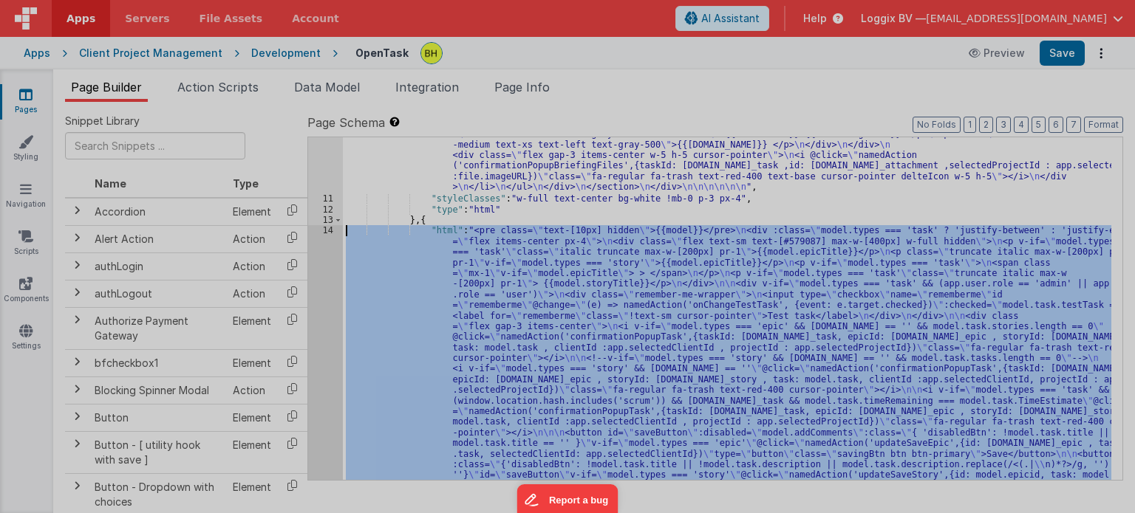
click at [326, 230] on div at bounding box center [567, 256] width 1135 height 513
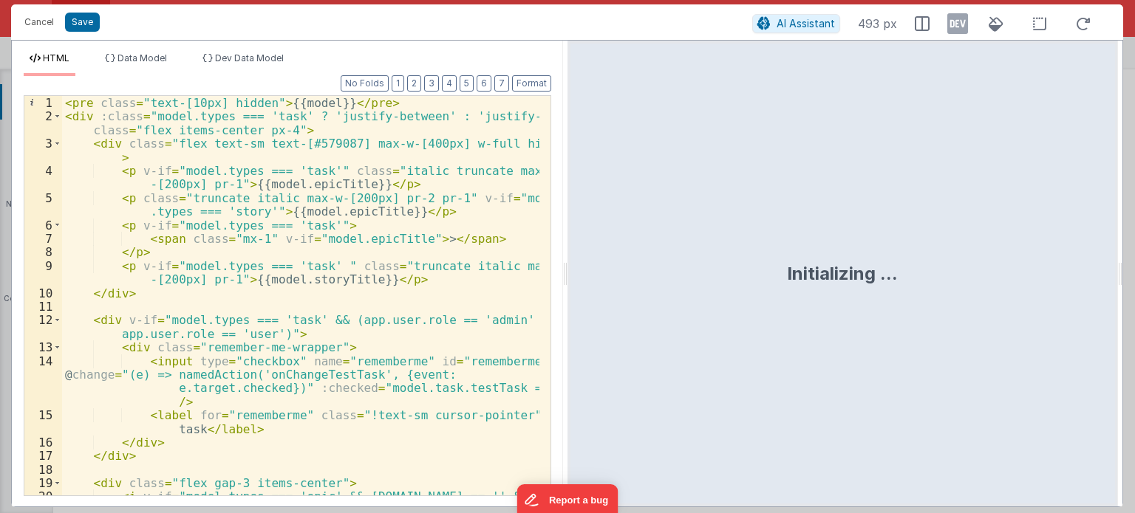
scroll to position [0, 0]
click at [65, 102] on div "< pre class = "text-[10px] hidden" > {{model}} </ pre > < div :class = "model.t…" at bounding box center [300, 350] width 477 height 509
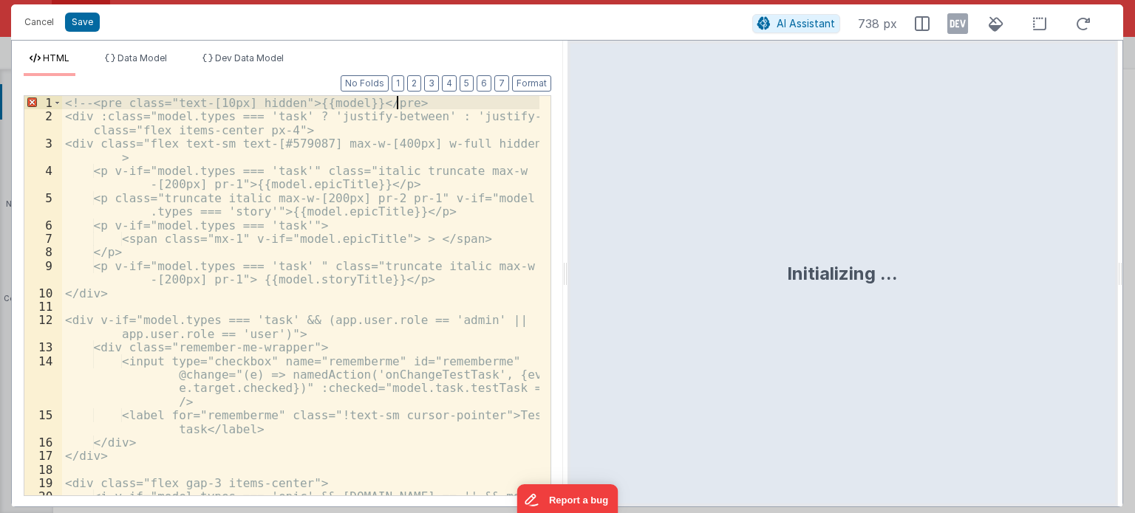
click at [409, 100] on div "<!-- <pre class="text-[10px] hidden">{{model}}</pre> <div :class="model.types =…" at bounding box center [300, 350] width 477 height 509
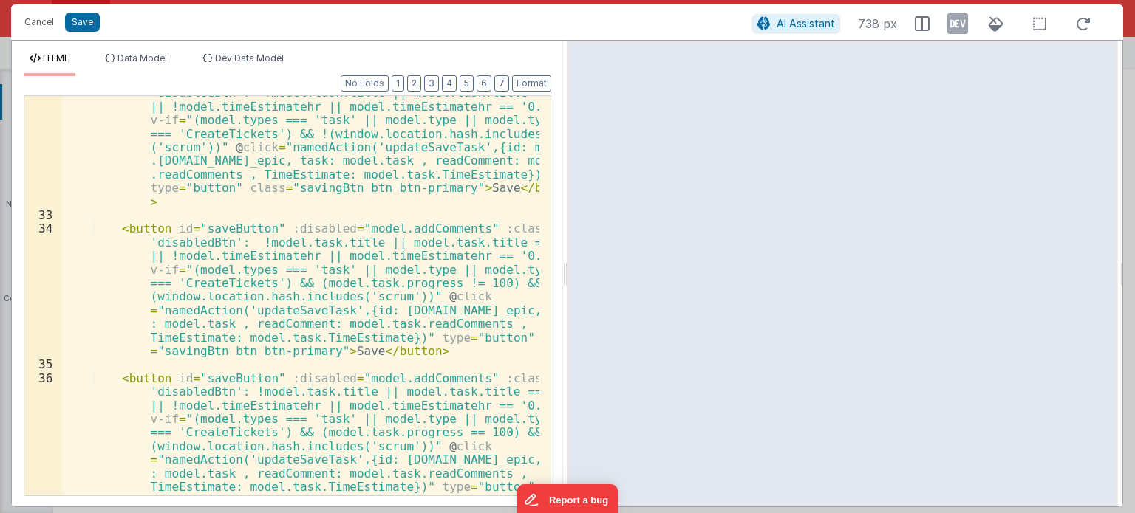
scroll to position [1040, 0]
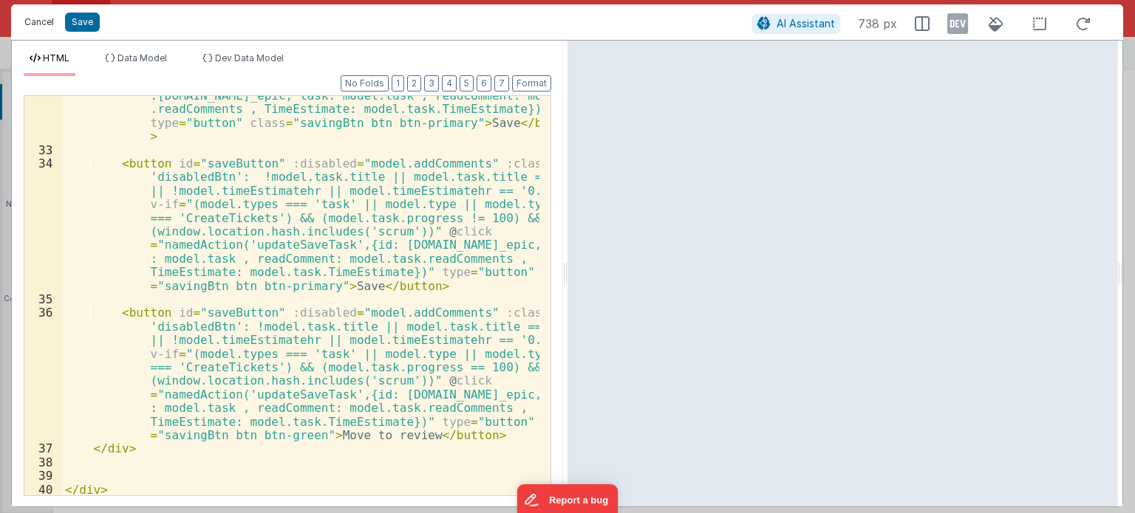
click at [40, 20] on button "Cancel" at bounding box center [39, 22] width 44 height 21
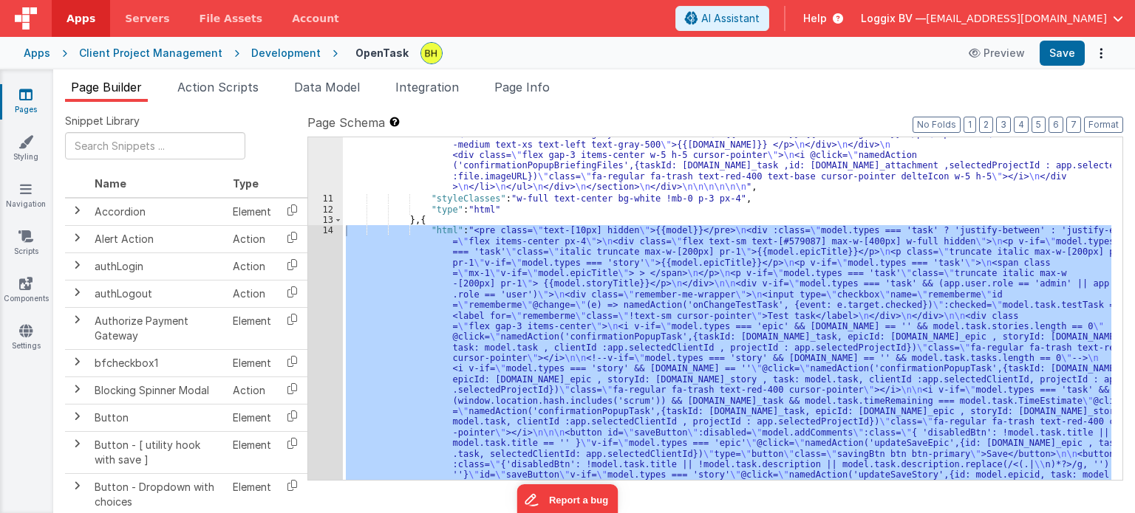
click at [434, 290] on div "Cancel Save AI Assistant 738 px HTML Data Model Dev Data Model Format 7 6 5 4 3…" at bounding box center [567, 256] width 1135 height 513
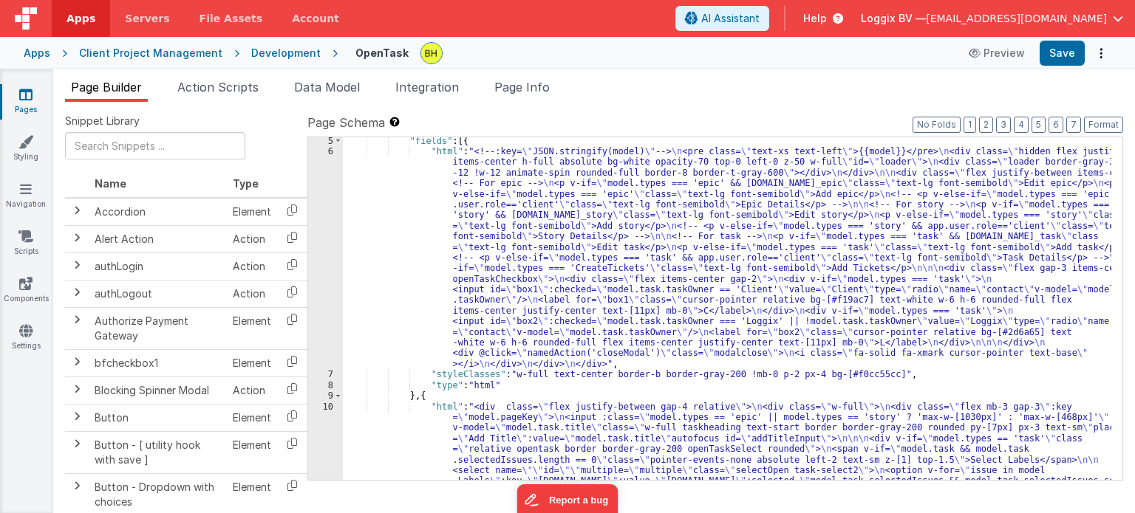
scroll to position [44, 0]
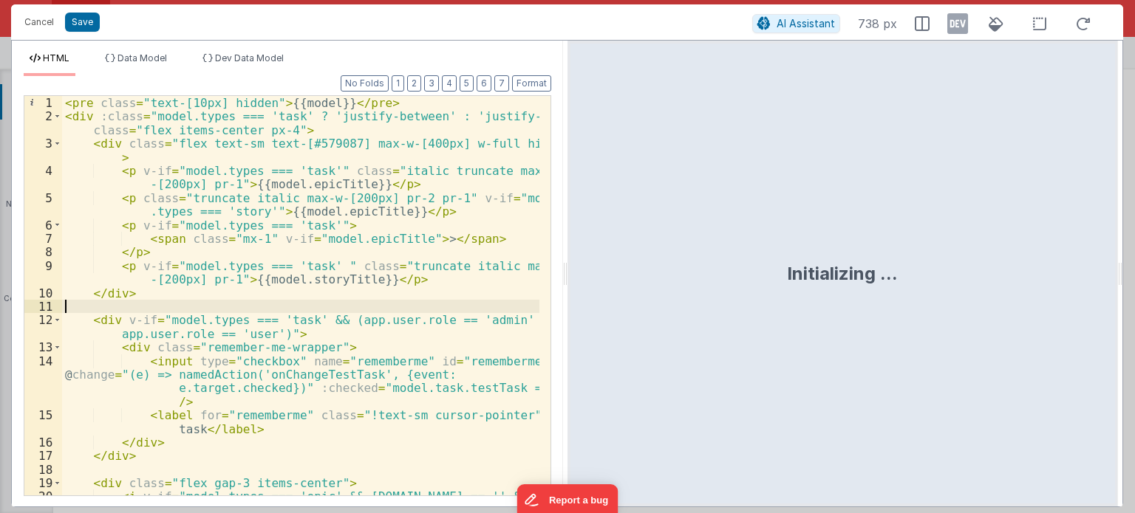
click at [64, 103] on div "< pre class = "text-[10px] hidden" > {{model}} </ pre > < div :class = "model.t…" at bounding box center [300, 350] width 477 height 509
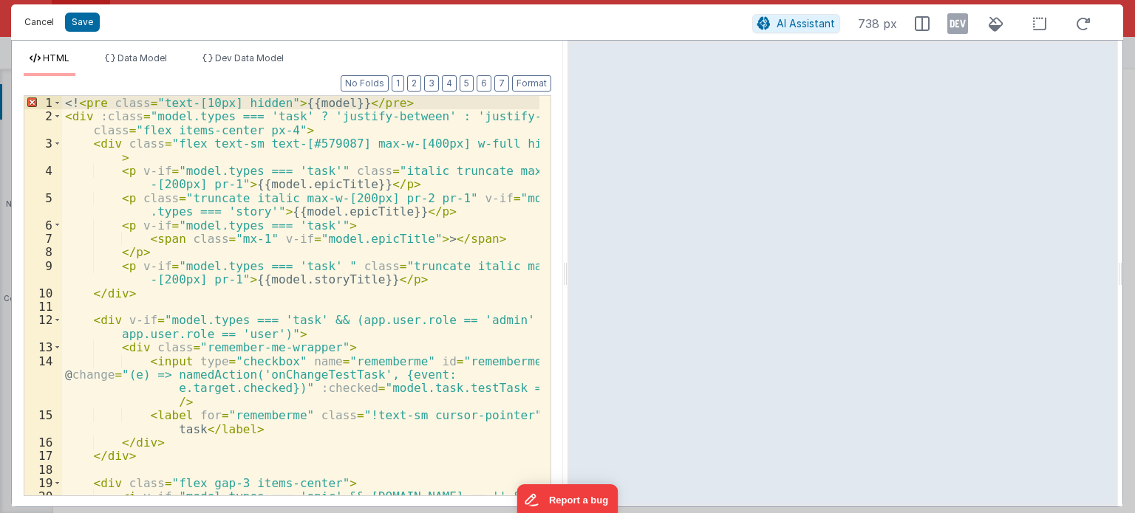
click at [33, 26] on button "Cancel" at bounding box center [39, 22] width 44 height 21
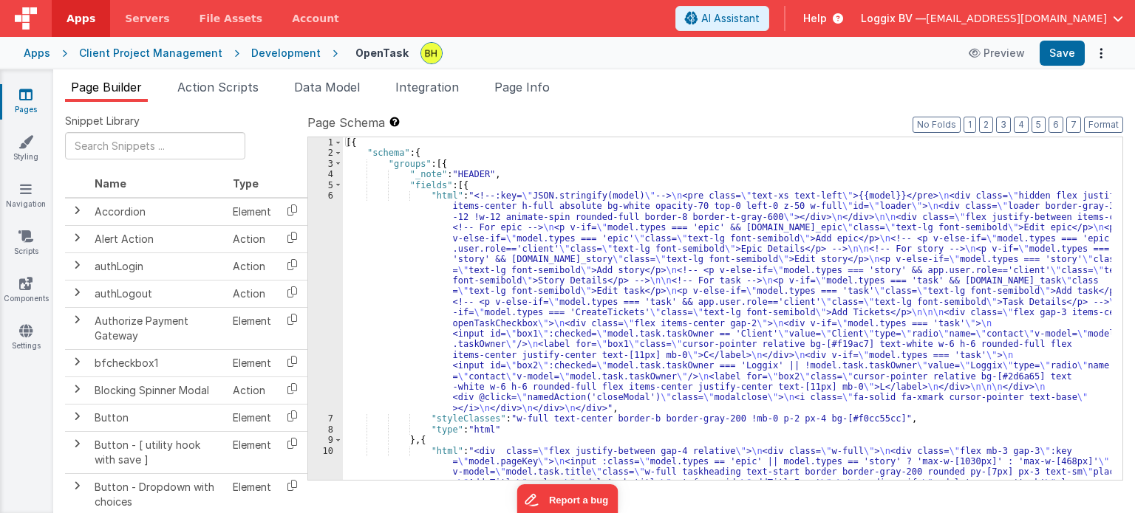
scroll to position [89, 0]
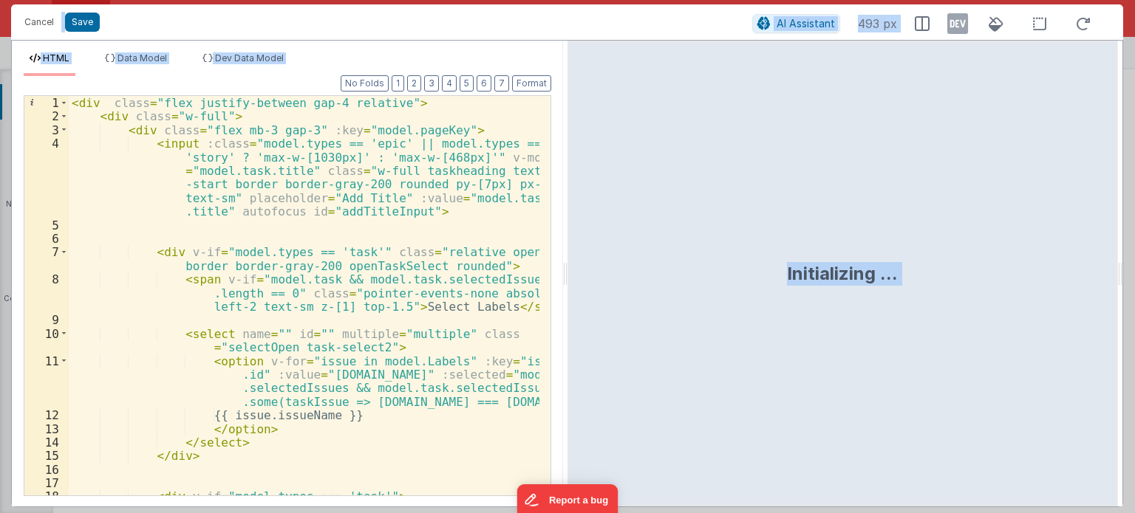
click at [100, 230] on div "< div class = "flex justify-between gap-4 relative" > < div class = "w-full" > …" at bounding box center [304, 310] width 471 height 428
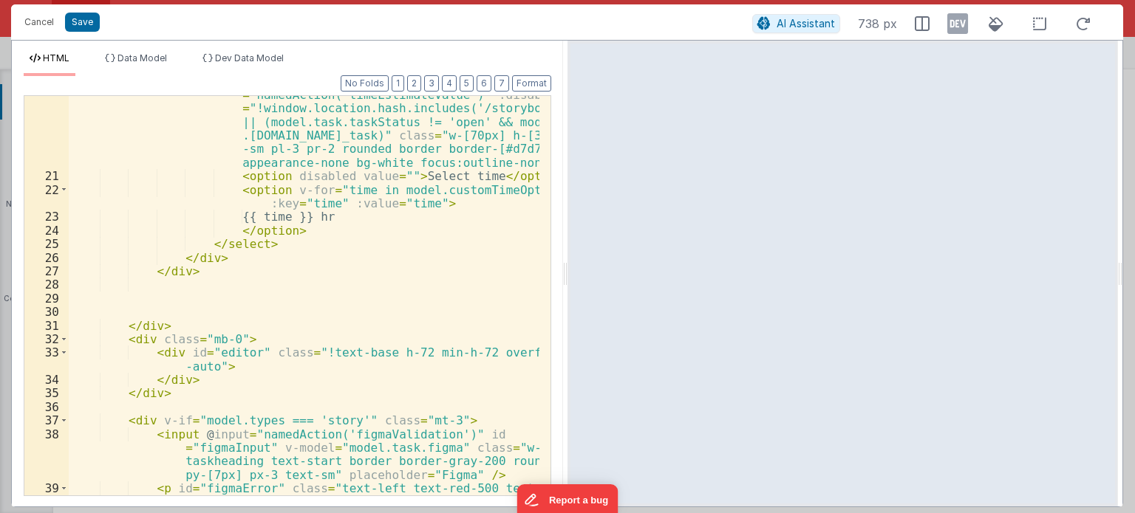
scroll to position [488, 0]
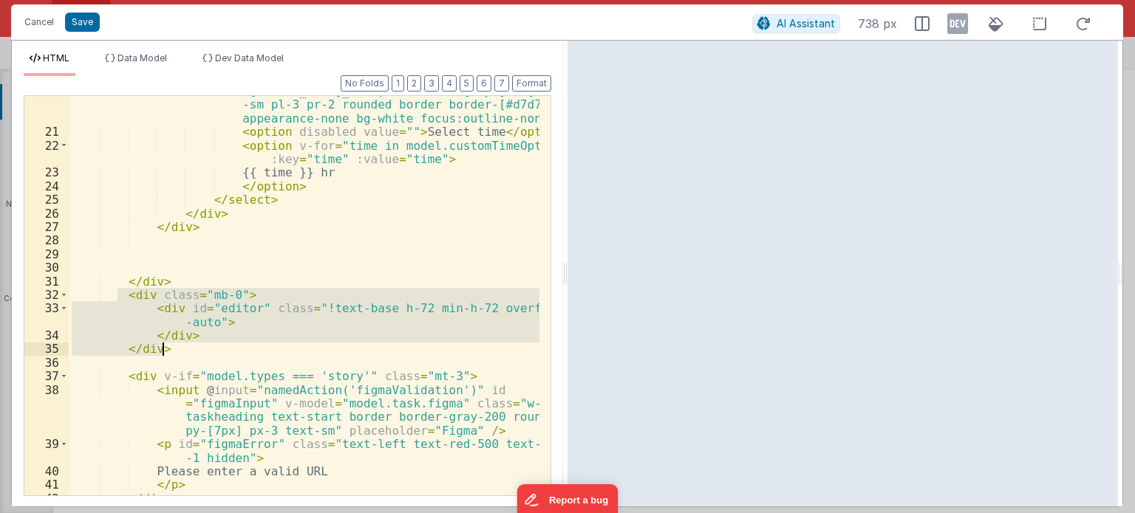
drag, startPoint x: 139, startPoint y: 304, endPoint x: 219, endPoint y: 345, distance: 90.2
click at [219, 345] on div "< select v-model = "model.timeEstimatehr" @ change = "namedAction('timeEstimate…" at bounding box center [304, 284] width 471 height 509
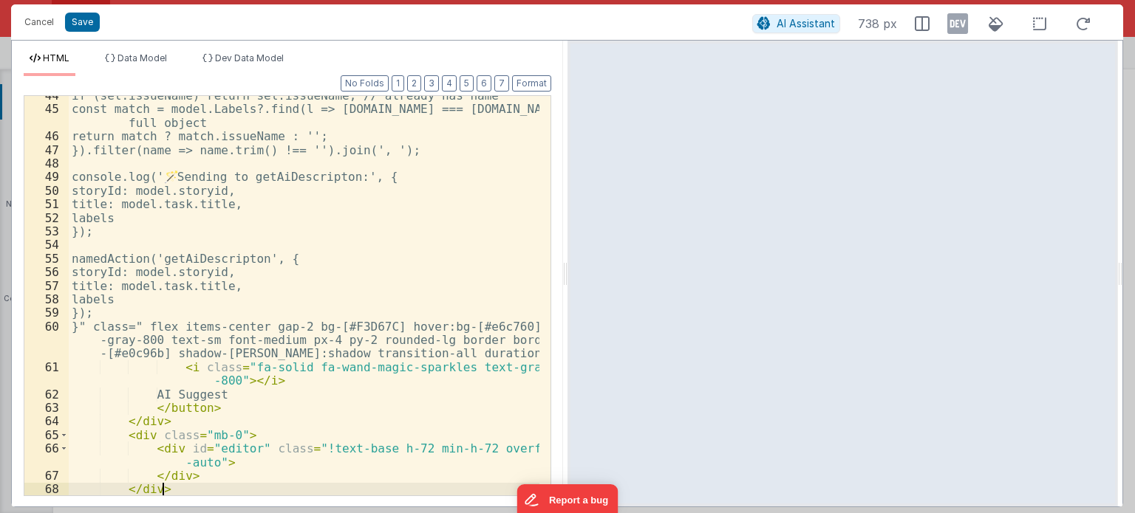
scroll to position [1040, 0]
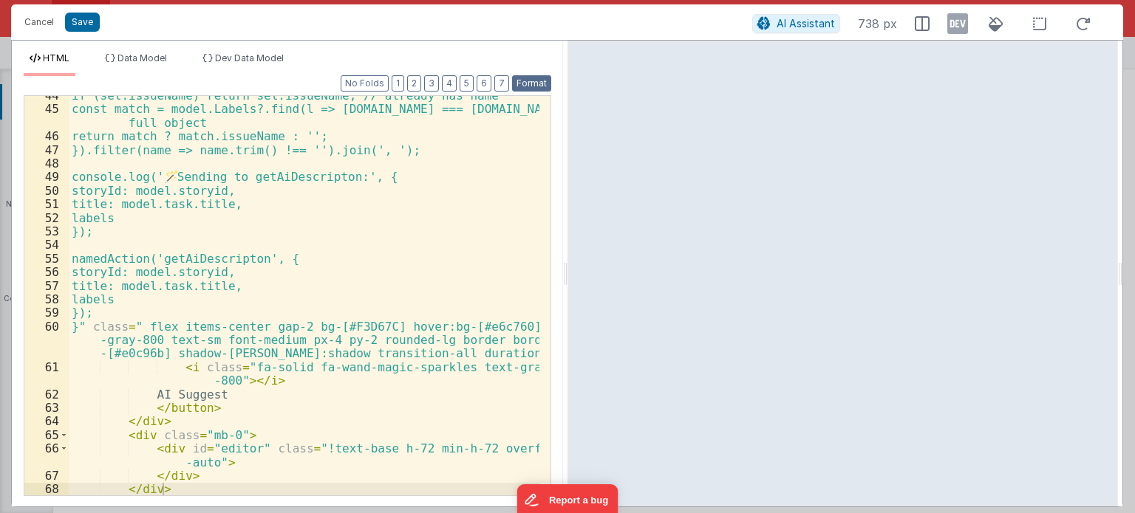
click at [530, 81] on button "Format" at bounding box center [531, 83] width 39 height 16
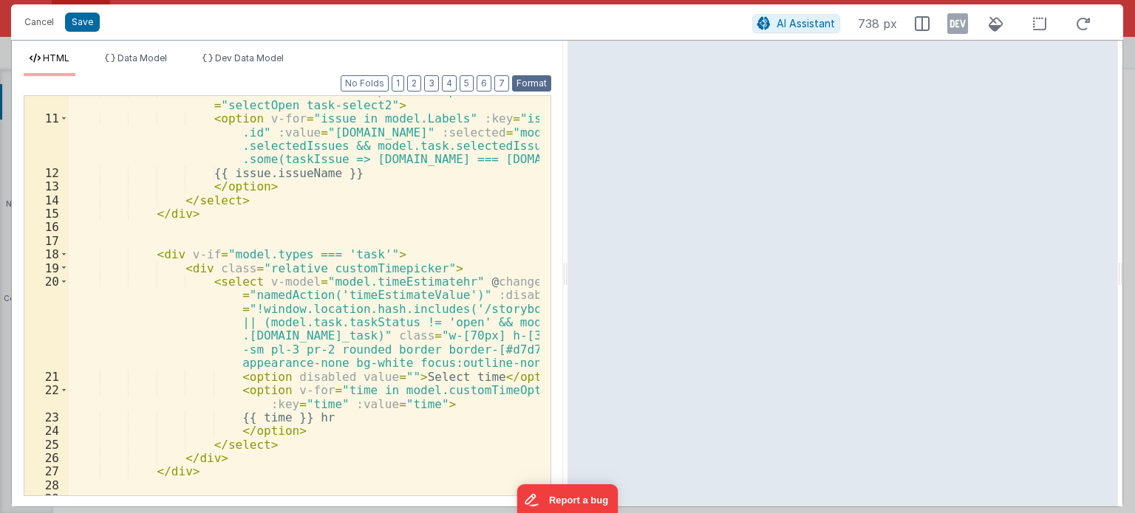
scroll to position [242, 0]
click at [86, 19] on button "Save" at bounding box center [82, 22] width 35 height 19
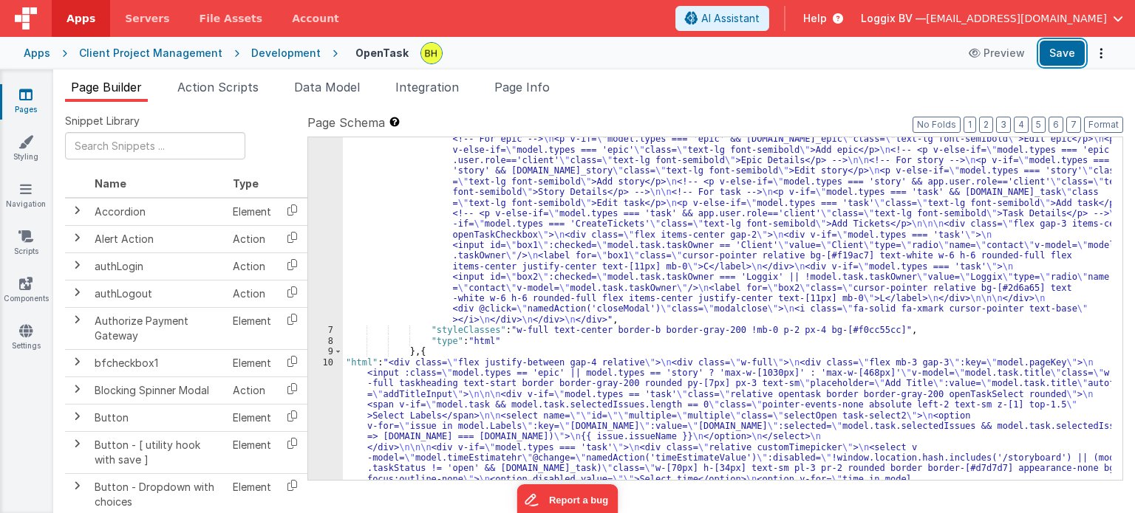
click at [1056, 56] on button "Save" at bounding box center [1061, 53] width 45 height 25
click at [1059, 58] on button "Save" at bounding box center [1061, 53] width 45 height 25
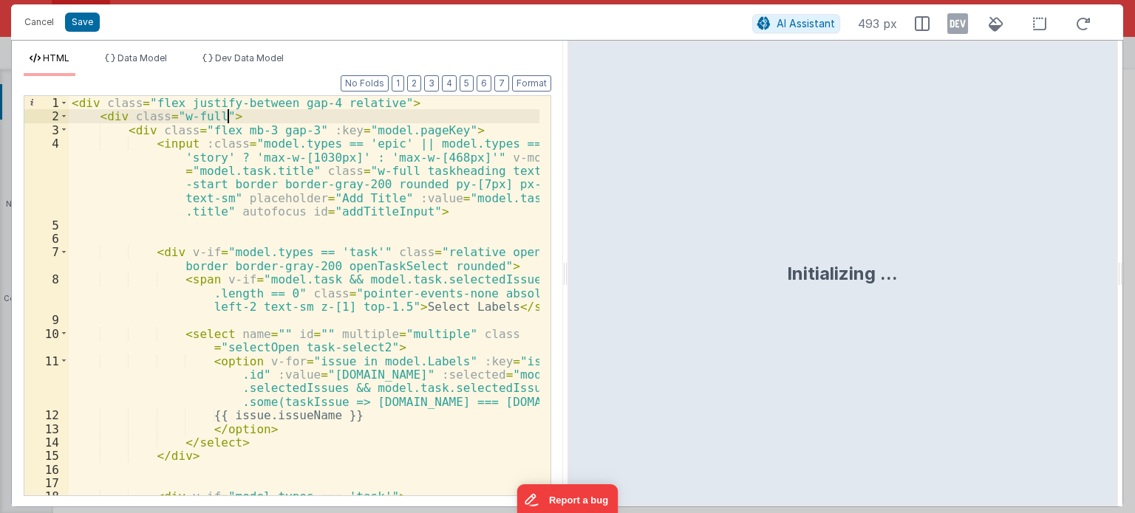
click at [413, 116] on div "< div class = "flex justify-between gap-4 relative" > < div class = "w-full" > …" at bounding box center [304, 310] width 471 height 428
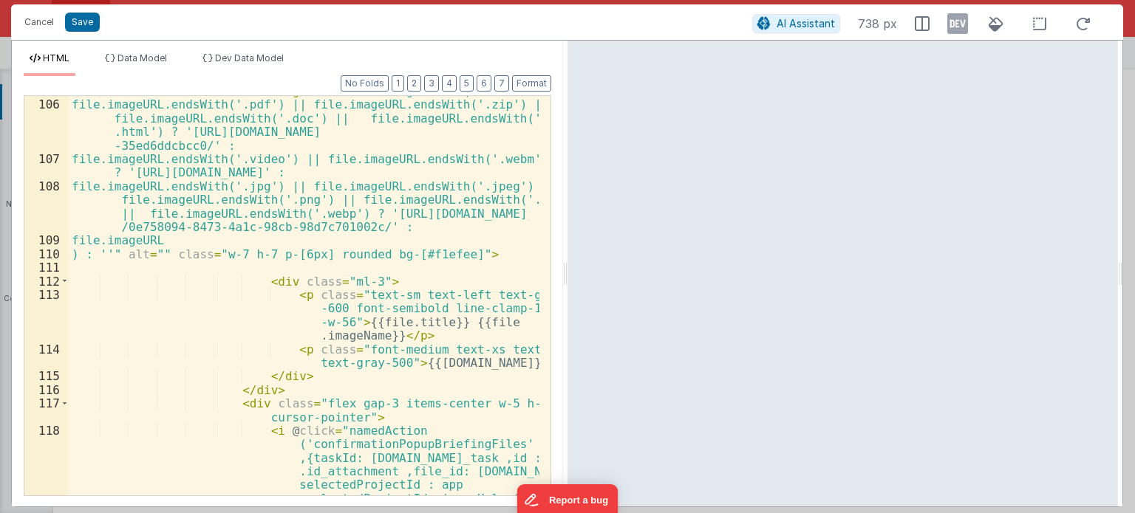
scroll to position [2704, 0]
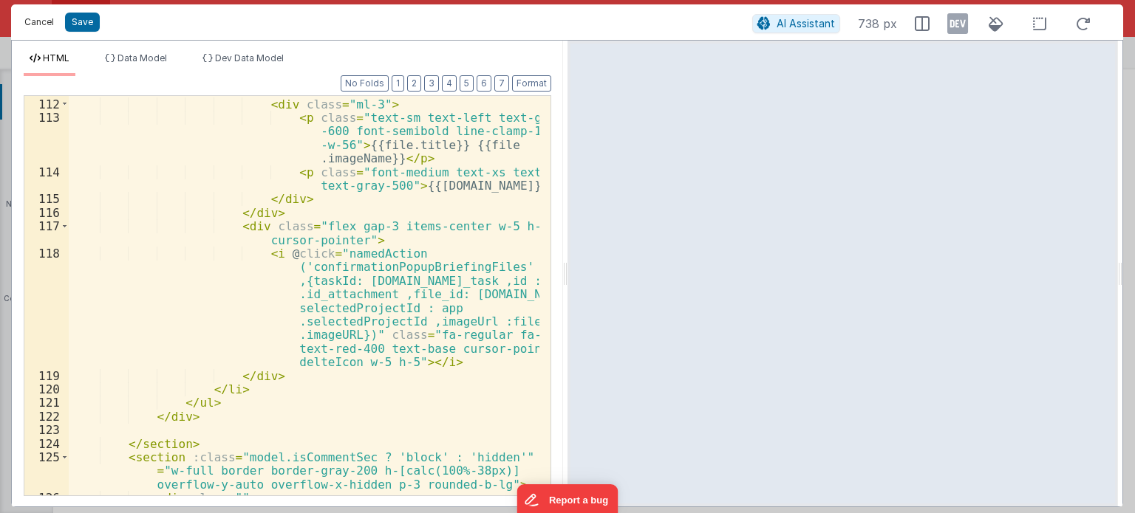
click at [30, 20] on button "Cancel" at bounding box center [39, 22] width 44 height 21
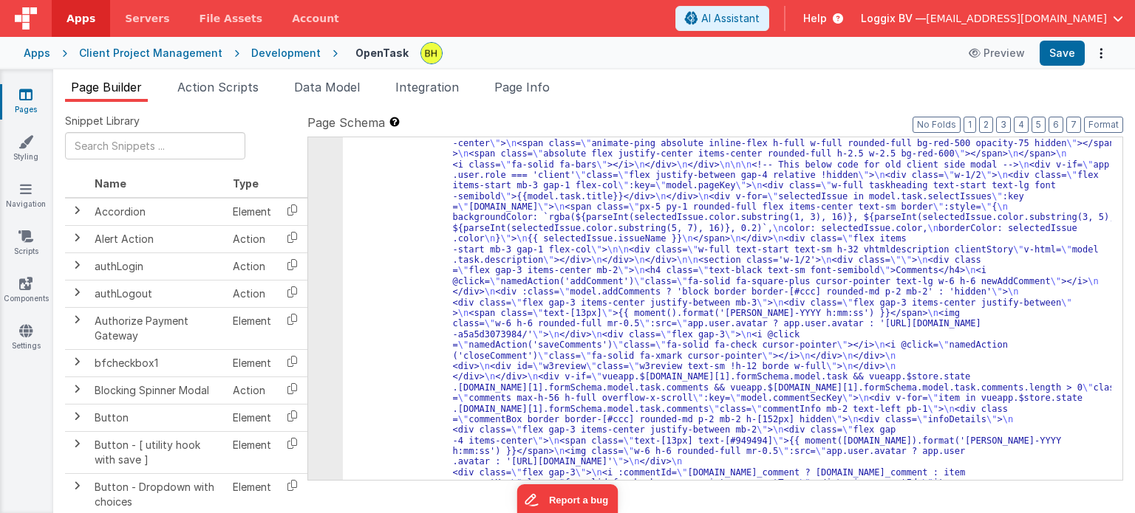
scroll to position [1509, 0]
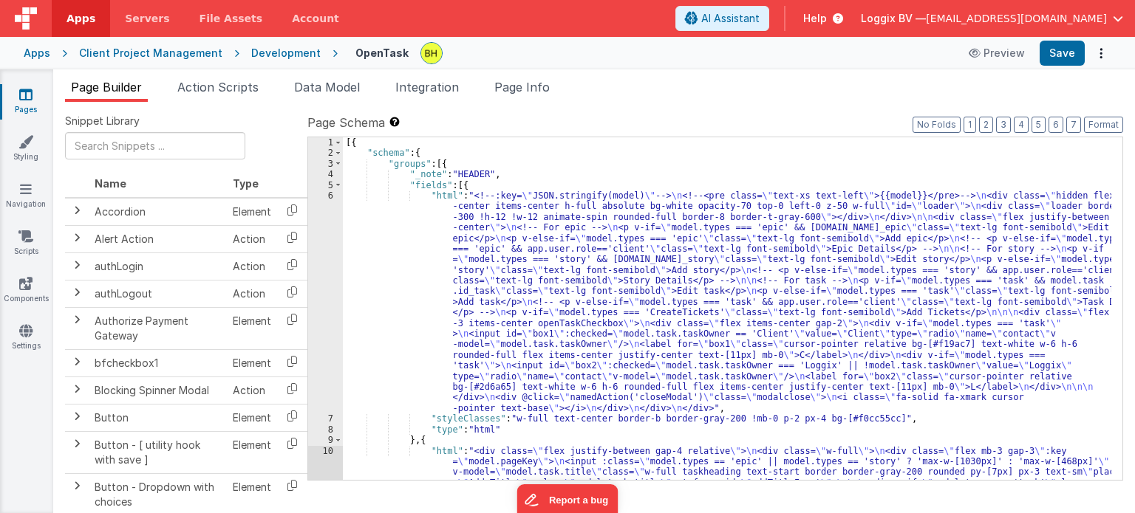
scroll to position [0, 0]
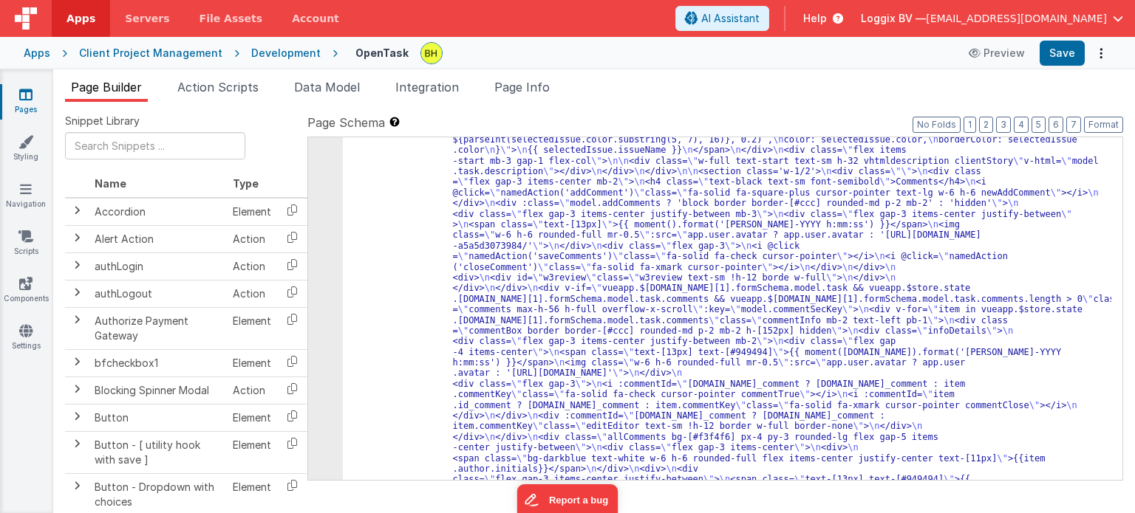
scroll to position [1554, 0]
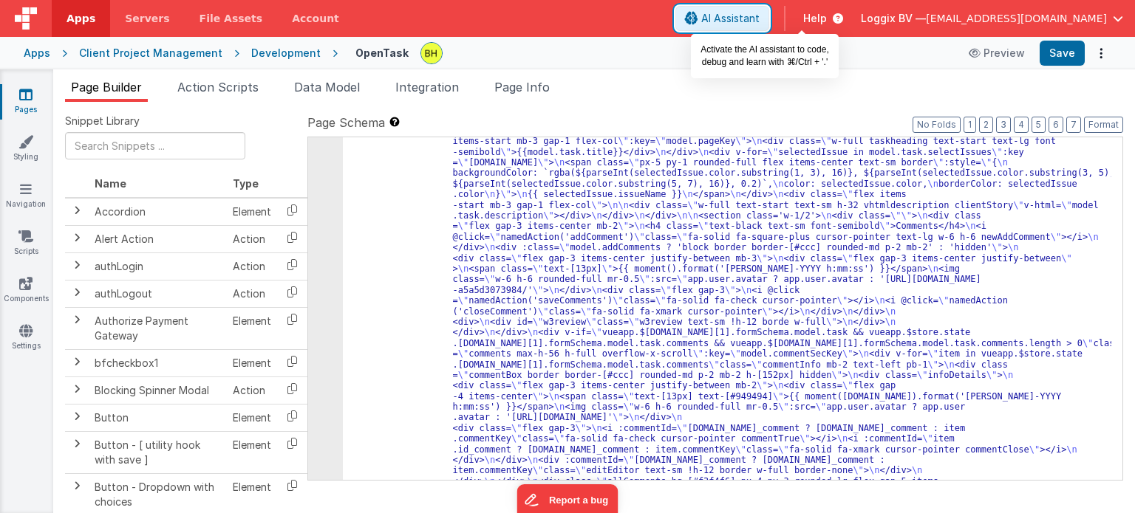
click at [759, 17] on span "AI Assistant" at bounding box center [730, 18] width 58 height 15
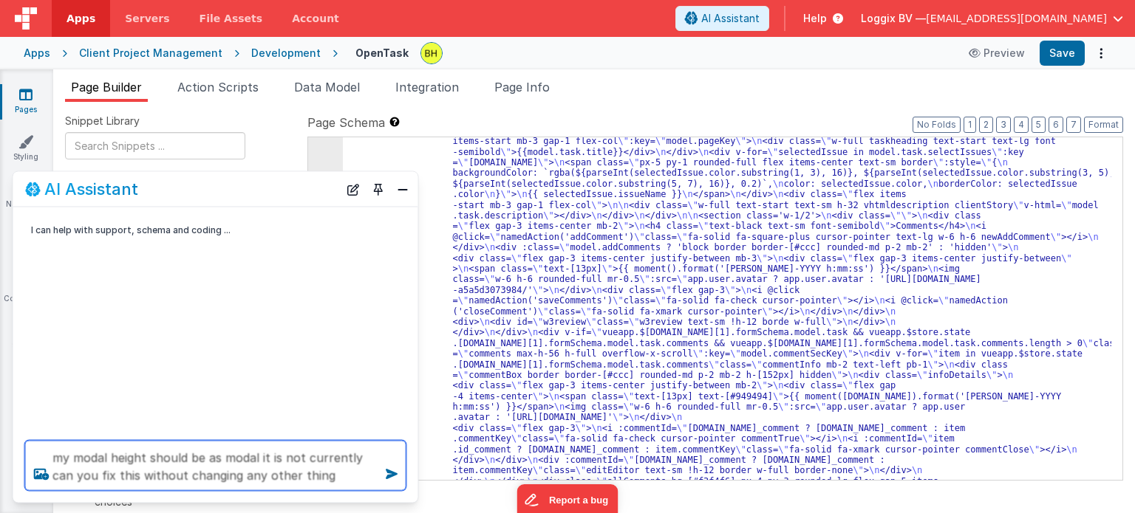
type textarea "my modal height should be as modal it is not currently can you fix this without…"
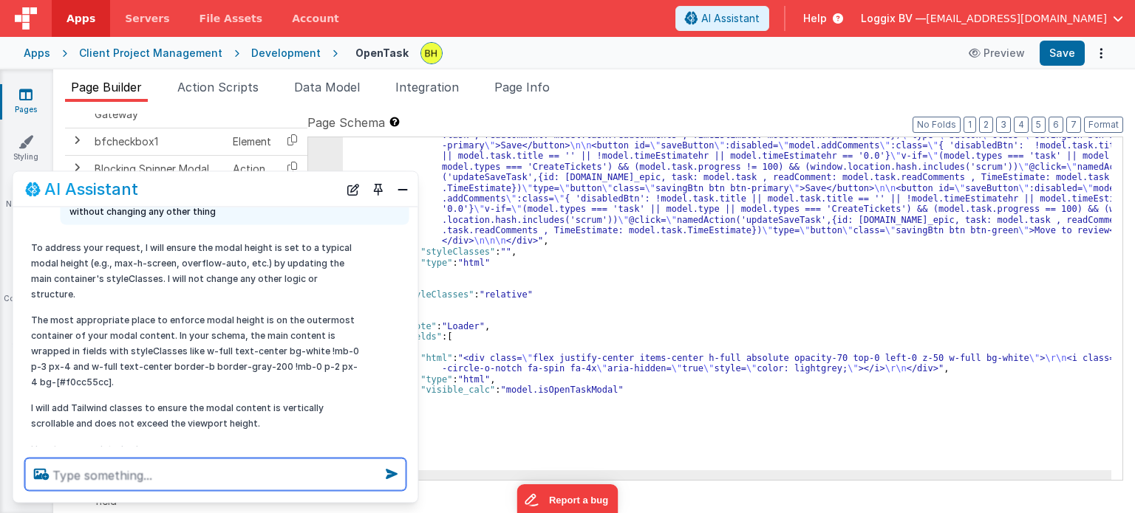
scroll to position [151, 0]
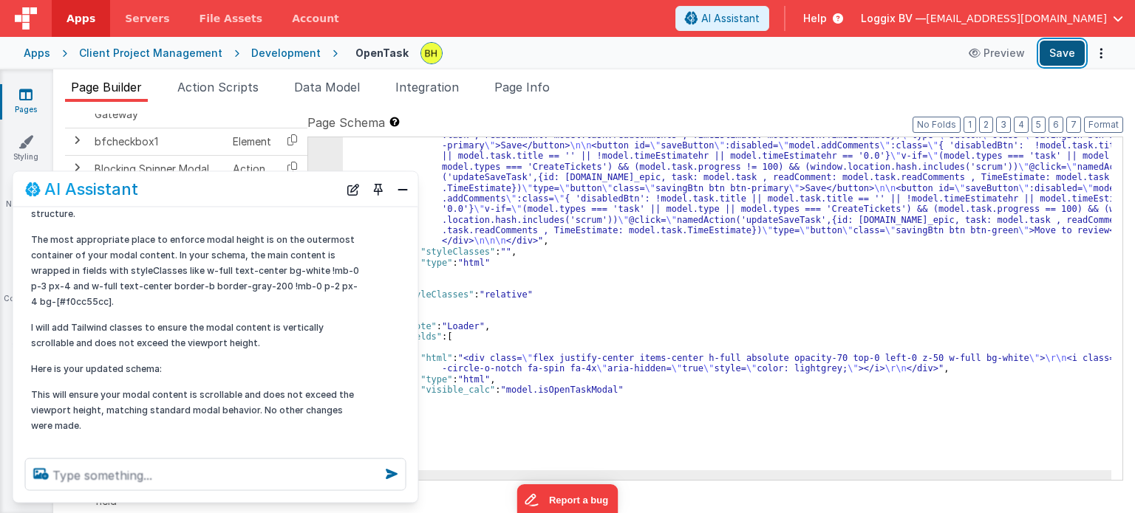
click at [1049, 52] on button "Save" at bounding box center [1061, 53] width 45 height 25
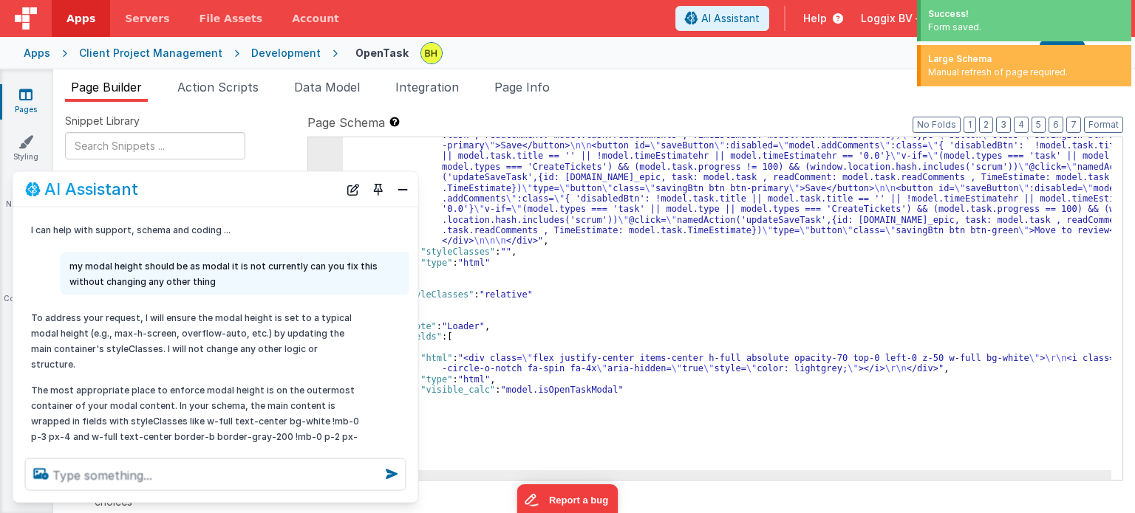
scroll to position [151, 0]
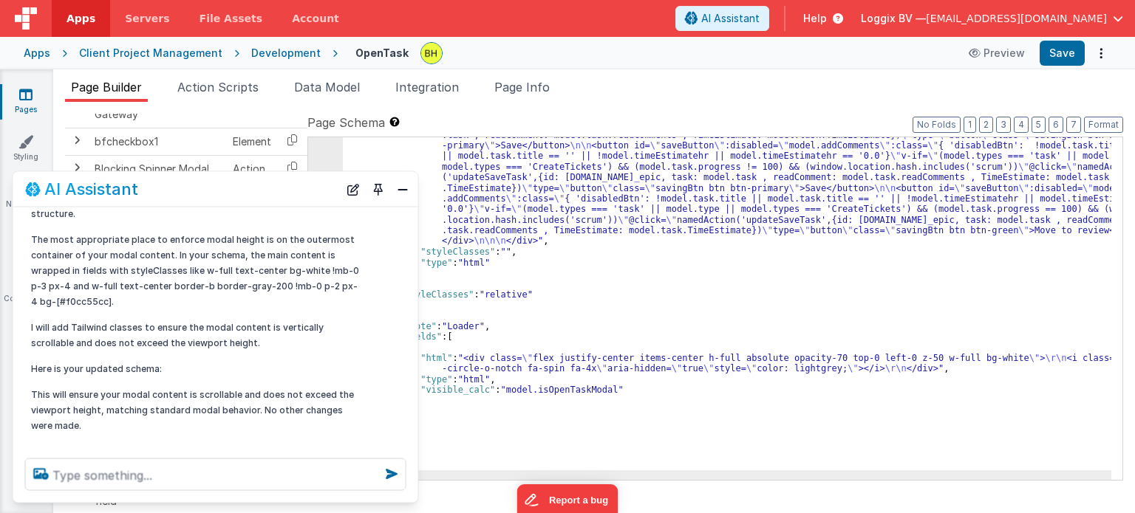
drag, startPoint x: 399, startPoint y: 185, endPoint x: 462, endPoint y: 284, distance: 118.3
click at [399, 185] on button "Close" at bounding box center [402, 189] width 19 height 21
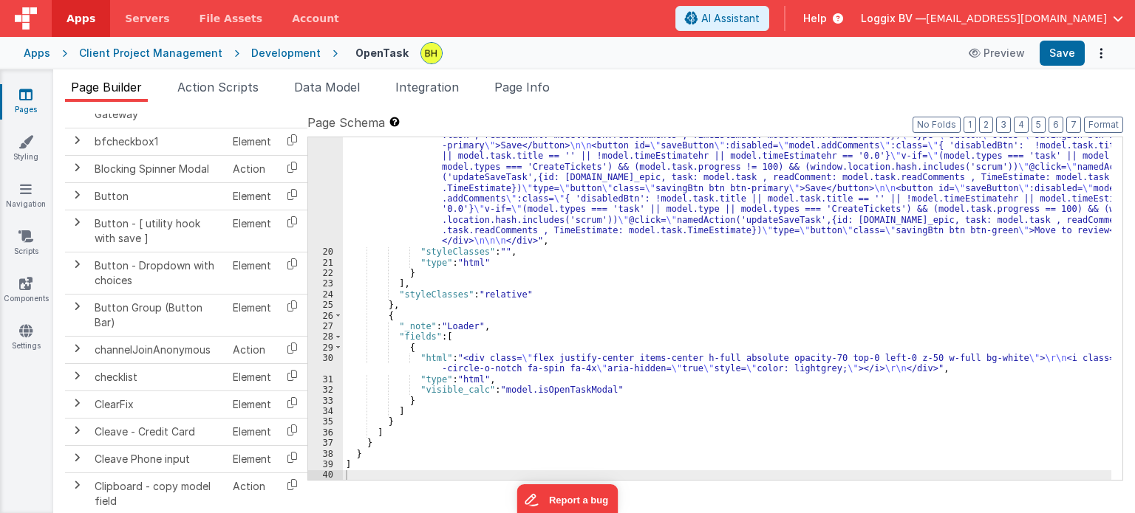
click at [629, 314] on div ""html" : "<pre class= \" text-[10px] hidden \" >{{model}}</pre> \n <div :class=…" at bounding box center [727, 222] width 768 height 759
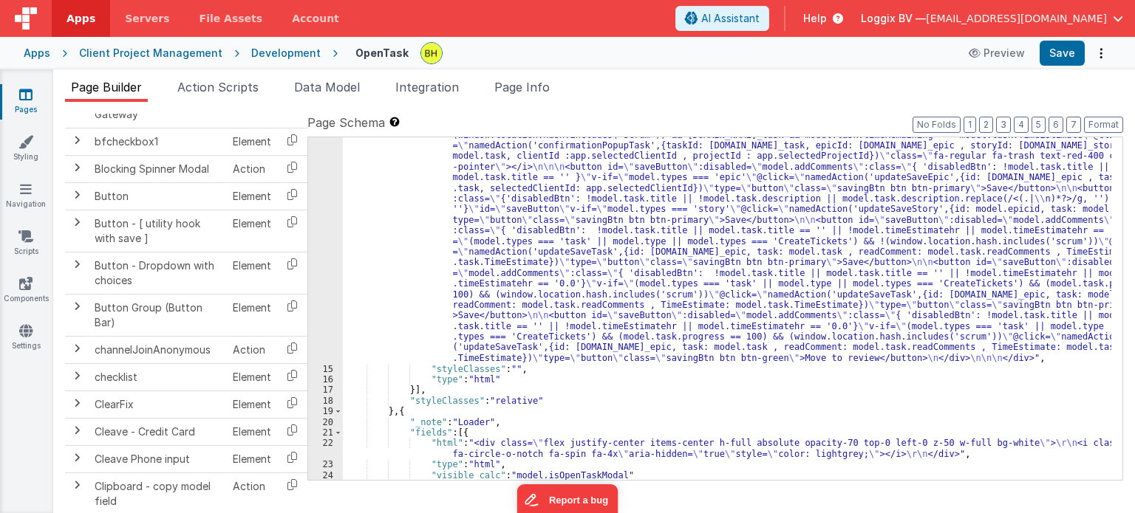
scroll to position [2486, 0]
click at [1046, 60] on button "Save" at bounding box center [1061, 53] width 45 height 25
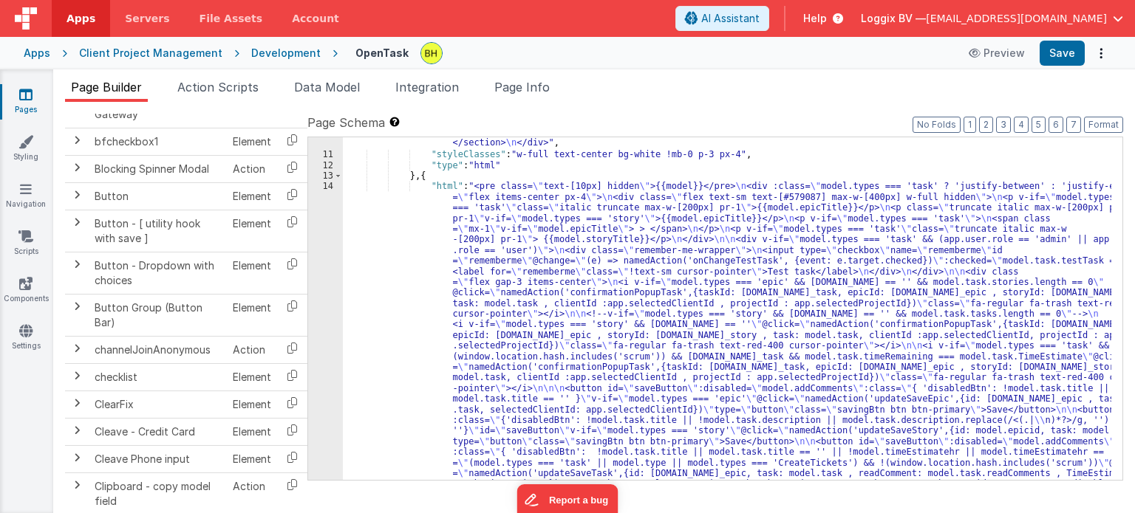
scroll to position [2309, 0]
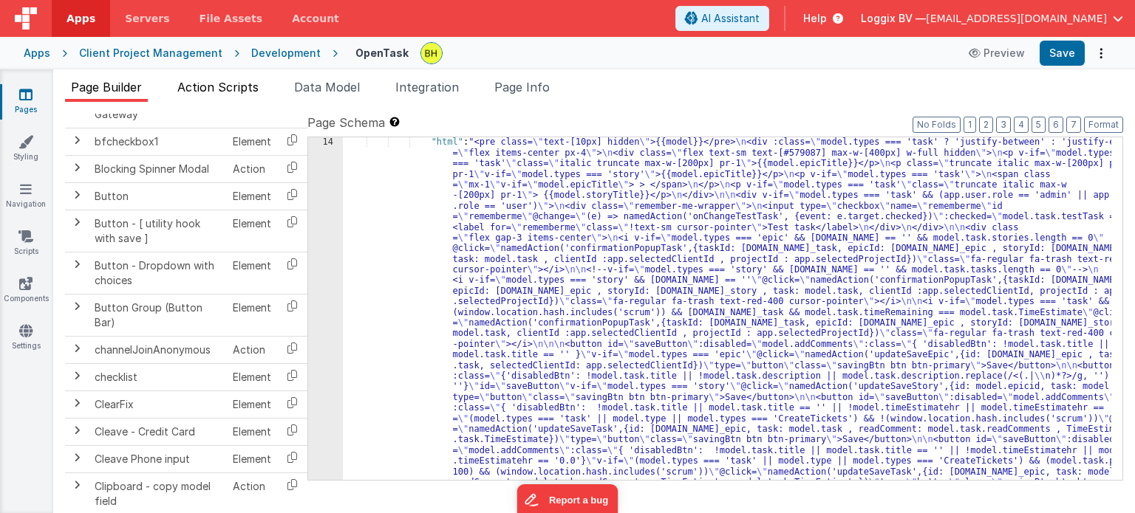
click at [249, 95] on li "Action Scripts" at bounding box center [217, 90] width 93 height 24
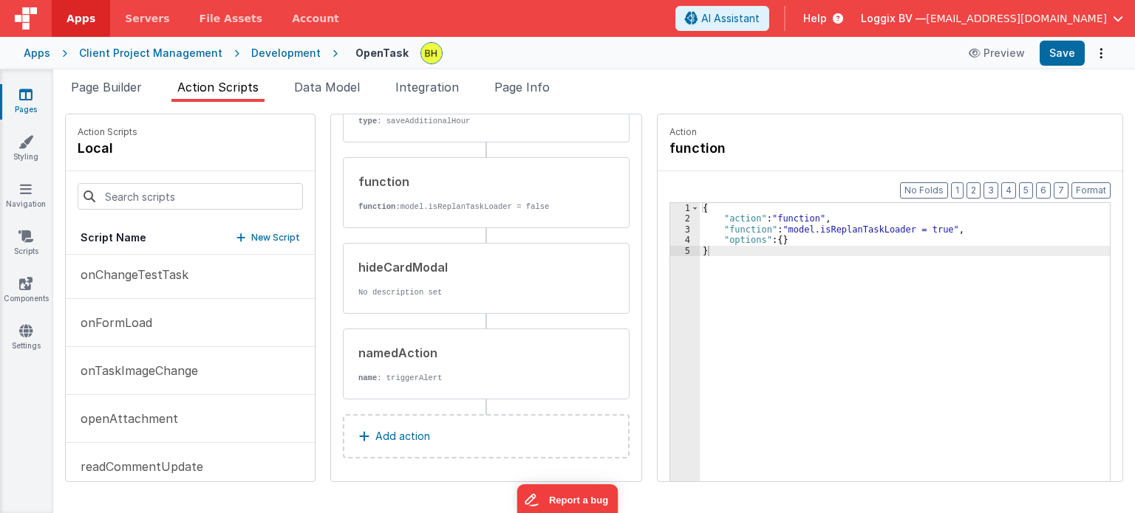
scroll to position [793, 0]
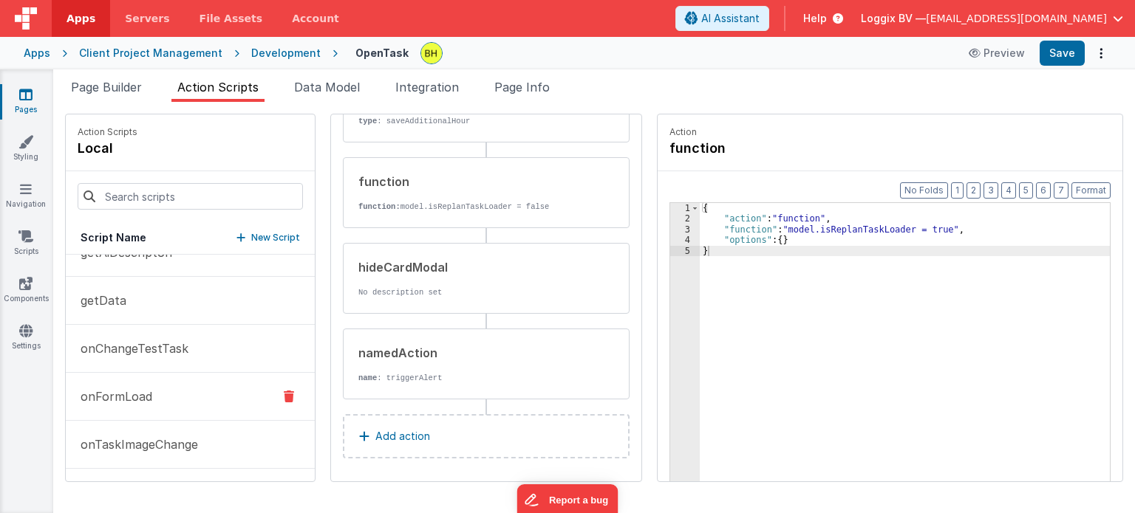
click at [178, 403] on button "onFormLoad" at bounding box center [190, 397] width 249 height 48
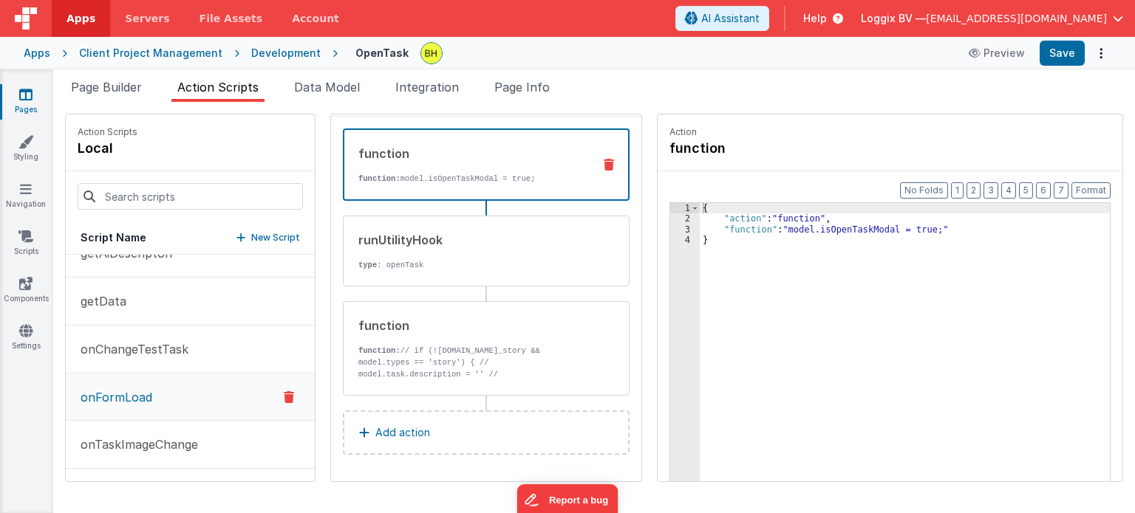
scroll to position [794, 0]
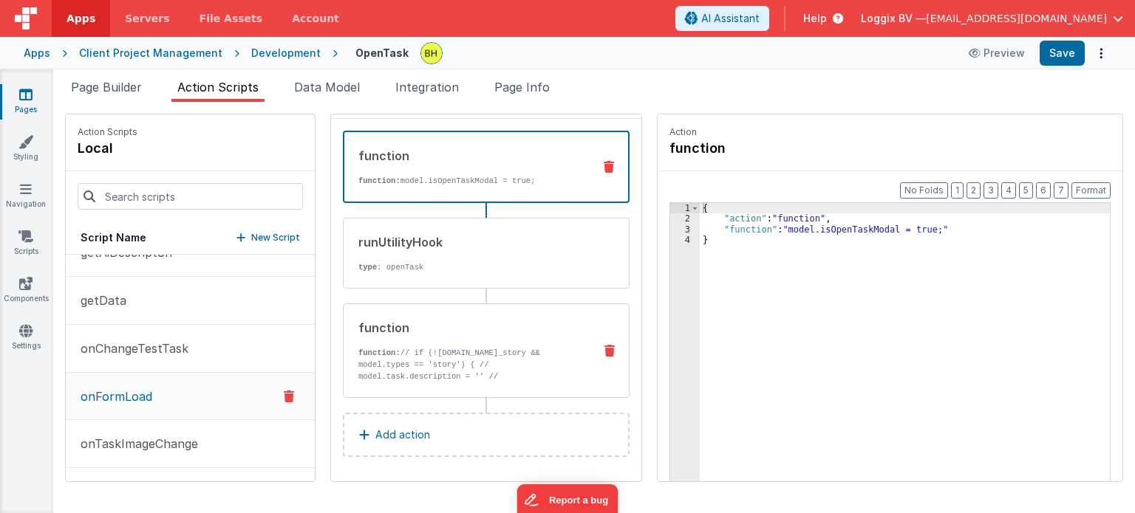
click at [425, 371] on p "function: // if (![DOMAIN_NAME]_story && model.types == 'story') { // model.tas…" at bounding box center [469, 376] width 223 height 59
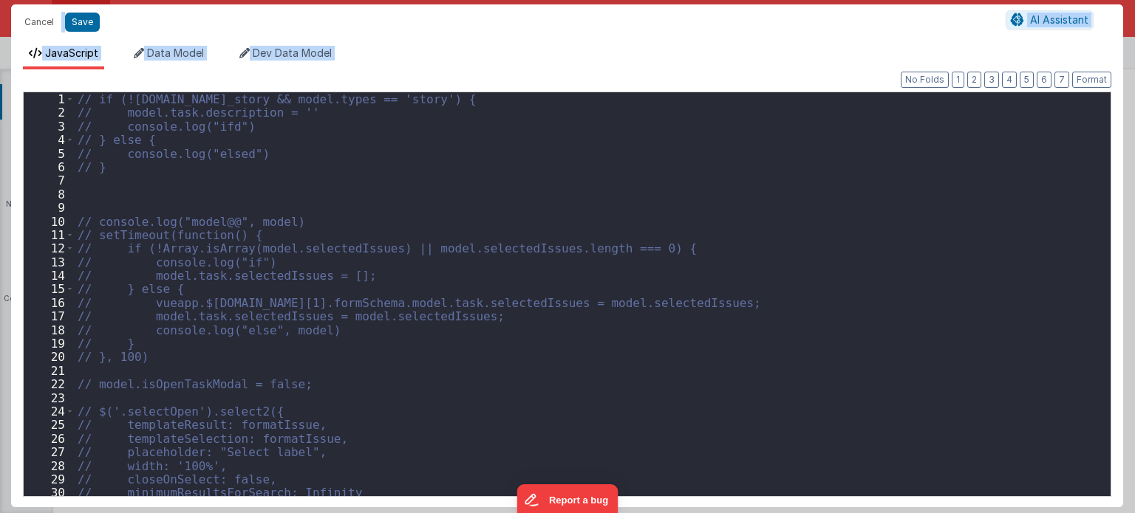
click at [714, 378] on div "// if (![DOMAIN_NAME]_story && model.types == 'story') { // model.task.descript…" at bounding box center [587, 308] width 1025 height 432
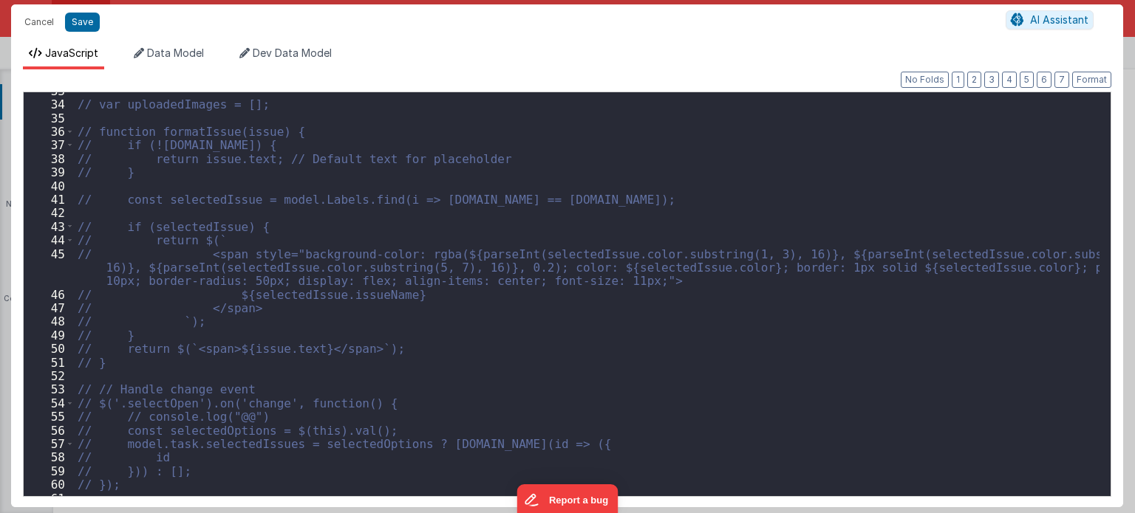
scroll to position [245, 0]
click at [1002, 356] on div "// var uploadedImages = []; // function formatIssue(issue) { // if (![DOMAIN_NA…" at bounding box center [587, 300] width 1025 height 432
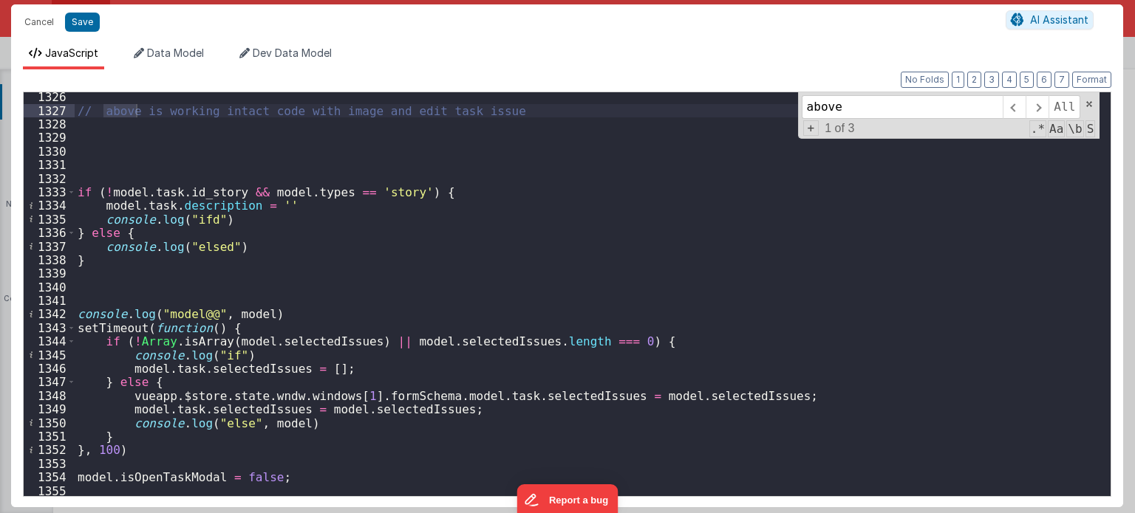
scroll to position [10037, 0]
type input "above"
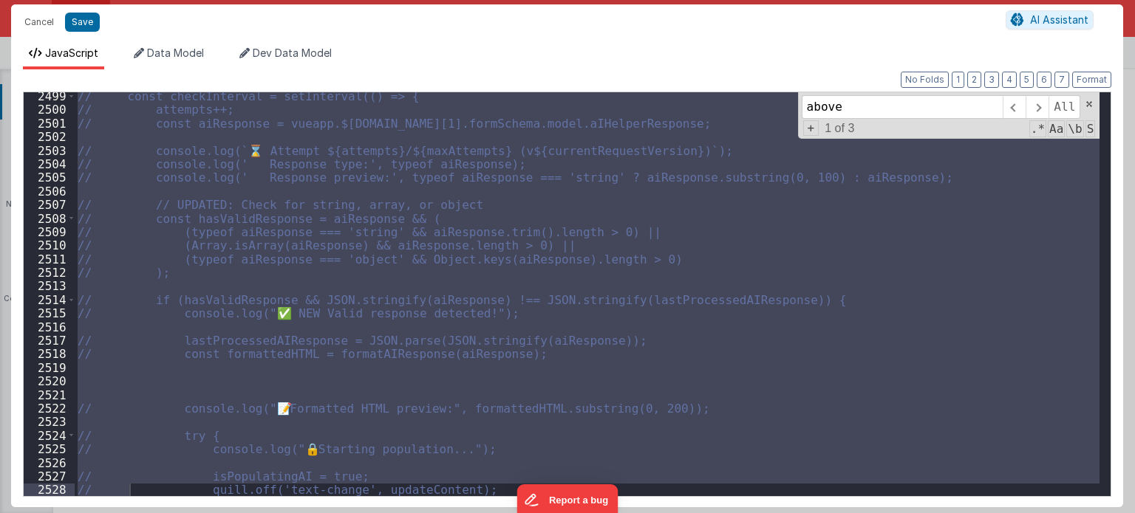
scroll to position [18927, 0]
drag, startPoint x: 132, startPoint y: 548, endPoint x: 82, endPoint y: 502, distance: 67.9
click at [82, 502] on div "Format 7 6 5 4 3 2 1 No Folds 2499 2500 2501 2502 2503 2504 2505 2506 2507 2508…" at bounding box center [567, 288] width 1112 height 438
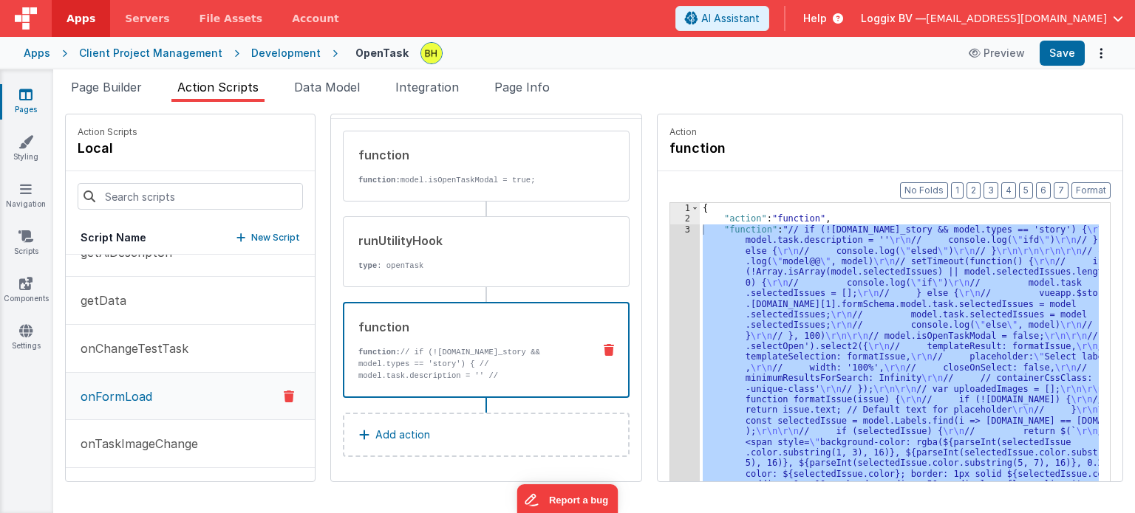
click at [799, 284] on div "{ "action" : "function" , "function" : "// if (![DOMAIN_NAME]_story && model.ty…" at bounding box center [899, 365] width 399 height 324
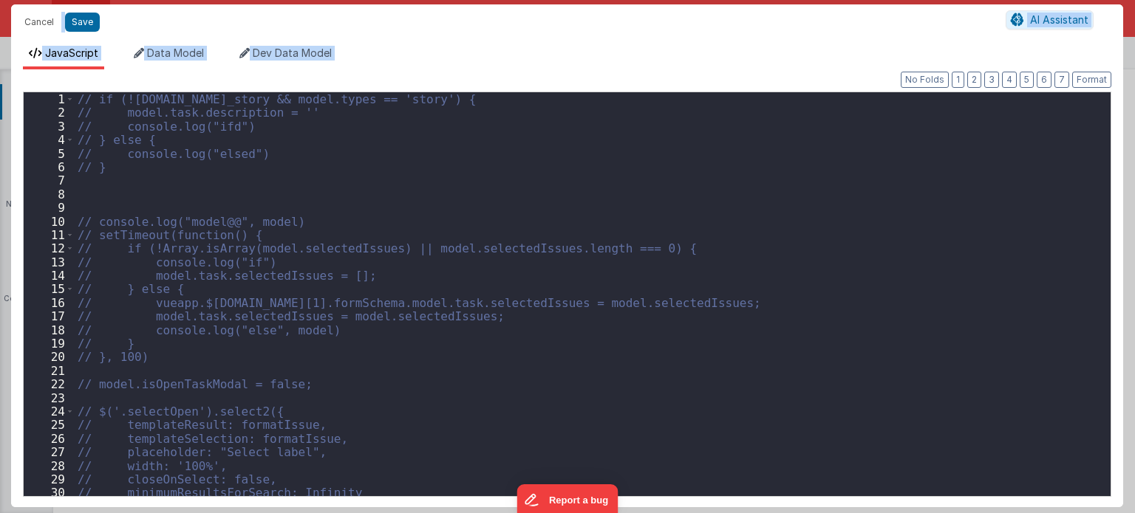
click at [811, 199] on div "// if (![DOMAIN_NAME]_story && model.types == 'story') { // model.task.descript…" at bounding box center [587, 308] width 1025 height 432
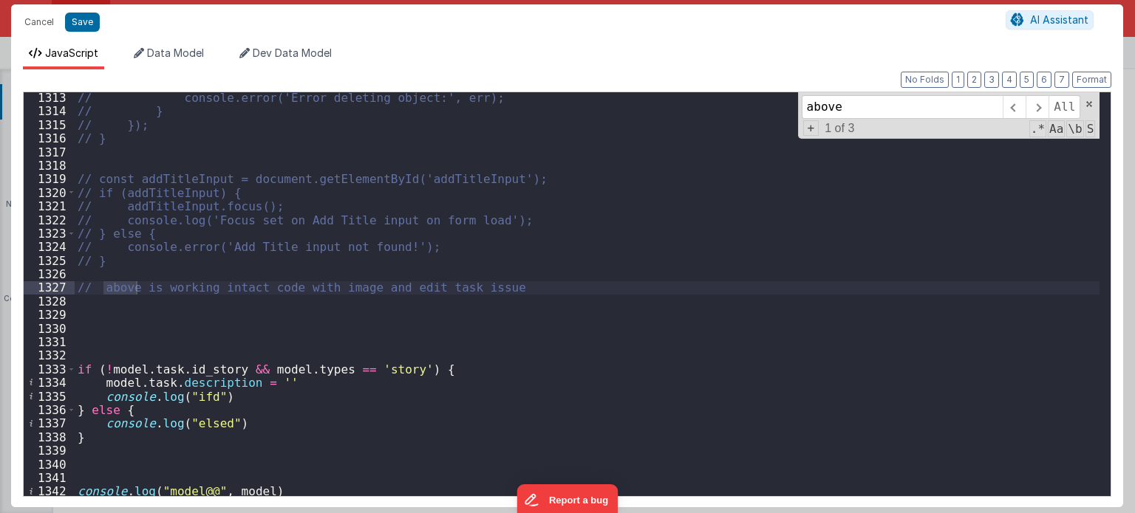
scroll to position [9938, 0]
type input "above"
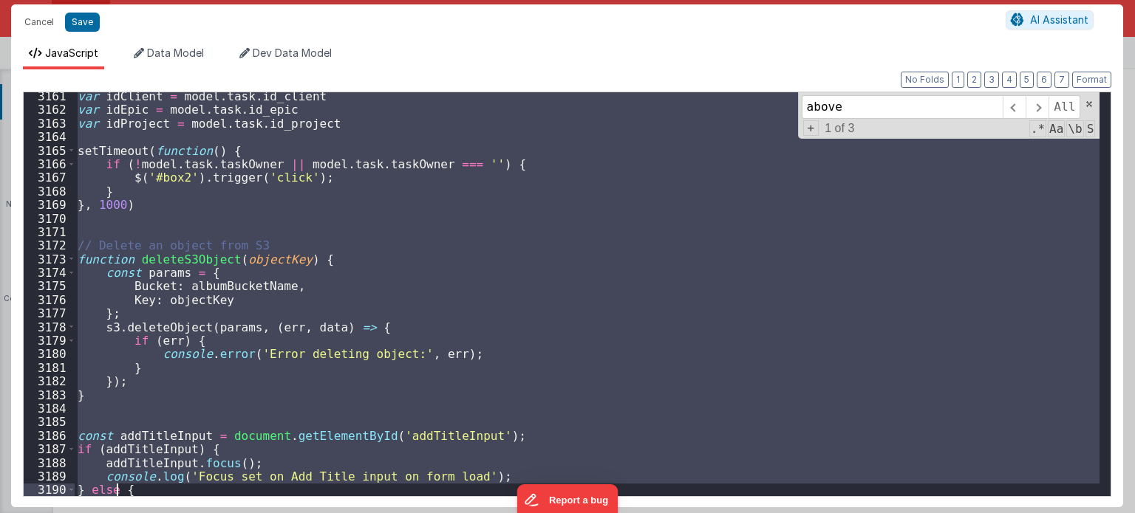
scroll to position [23803, 0]
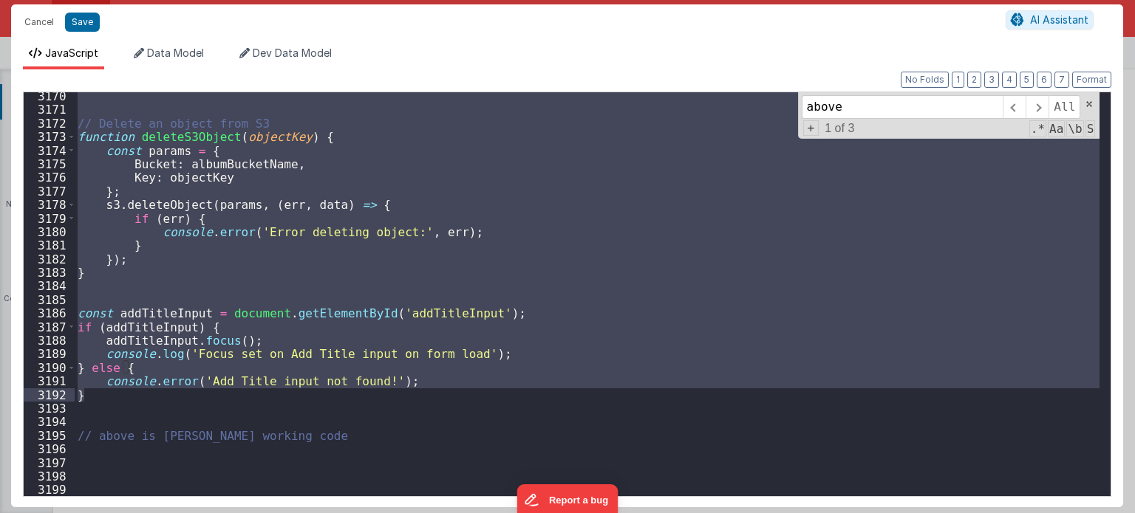
drag, startPoint x: 79, startPoint y: 368, endPoint x: 115, endPoint y: 398, distance: 47.2
click at [115, 398] on div "// Delete an object from S3 function deleteS3Object ( objectKey ) { const param…" at bounding box center [587, 305] width 1025 height 432
click at [159, 421] on div "// Delete an object from S3 function deleteS3Object ( objectKey ) { const param…" at bounding box center [587, 305] width 1025 height 432
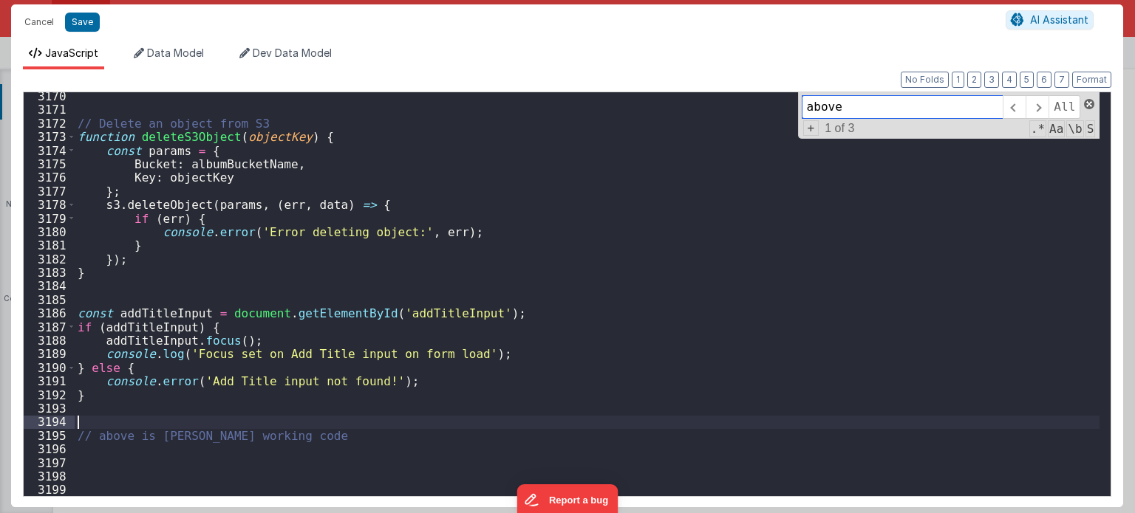
click at [1087, 106] on span at bounding box center [1089, 104] width 10 height 10
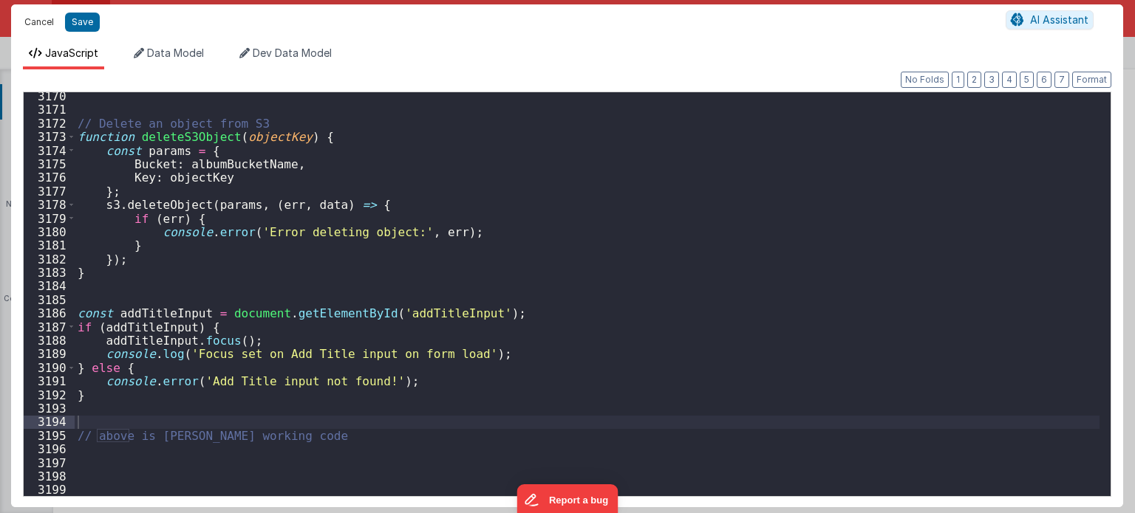
click at [44, 24] on button "Cancel" at bounding box center [39, 22] width 44 height 21
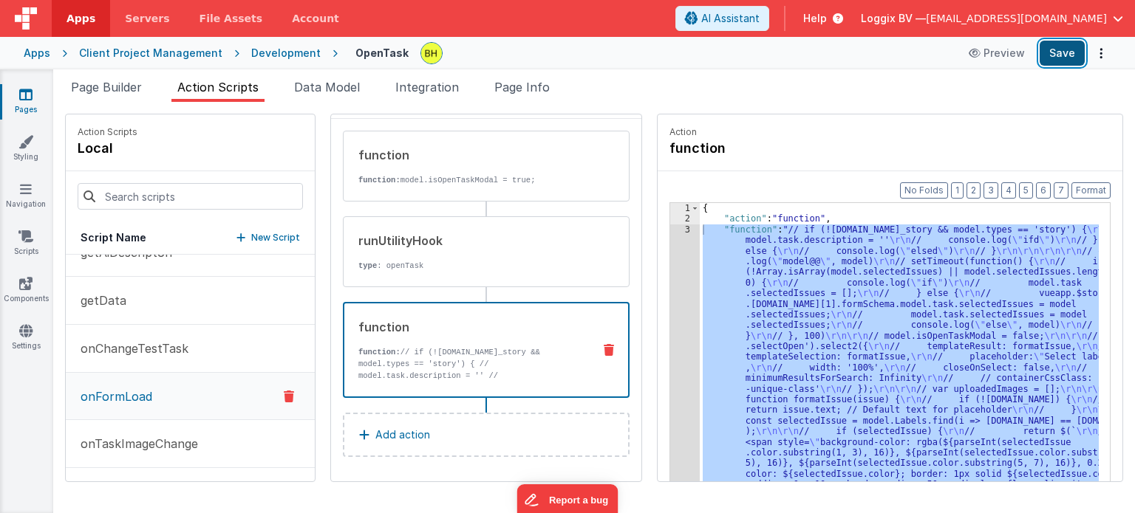
click at [1056, 58] on button "Save" at bounding box center [1061, 53] width 45 height 25
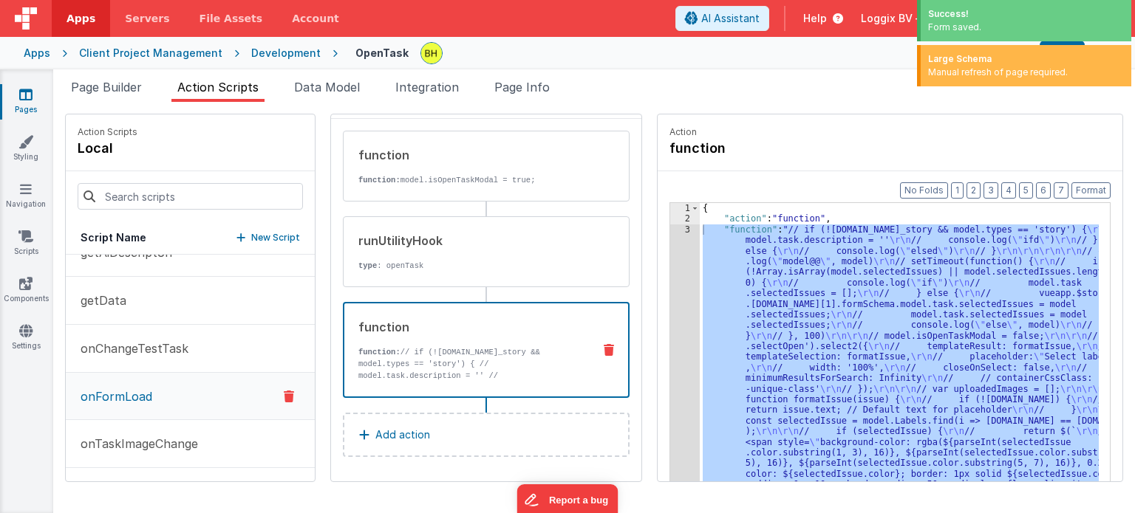
drag, startPoint x: 848, startPoint y: 324, endPoint x: 822, endPoint y: 327, distance: 26.8
click at [848, 324] on div "{ "action" : "function" , "function" : "// if (![DOMAIN_NAME]_story && model.ty…" at bounding box center [899, 365] width 399 height 324
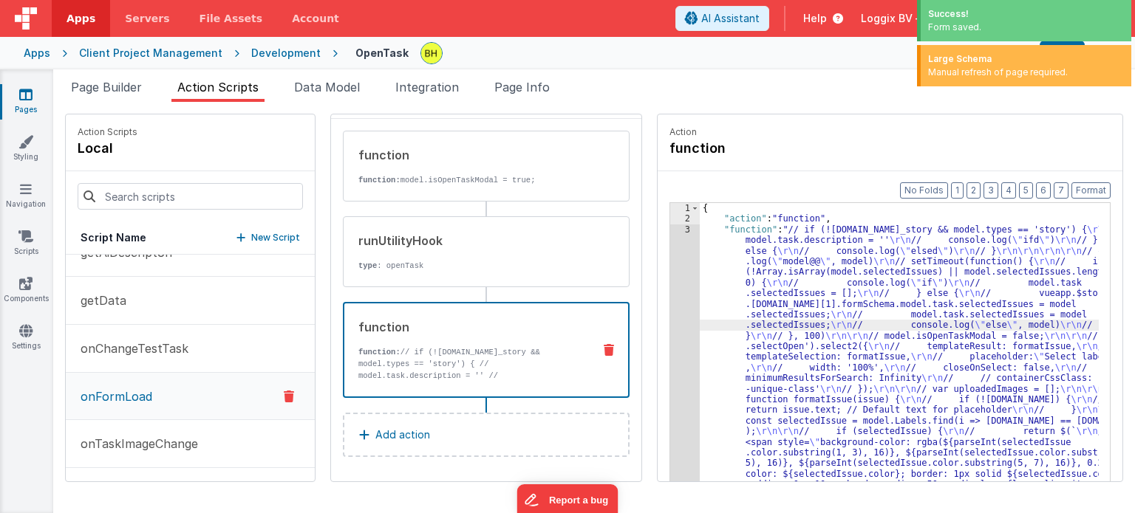
click at [89, 86] on span "Page Builder" at bounding box center [106, 87] width 71 height 15
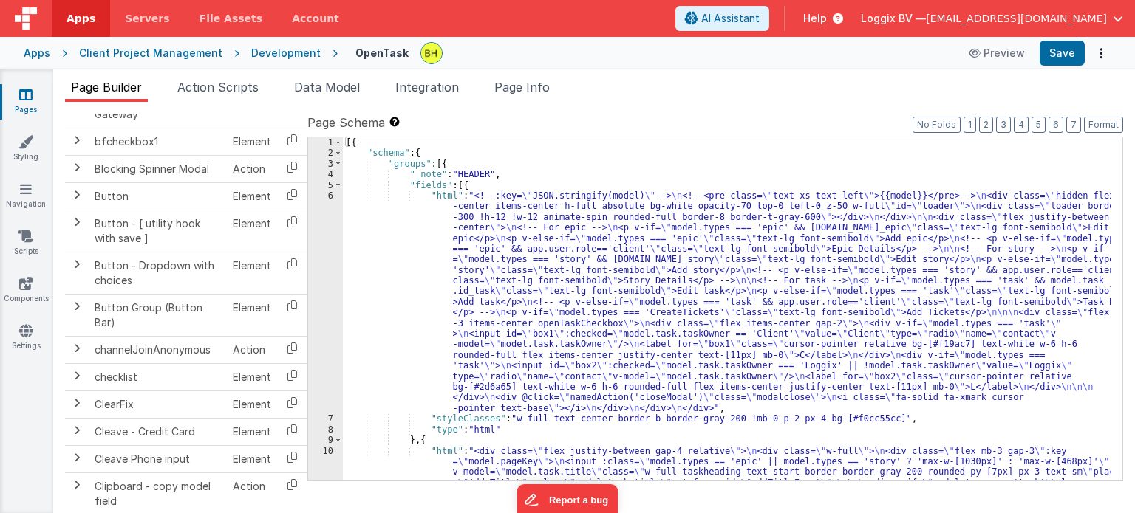
scroll to position [0, 0]
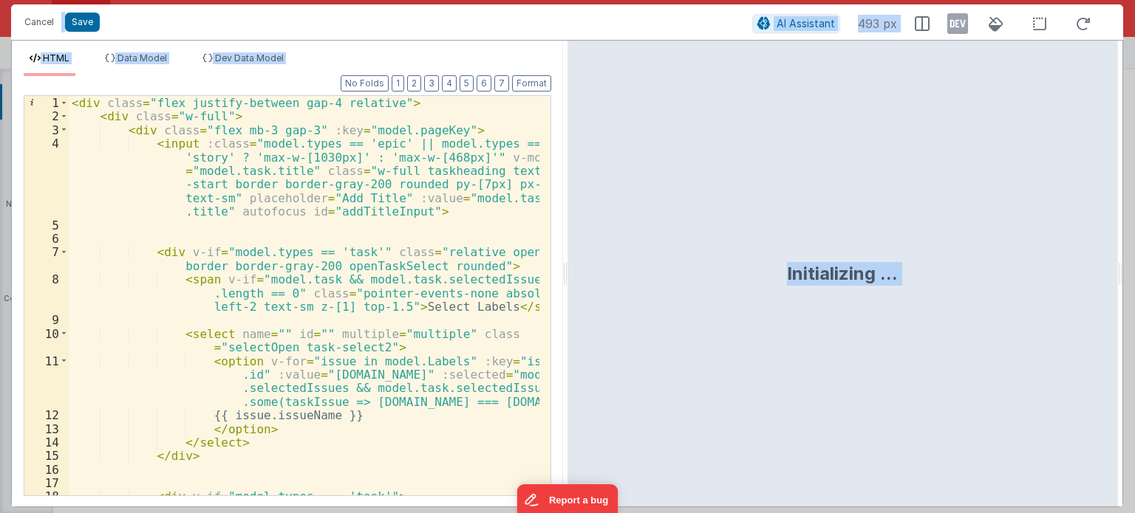
click at [431, 284] on div "< div class = "flex justify-between gap-4 relative" > < div class = "w-full" > …" at bounding box center [304, 310] width 471 height 428
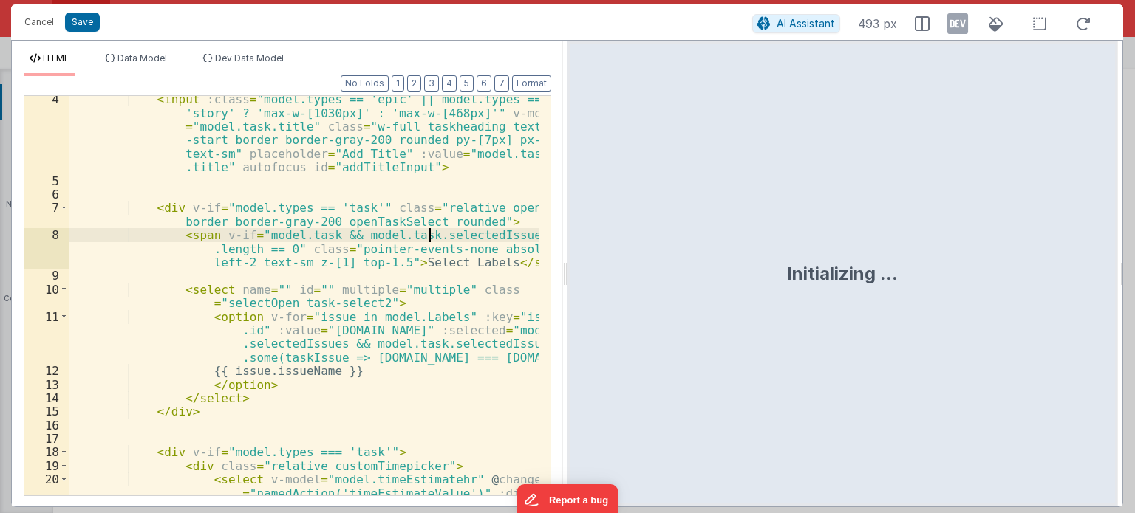
scroll to position [44, 0]
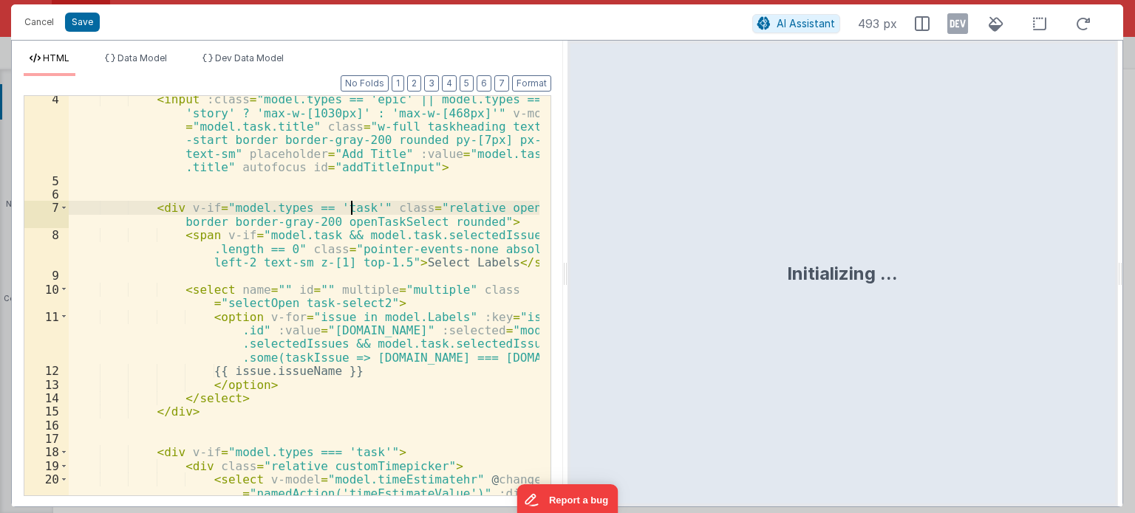
click at [353, 206] on div "< input :class = "model.types == 'epic' || model.types == 'story' ? 'max-w-[103…" at bounding box center [304, 380] width 471 height 577
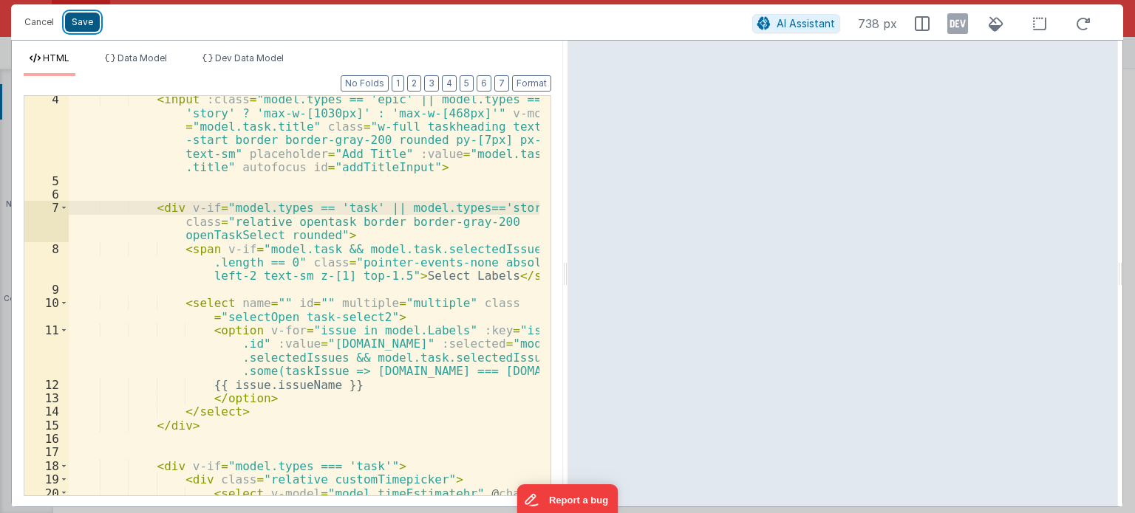
click at [77, 24] on button "Save" at bounding box center [82, 22] width 35 height 19
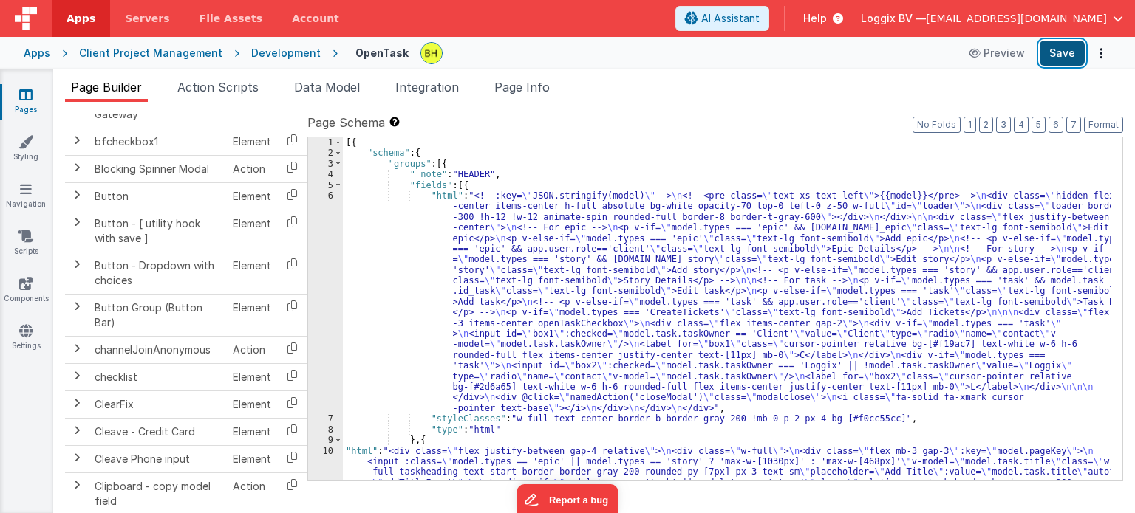
click at [1066, 53] on button "Save" at bounding box center [1061, 53] width 45 height 25
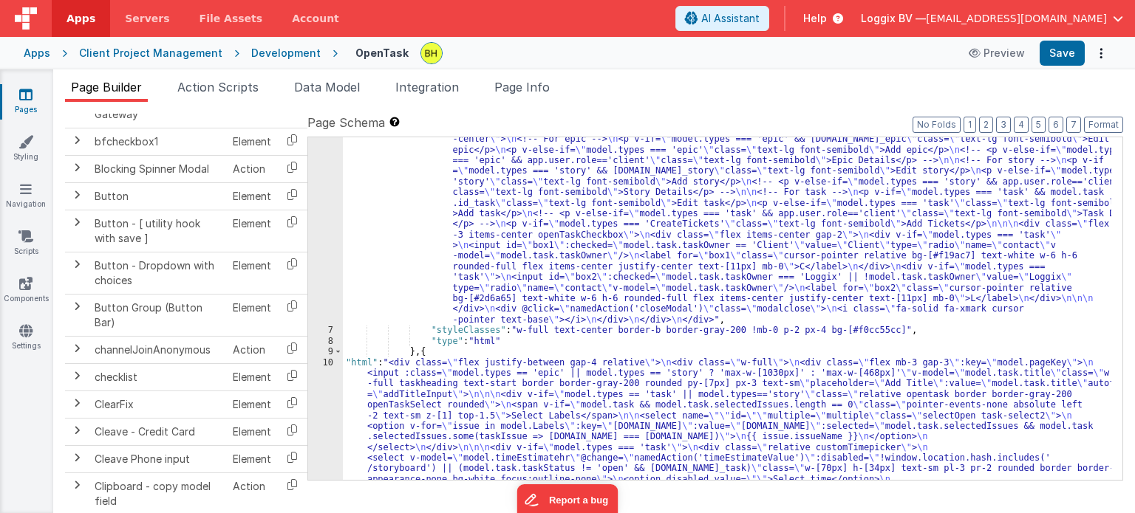
scroll to position [0, 0]
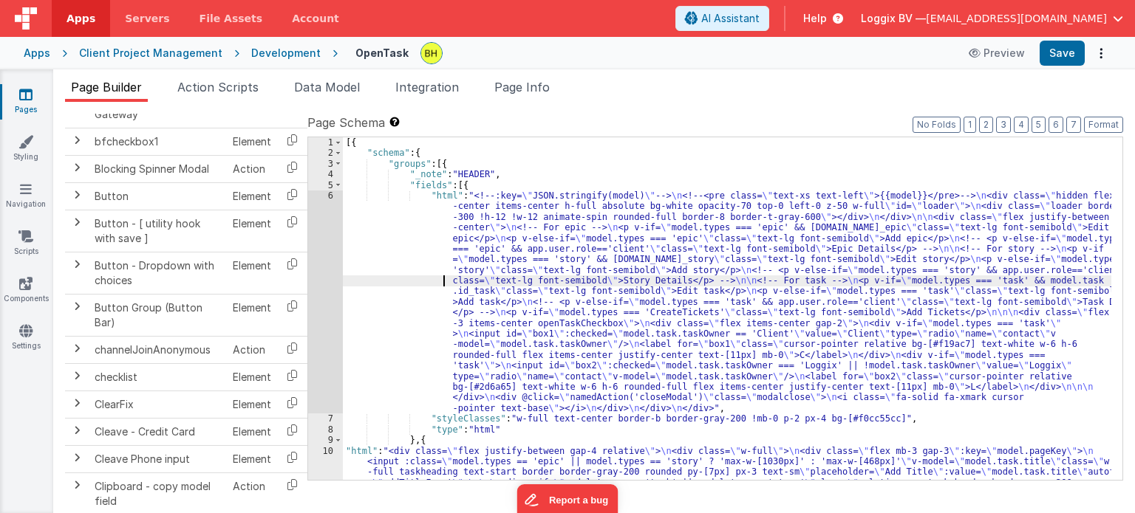
scroll to position [133, 0]
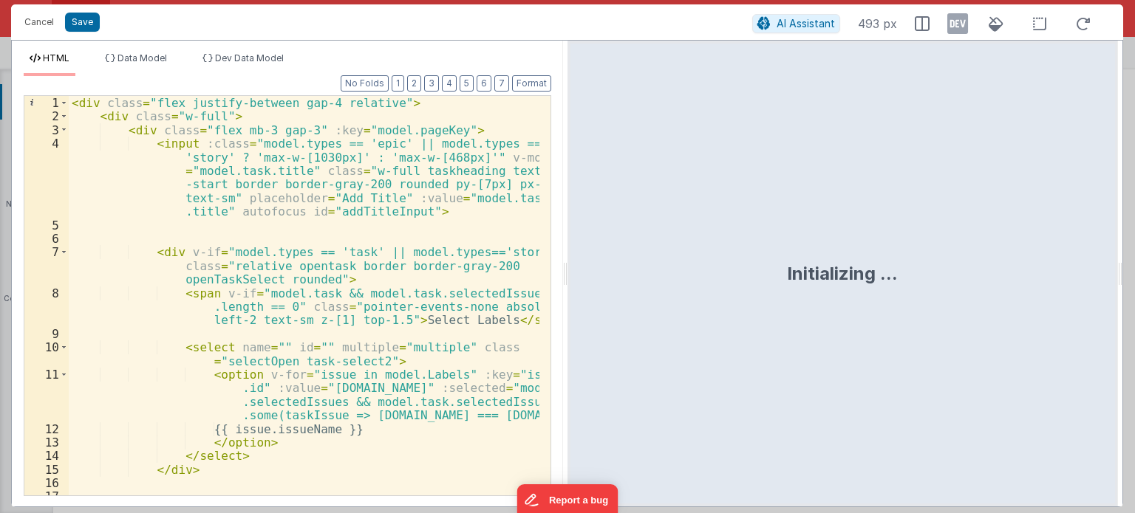
click at [457, 233] on div "< div class = "flex justify-between gap-4 relative" > < div class = "w-full" > …" at bounding box center [304, 310] width 471 height 428
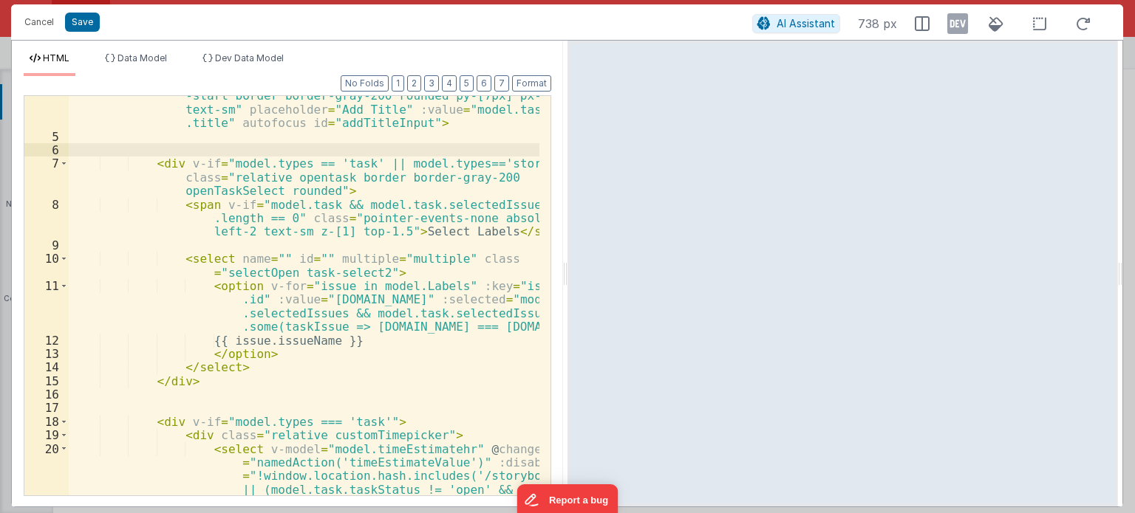
scroll to position [44, 0]
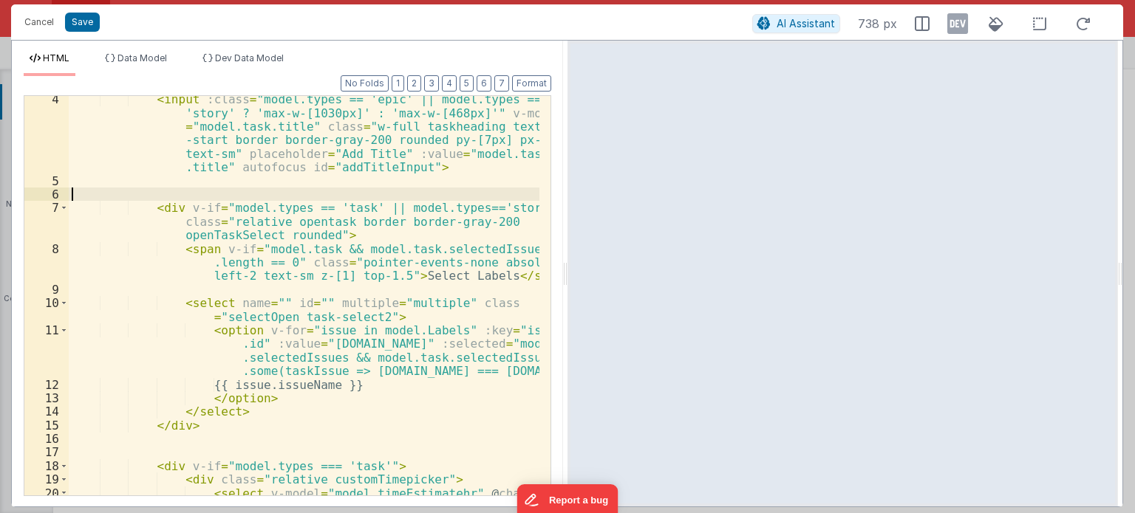
click at [365, 200] on div "< input :class = "model.types == 'epic' || model.types == 'story' ? 'max-w-[103…" at bounding box center [304, 380] width 471 height 577
click at [365, 205] on div "< input :class = "model.types == 'epic' || model.types == 'story' ? 'max-w-[103…" at bounding box center [304, 380] width 471 height 577
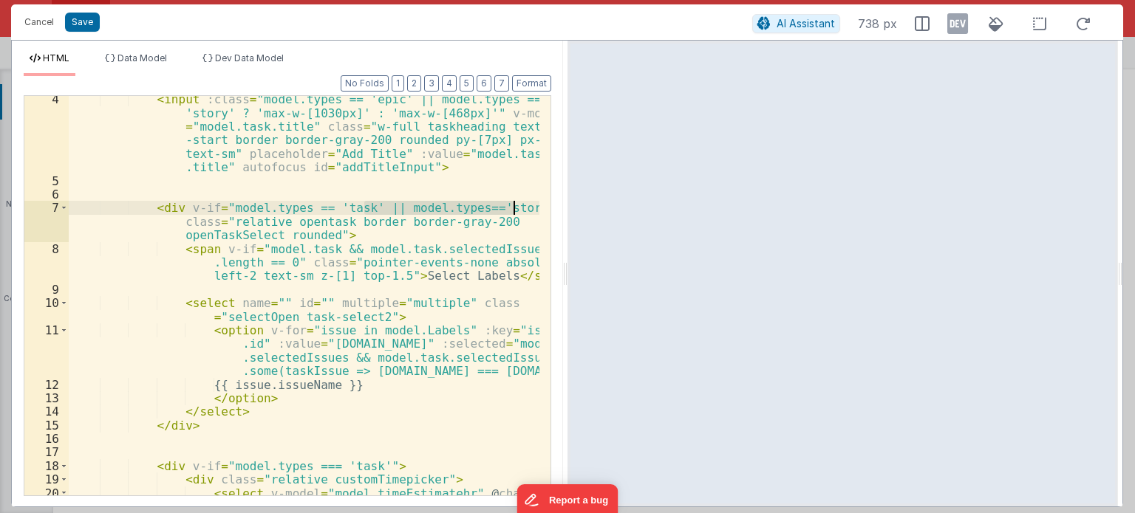
drag, startPoint x: 363, startPoint y: 206, endPoint x: 513, endPoint y: 207, distance: 150.0
click at [513, 207] on div "< input :class = "model.types == 'epic' || model.types == 'story' ? 'max-w-[103…" at bounding box center [304, 380] width 471 height 577
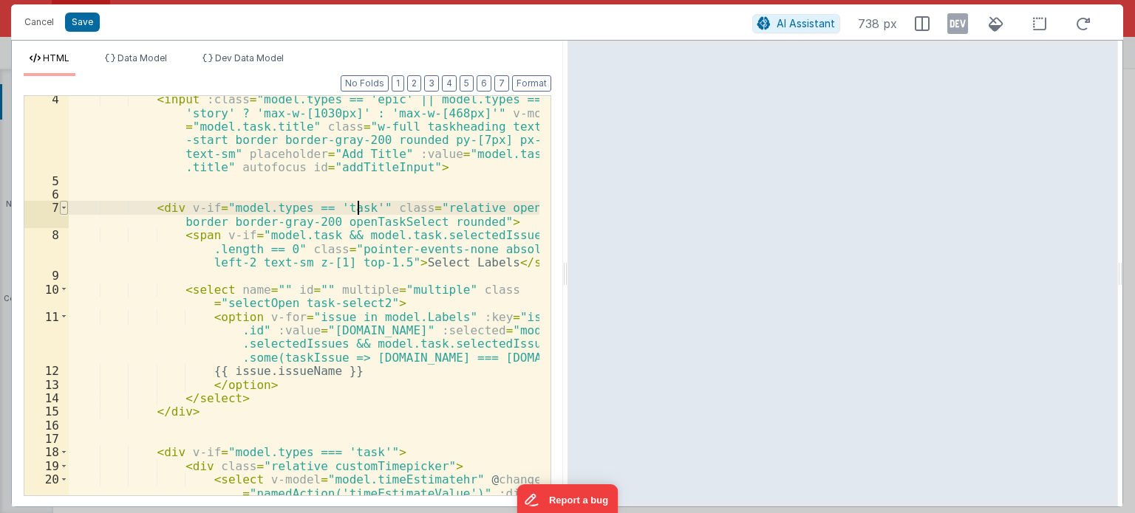
click at [64, 211] on span at bounding box center [64, 207] width 8 height 13
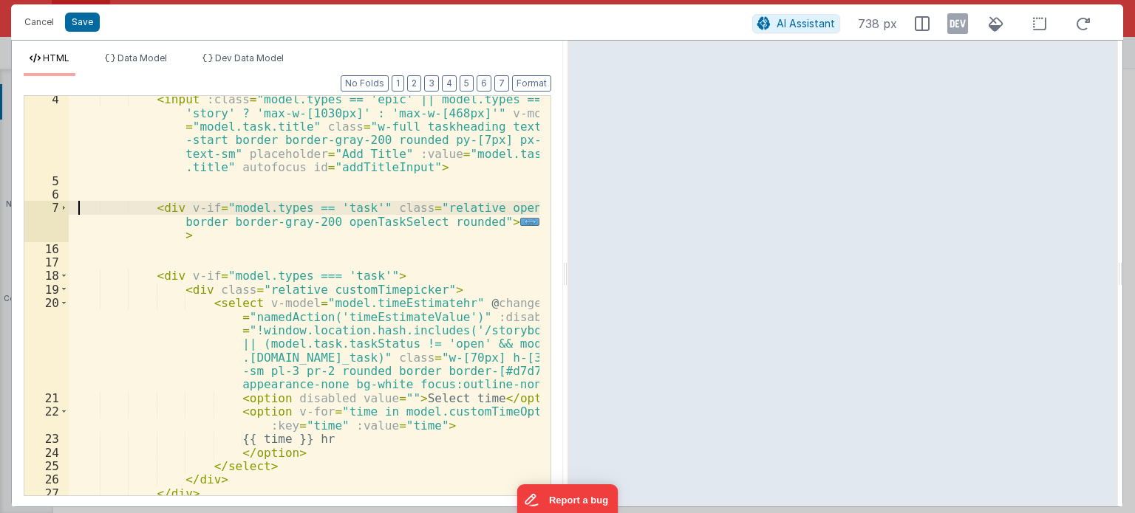
click at [78, 209] on div "< input :class = "model.types == 'epic' || model.types == 'story' ? 'max-w-[103…" at bounding box center [304, 340] width 471 height 496
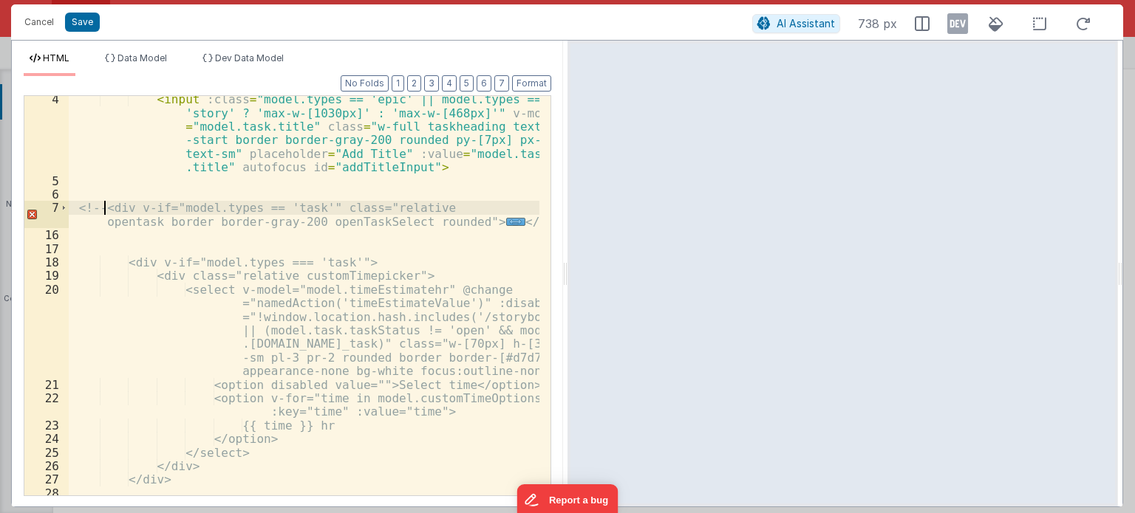
click at [528, 224] on div "< input :class = "model.types == 'epic' || model.types == 'story' ? 'max-w-[103…" at bounding box center [304, 340] width 471 height 496
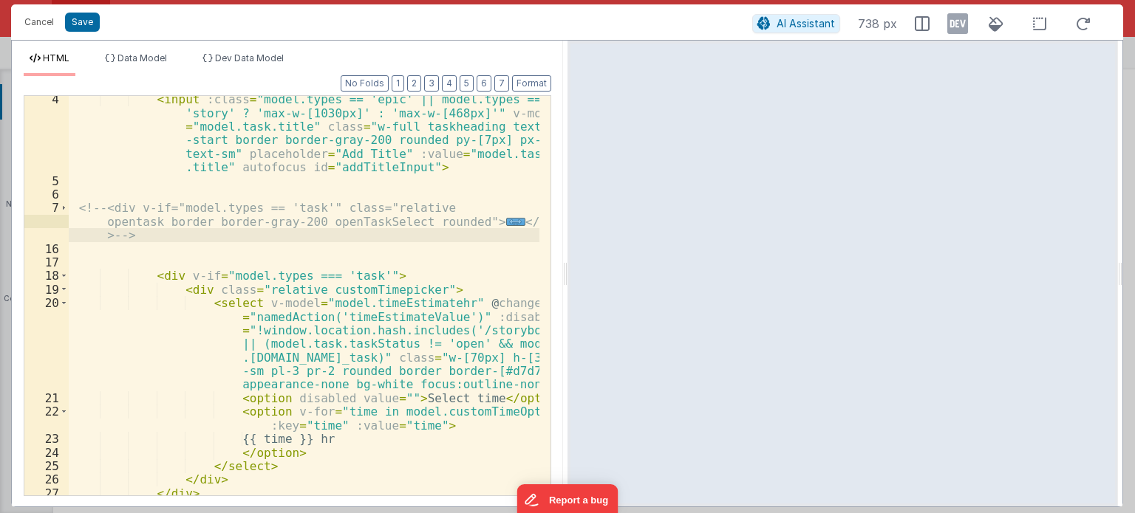
click at [182, 232] on div "< input :class = "model.types == 'epic' || model.types == 'story' ? 'max-w-[103…" at bounding box center [304, 340] width 471 height 496
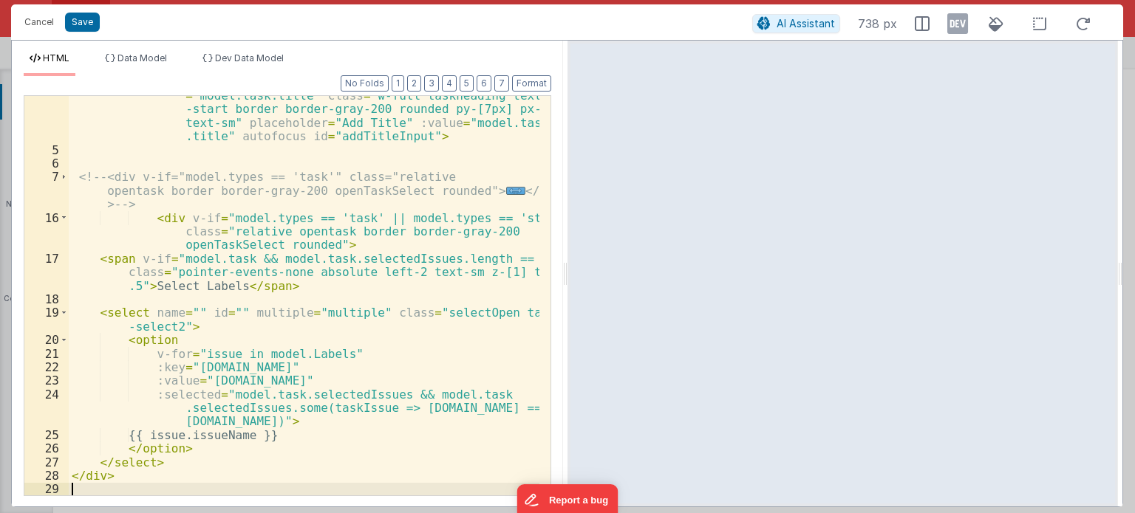
scroll to position [75, 0]
click at [531, 82] on button "Format" at bounding box center [531, 83] width 39 height 16
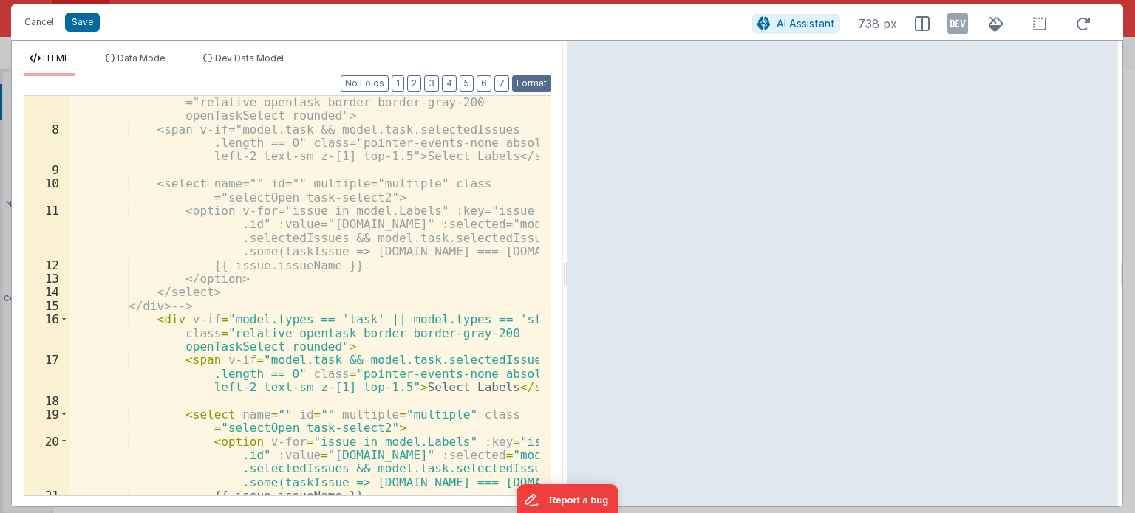
scroll to position [253, 0]
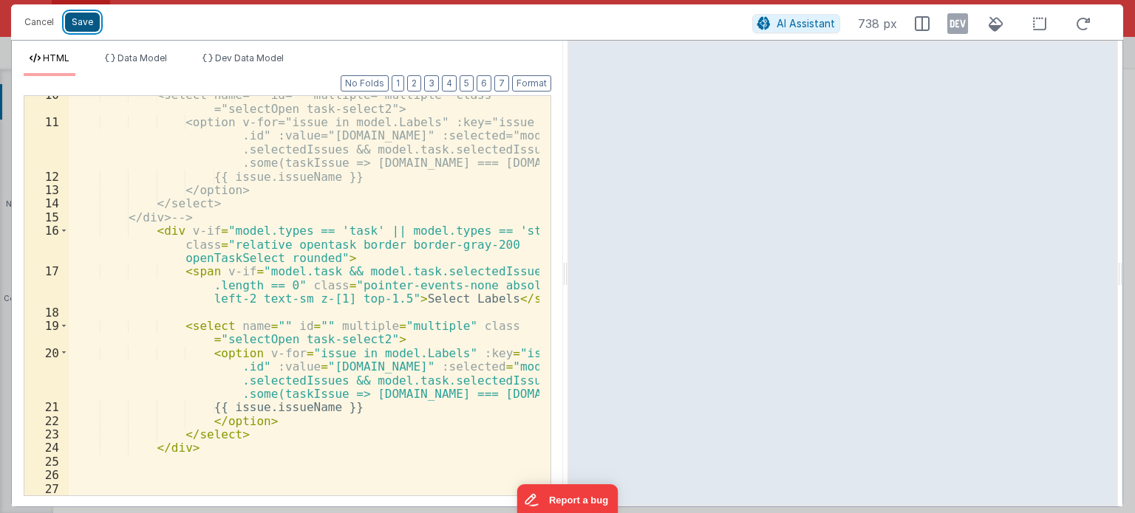
click at [83, 18] on button "Save" at bounding box center [82, 22] width 35 height 19
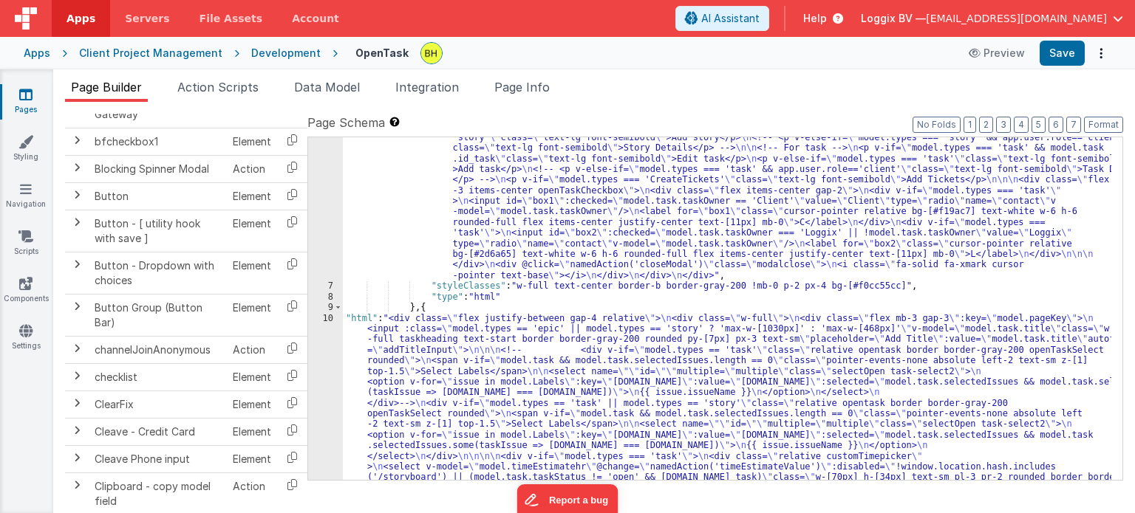
click at [1067, 53] on div "Cancel Save AI Assistant 738 px HTML Data Model Dev Data Model Format 7 6 5 4 3…" at bounding box center [567, 256] width 1135 height 513
click at [1067, 53] on button "Save" at bounding box center [1061, 53] width 45 height 25
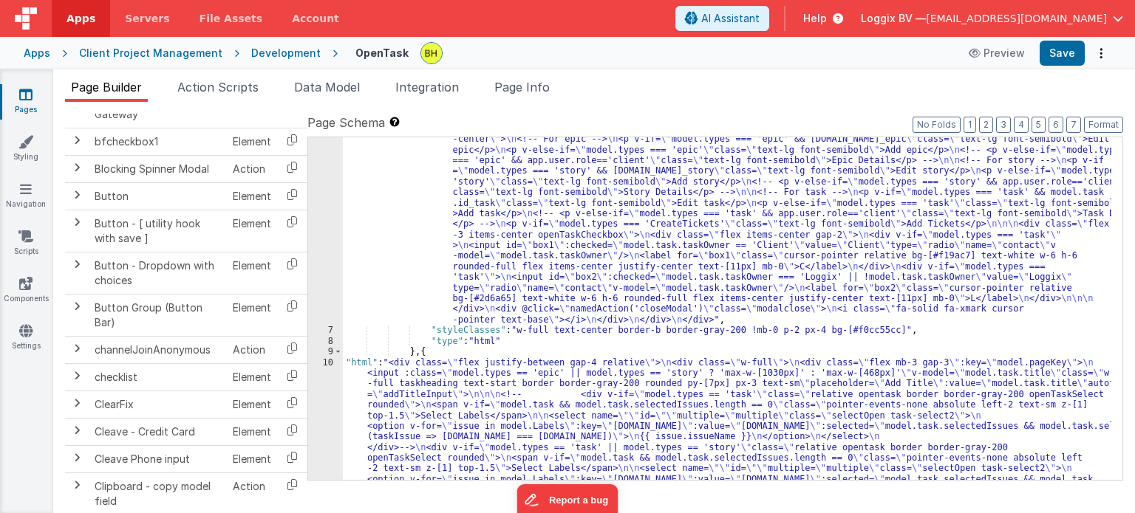
scroll to position [89, 0]
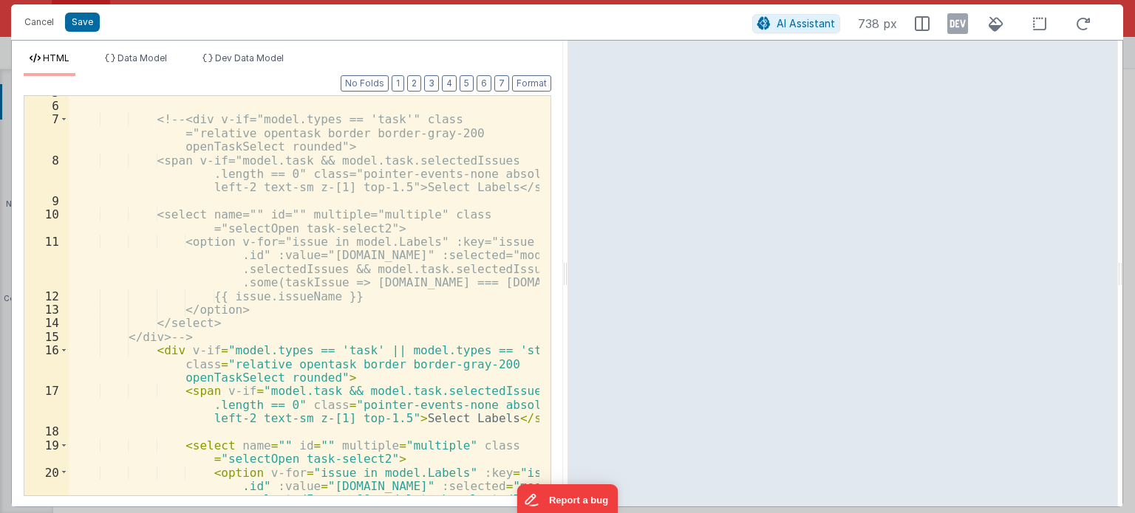
scroll to position [177, 0]
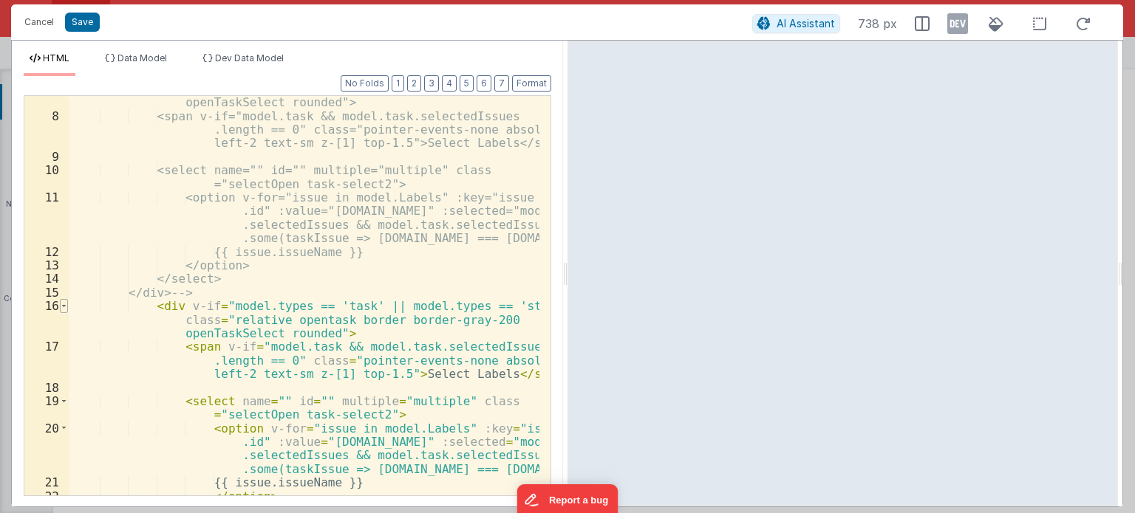
click at [66, 301] on span at bounding box center [64, 305] width 8 height 13
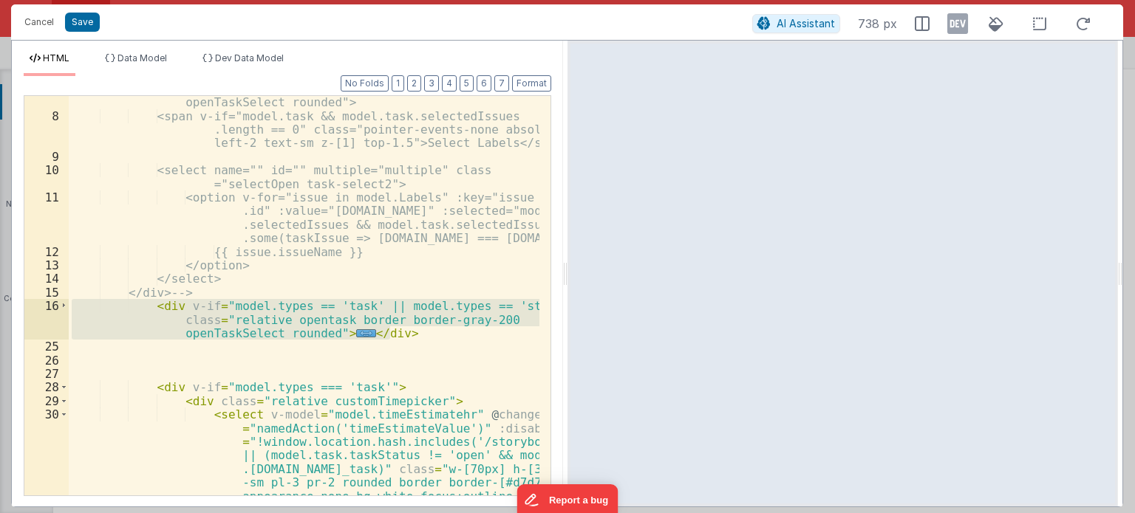
drag, startPoint x: 410, startPoint y: 333, endPoint x: 58, endPoint y: 306, distance: 352.7
click at [58, 306] on div "7 8 9 10 11 12 13 14 15 16 25 26 27 28 29 30 31 32 33 34 <!-- <div v-if="model.…" at bounding box center [287, 295] width 527 height 401
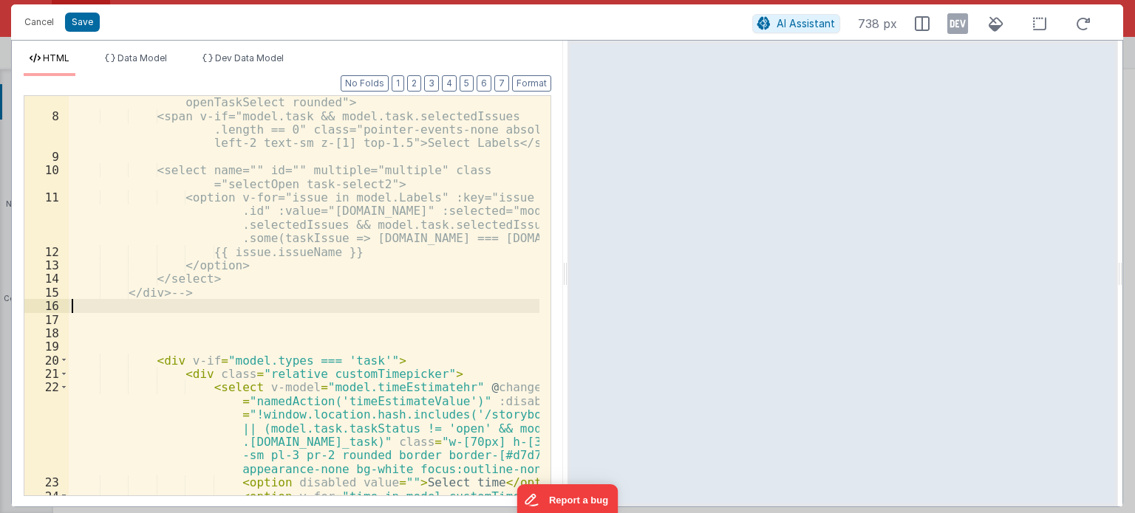
click at [252, 295] on div "<!-- <div v-if="model.types == 'task'" class ="relative opentask border border-…" at bounding box center [304, 302] width 471 height 468
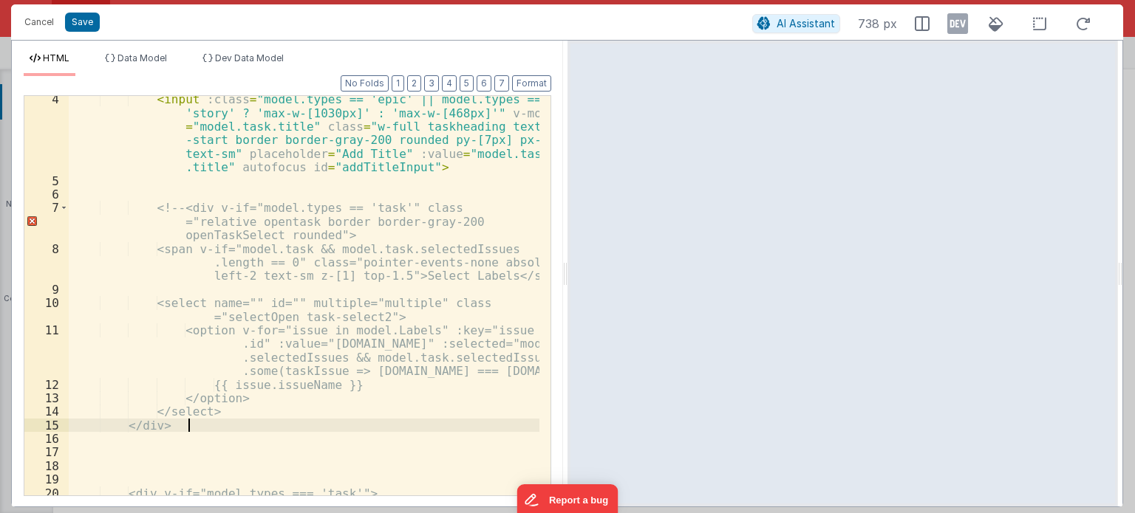
scroll to position [44, 0]
click at [180, 210] on div "< input :class = "model.types == 'epic' || model.types == 'story' ? 'max-w-[103…" at bounding box center [304, 340] width 471 height 496
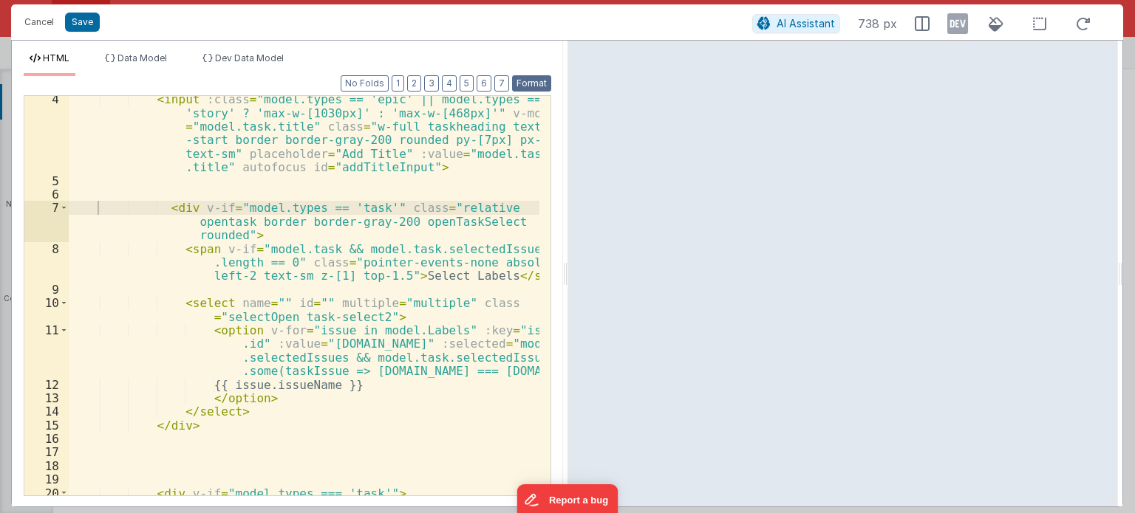
click at [535, 82] on button "Format" at bounding box center [531, 83] width 39 height 16
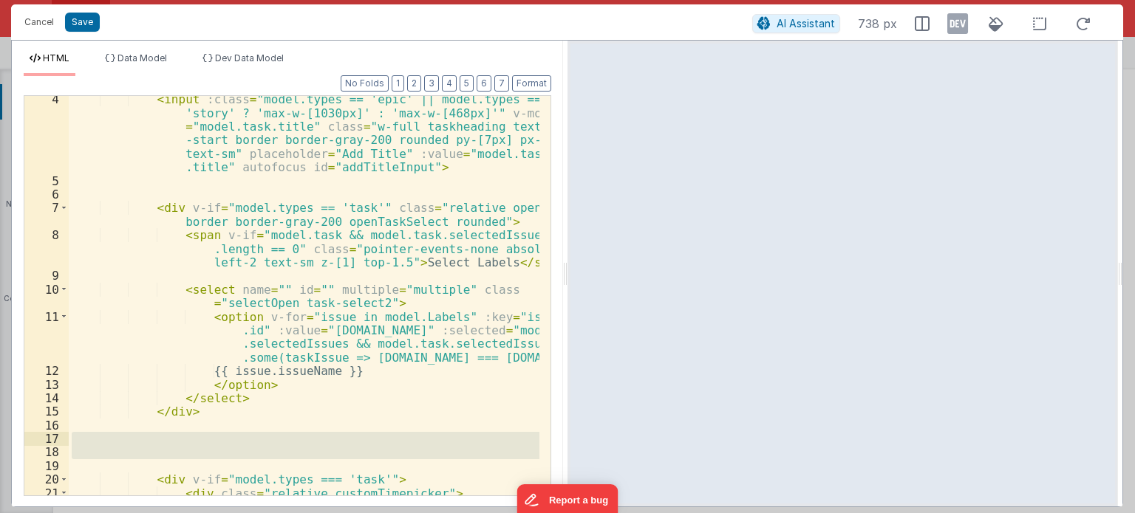
drag, startPoint x: 109, startPoint y: 460, endPoint x: 79, endPoint y: 433, distance: 40.3
click at [79, 433] on div "< input :class = "model.types == 'epic' || model.types == 'story' ? 'max-w-[103…" at bounding box center [304, 380] width 471 height 577
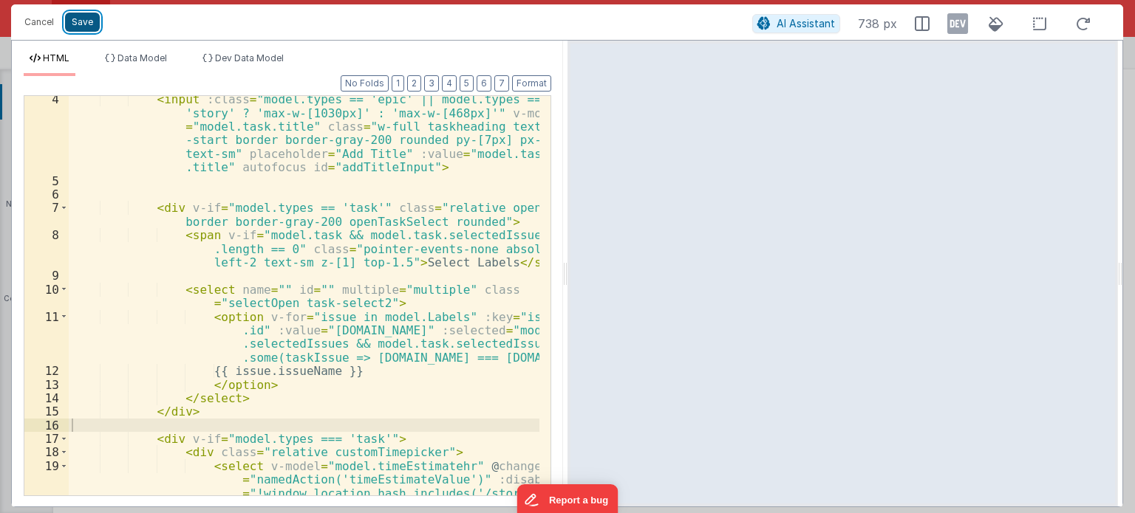
click at [85, 23] on button "Save" at bounding box center [82, 22] width 35 height 19
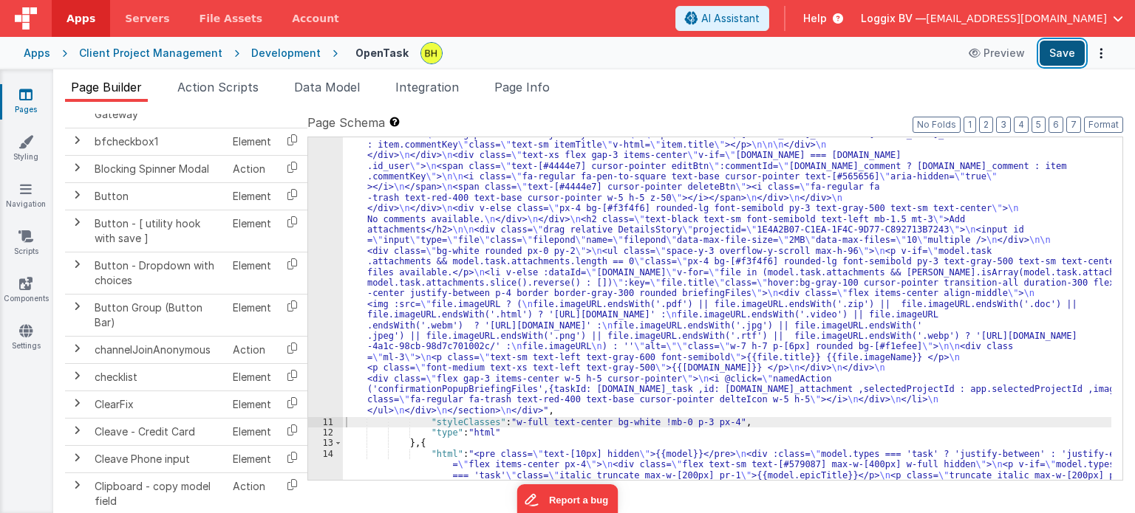
click at [1050, 55] on button "Save" at bounding box center [1061, 53] width 45 height 25
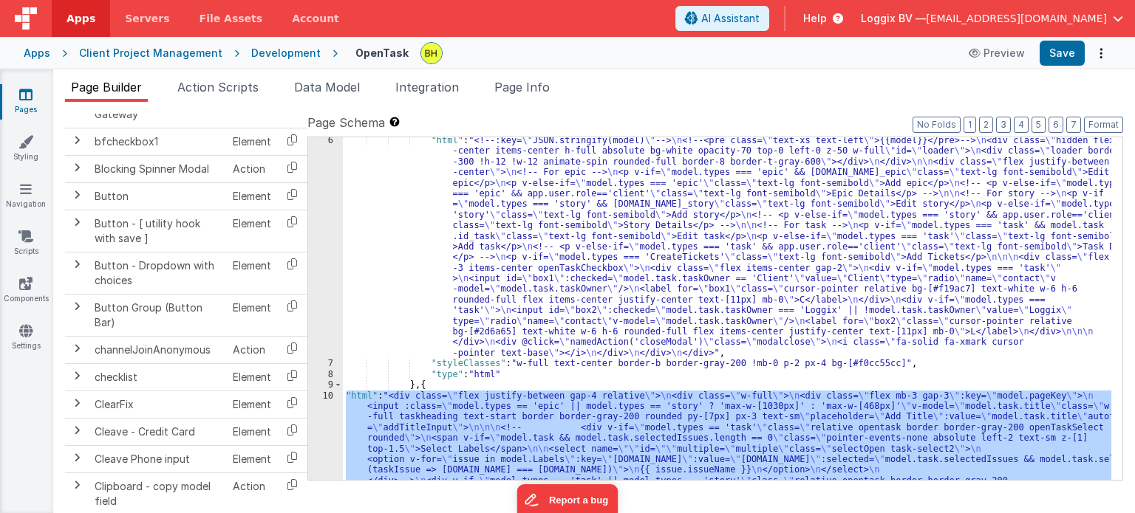
scroll to position [55, 0]
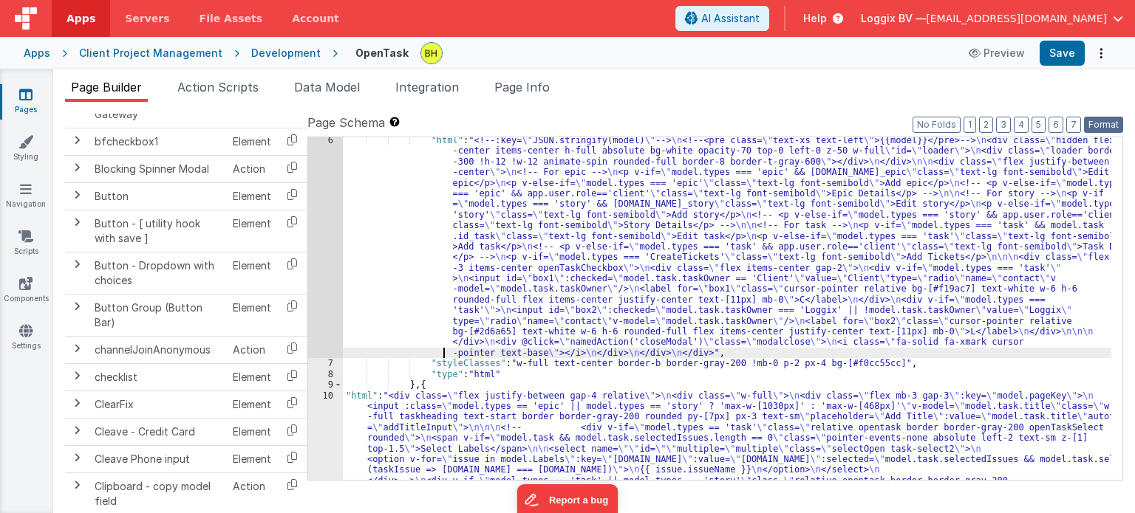
click at [1093, 118] on button "Format" at bounding box center [1103, 125] width 39 height 16
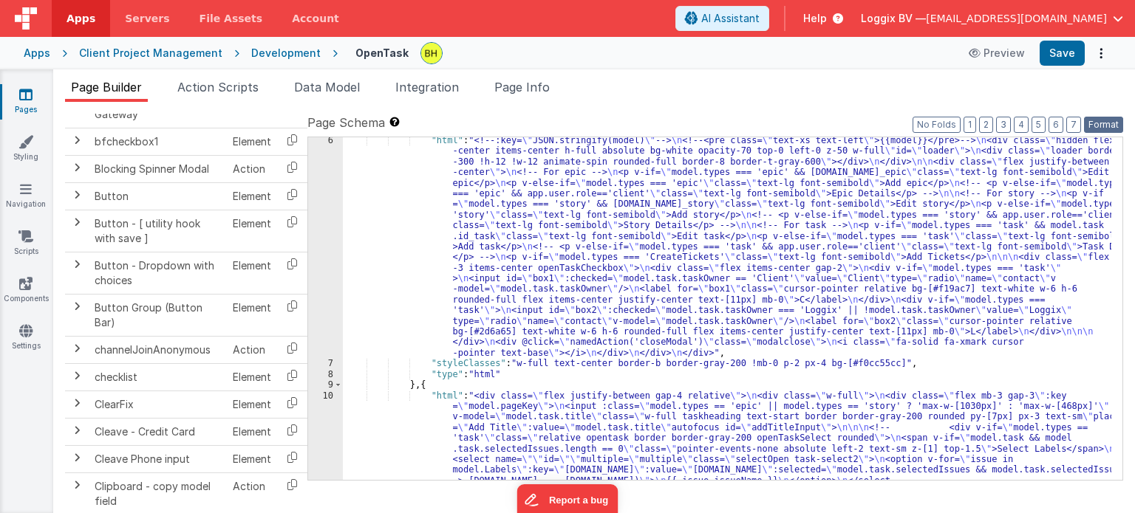
click at [1114, 126] on button "Format" at bounding box center [1103, 125] width 39 height 16
click at [794, 104] on div "Snippet Library Name Type Accordion Element Alert Action Action authLogin Actio…" at bounding box center [594, 319] width 1082 height 435
click at [1062, 49] on button "Save" at bounding box center [1061, 53] width 45 height 25
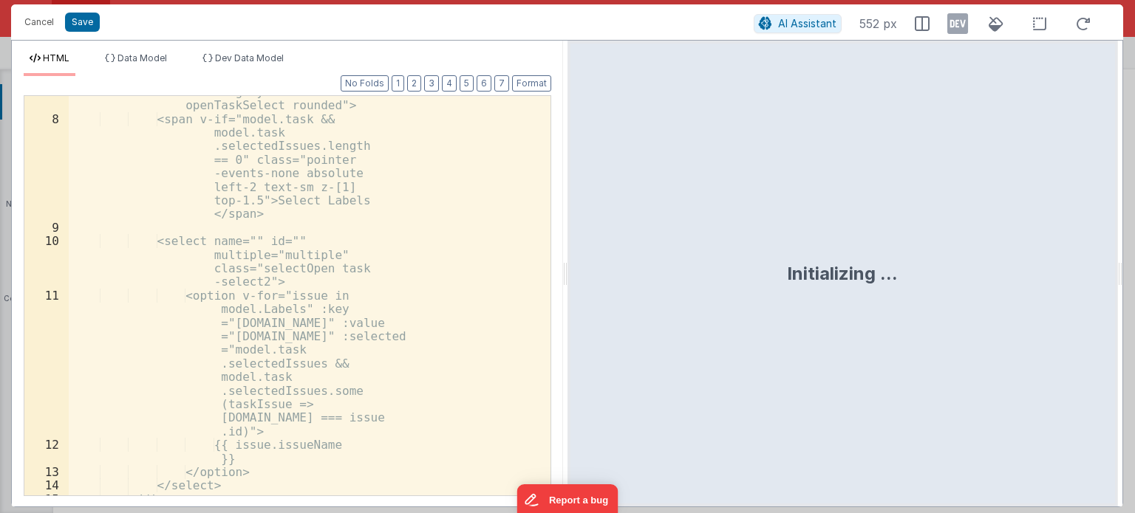
scroll to position [355, 0]
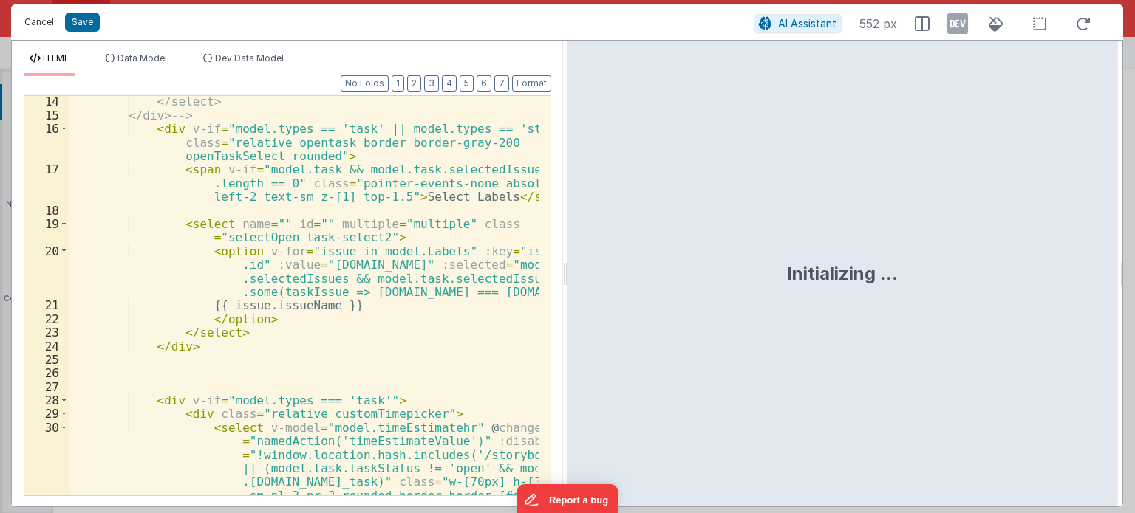
click at [24, 16] on button "Cancel" at bounding box center [39, 22] width 44 height 21
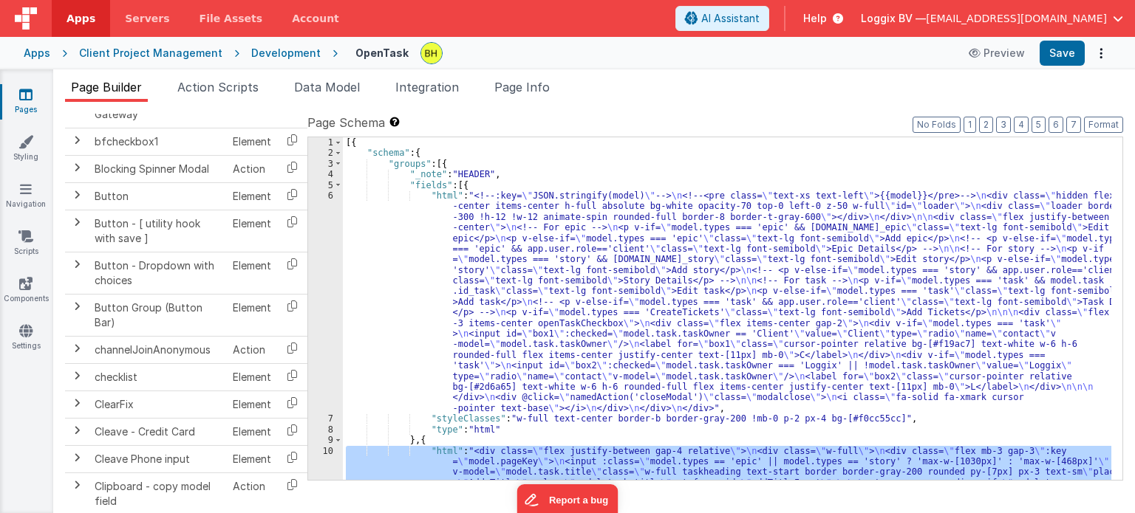
scroll to position [133, 0]
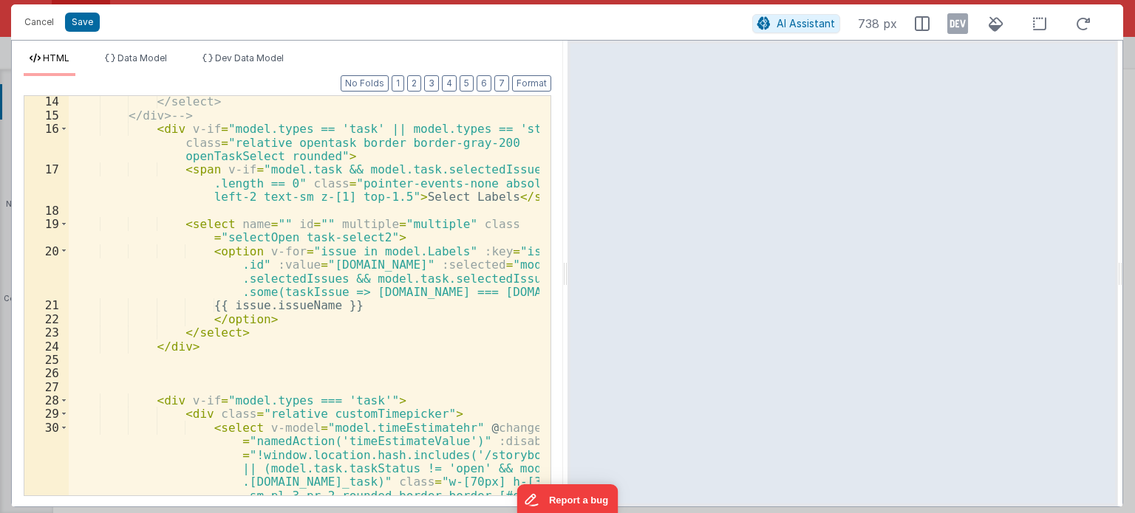
scroll to position [266, 0]
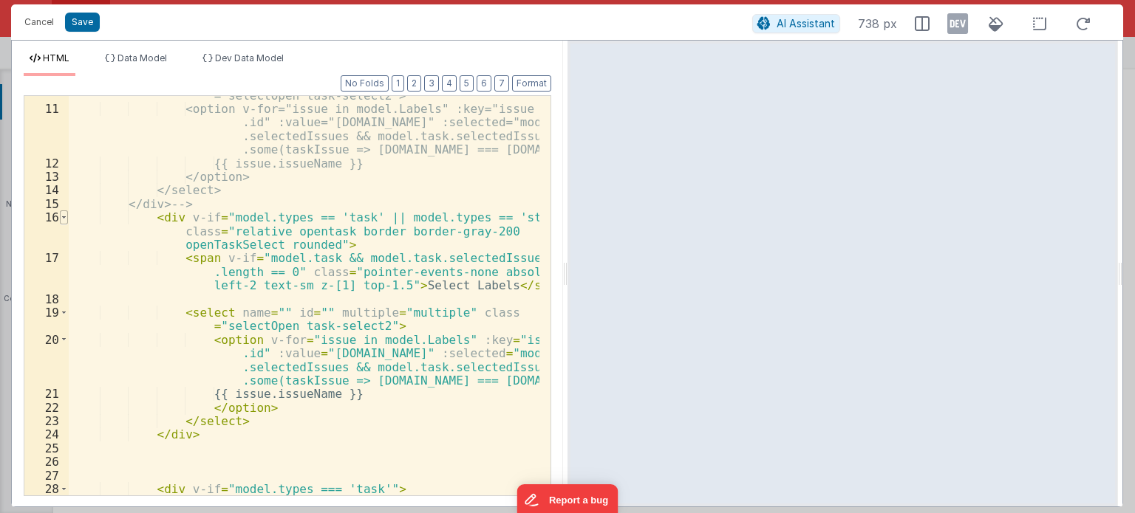
click at [64, 216] on span at bounding box center [64, 217] width 8 height 13
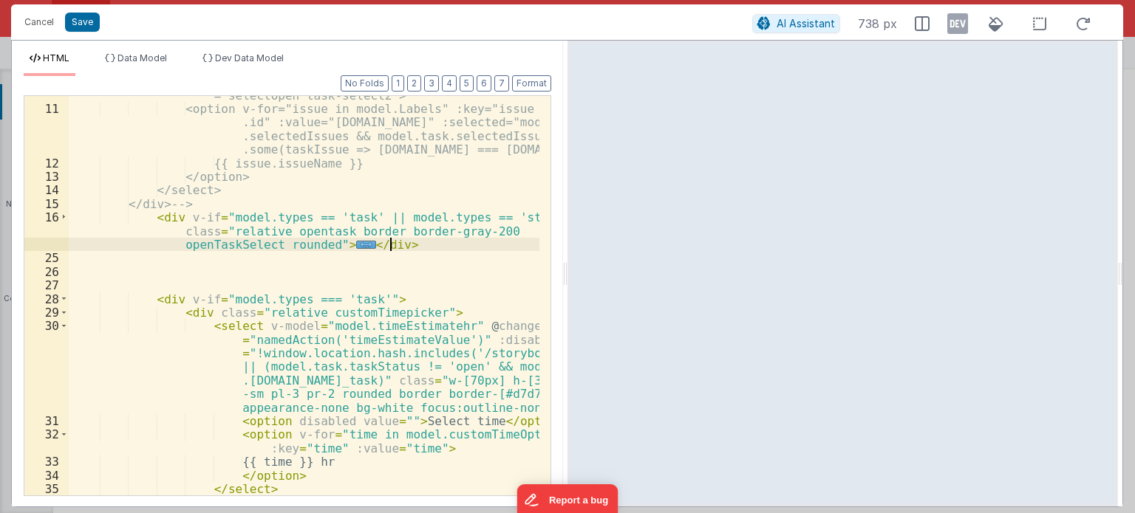
click at [413, 248] on div "<select name="" id="" multiple="multiple" class ="selectOpen task-select2"> <op…" at bounding box center [304, 295] width 471 height 441
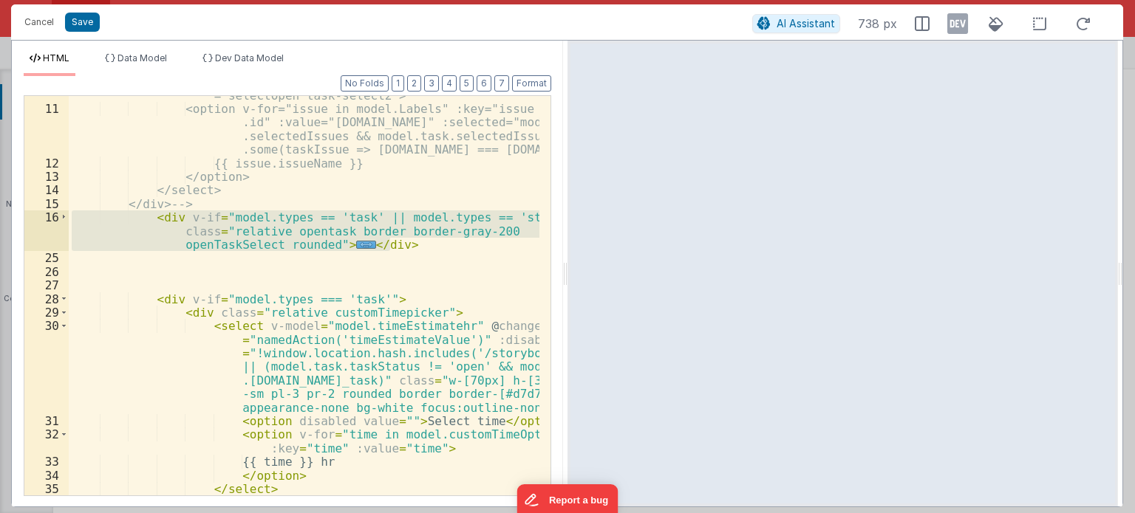
drag, startPoint x: 410, startPoint y: 245, endPoint x: 53, endPoint y: 218, distance: 357.9
click at [53, 218] on div "10 11 12 13 14 15 16 25 26 27 28 29 30 31 32 33 34 35 36 37 38 <select name="" …" at bounding box center [287, 295] width 527 height 401
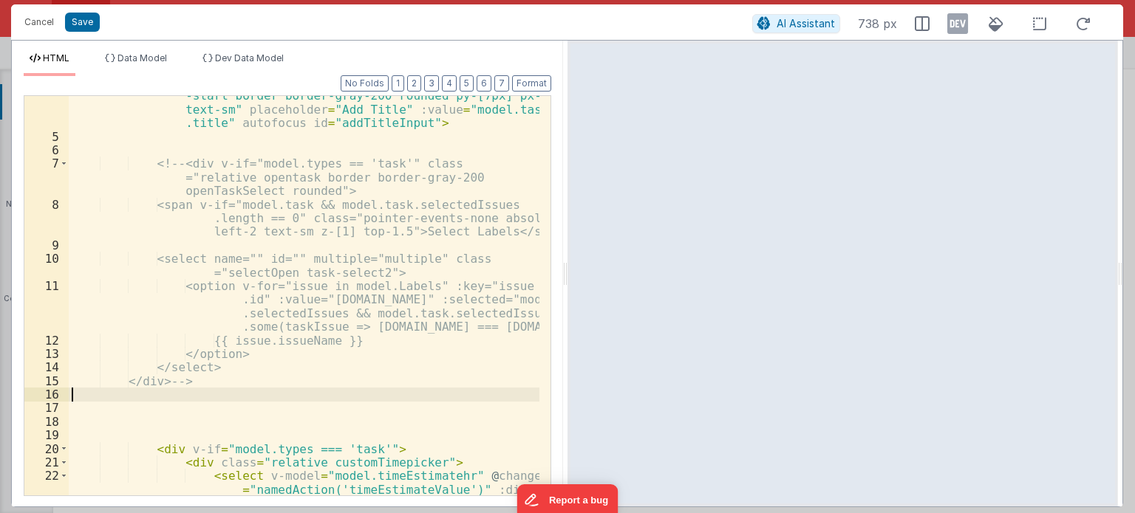
scroll to position [44, 0]
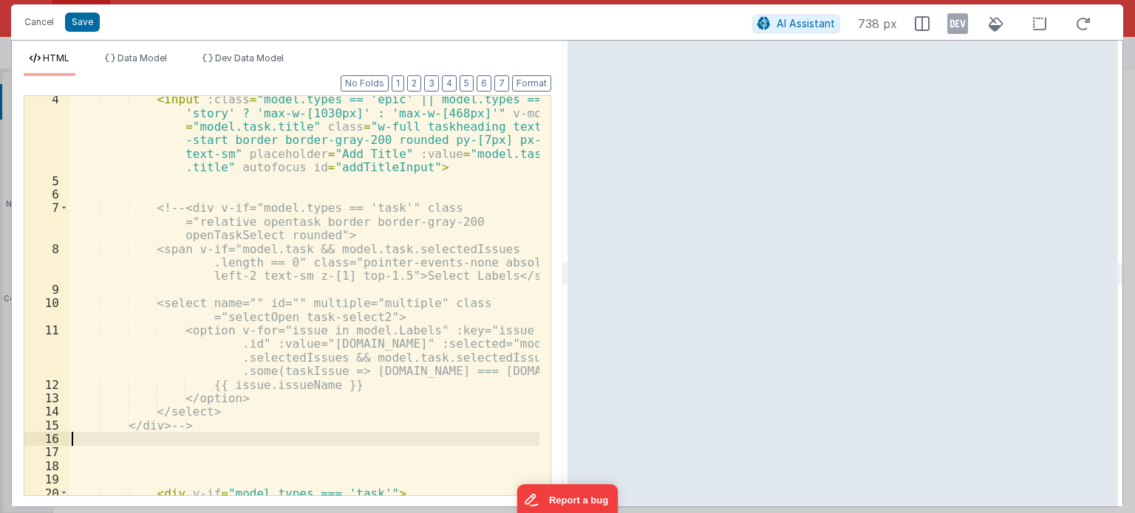
click at [179, 209] on div "< input :class = "model.types == 'epic' || model.types == 'story' ? 'max-w-[103…" at bounding box center [304, 340] width 471 height 496
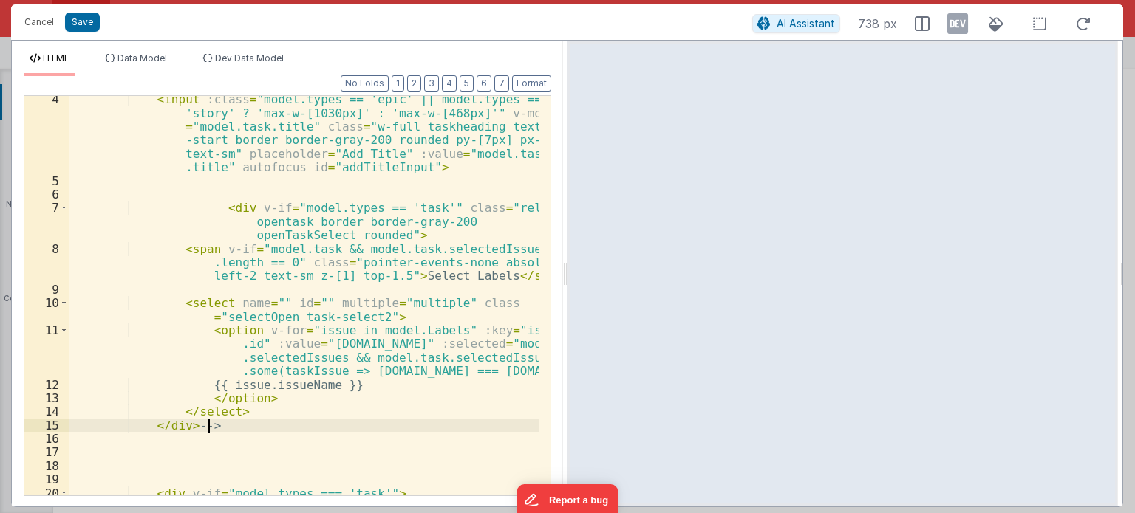
click at [225, 427] on div "< input :class = "model.types == 'epic' || model.types == 'story' ? 'max-w-[103…" at bounding box center [304, 340] width 471 height 496
click at [526, 90] on button "Format" at bounding box center [531, 83] width 39 height 16
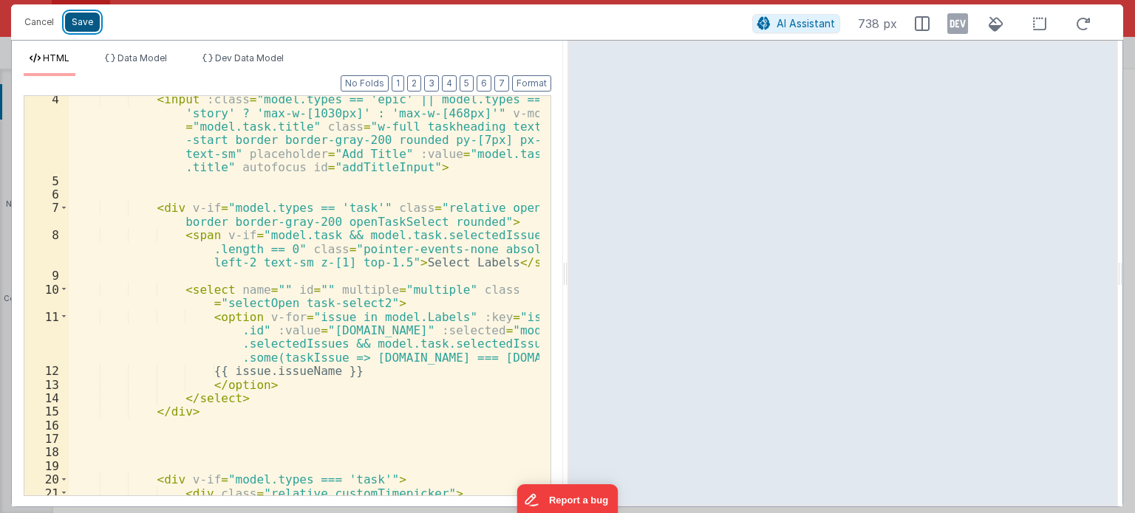
click at [82, 23] on button "Save" at bounding box center [82, 22] width 35 height 19
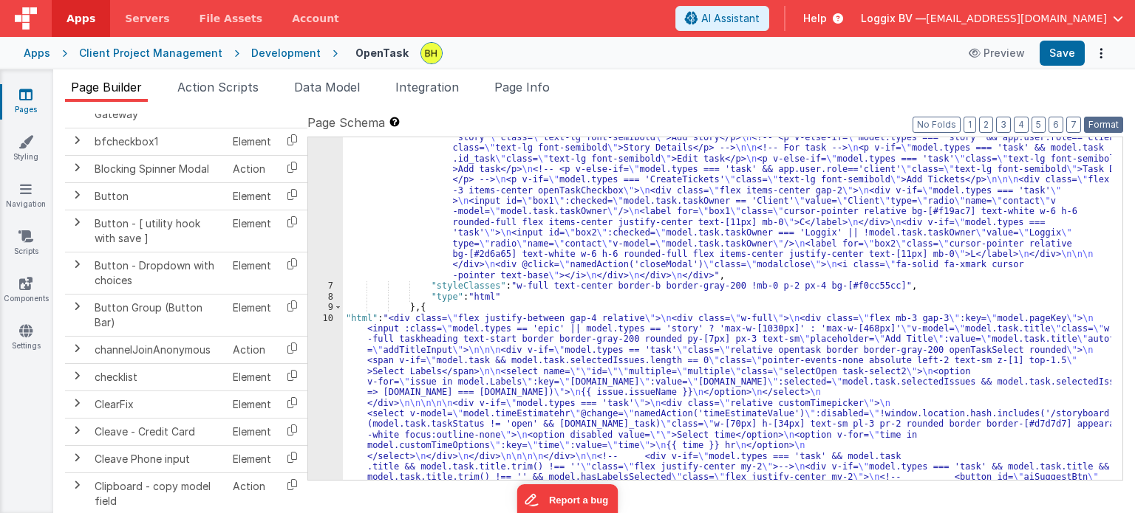
click at [1113, 130] on button "Format" at bounding box center [1103, 125] width 39 height 16
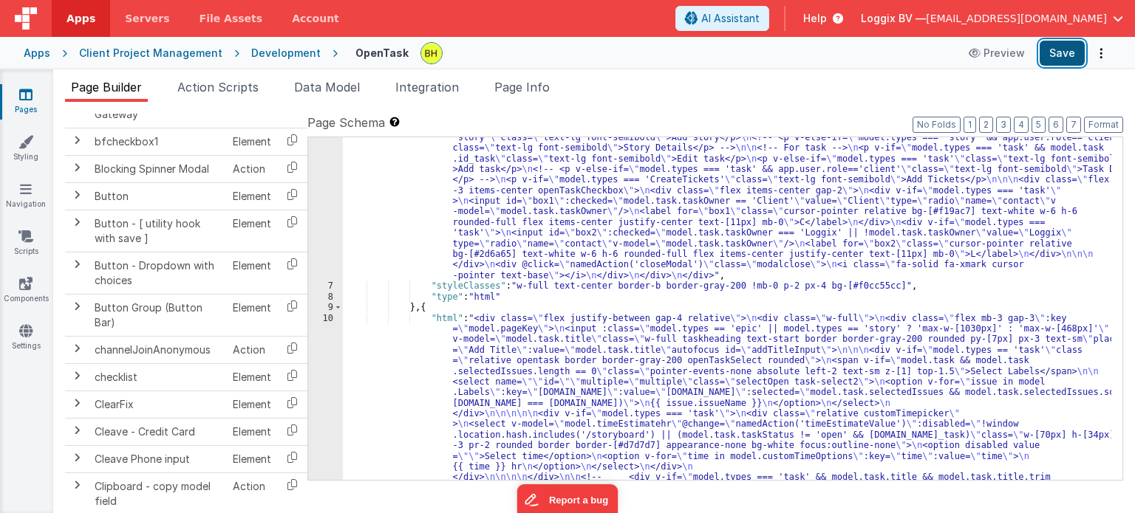
click at [1070, 41] on button "Save" at bounding box center [1061, 53] width 45 height 25
